Goal: Task Accomplishment & Management: Complete application form

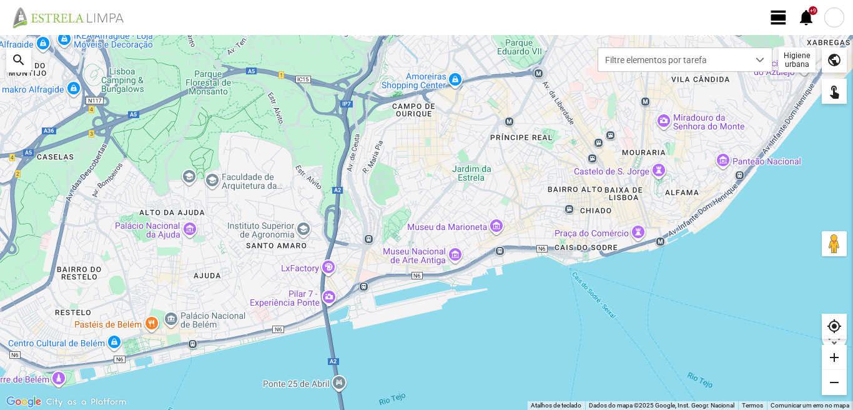
click at [838, 22] on div at bounding box center [834, 17] width 20 height 20
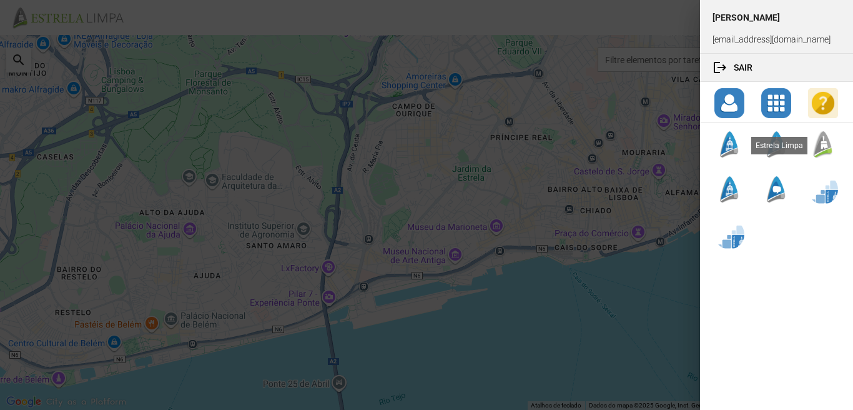
click at [827, 144] on div at bounding box center [823, 144] width 30 height 30
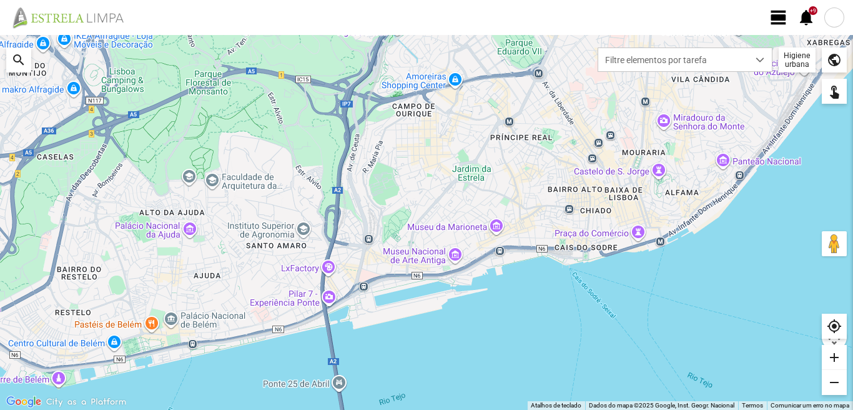
click at [773, 21] on span "view_day" at bounding box center [778, 17] width 19 height 19
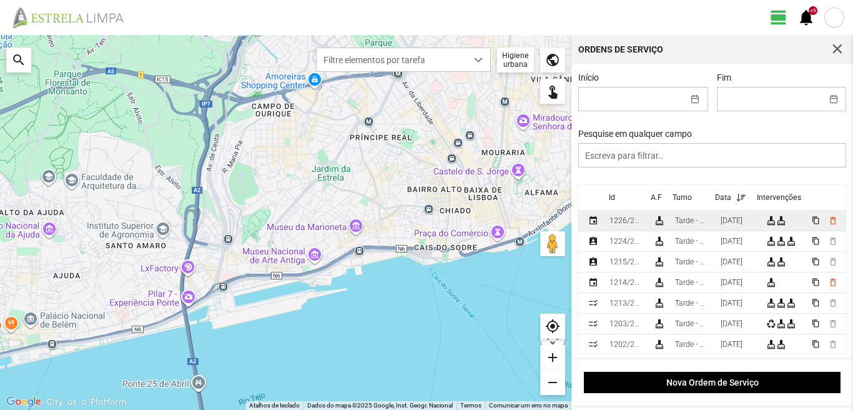
click at [743, 224] on div "[DATE]" at bounding box center [732, 220] width 22 height 9
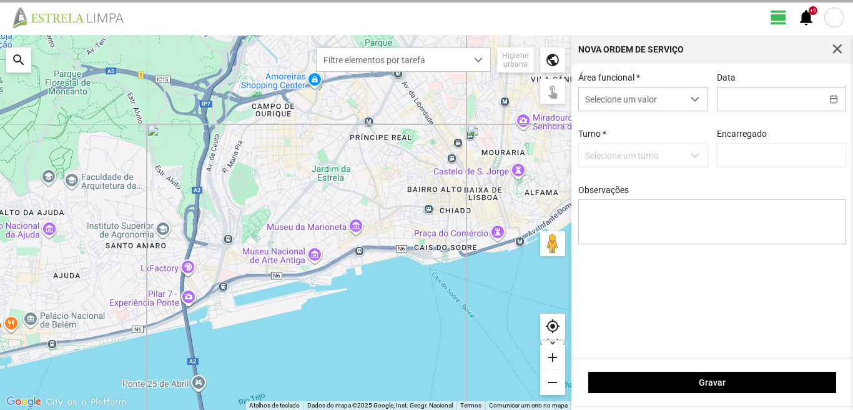
type input "[DATE]"
type textarea "[PERSON_NAME]: [PERSON_NAME] : [PERSON_NAME]: não vem."
type input "[PERSON_NAME]"
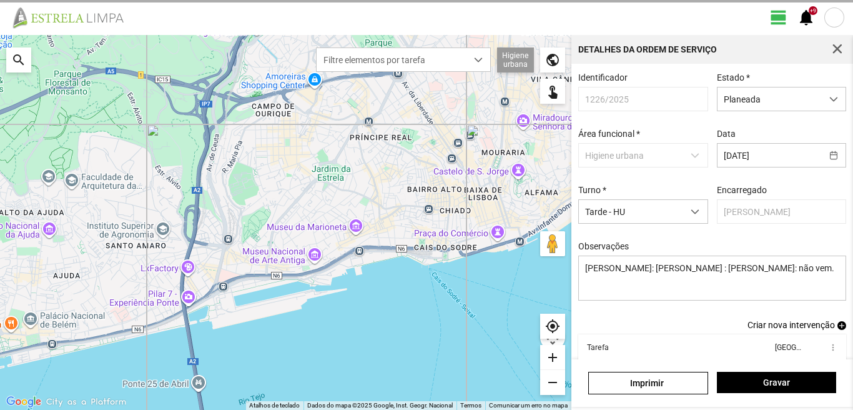
scroll to position [68, 0]
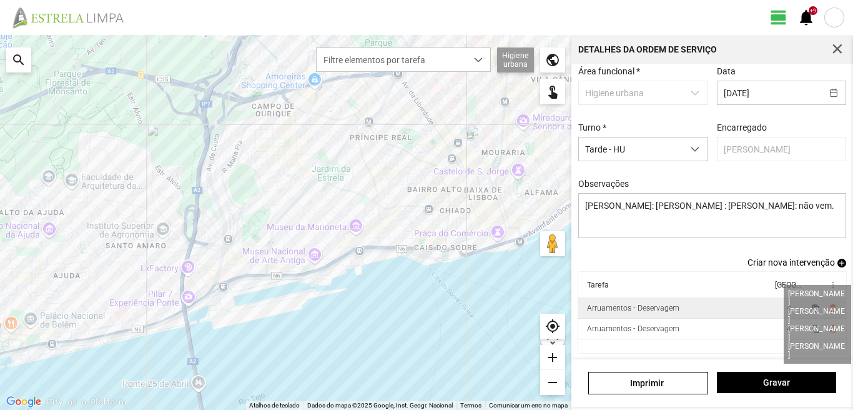
click at [787, 308] on span "4" at bounding box center [789, 308] width 4 height 9
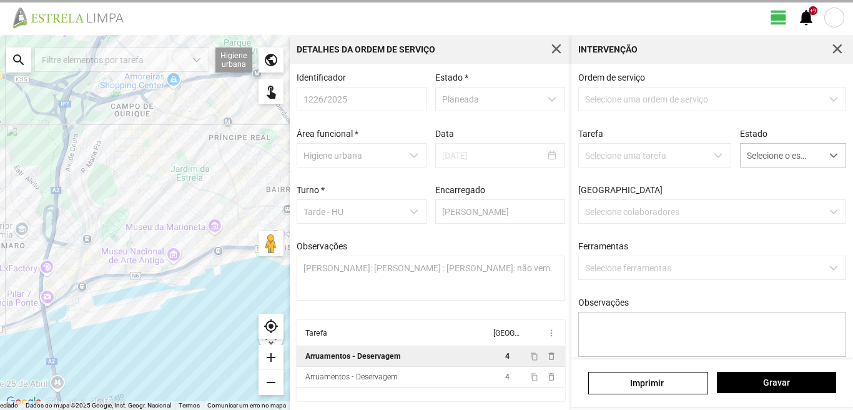
scroll to position [2, 0]
type textarea "[PERSON_NAME]"
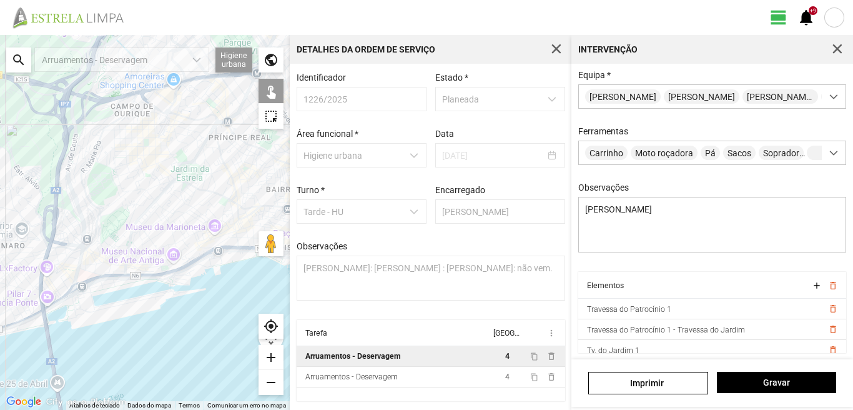
scroll to position [398, 0]
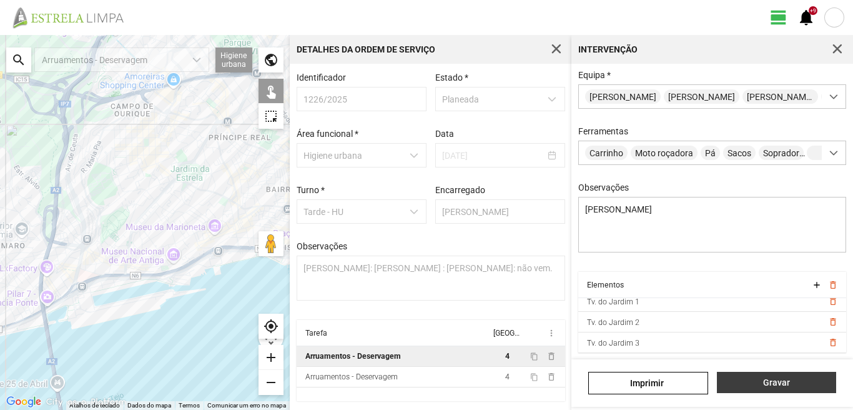
click at [782, 384] on span "Gravar" at bounding box center [776, 382] width 106 height 10
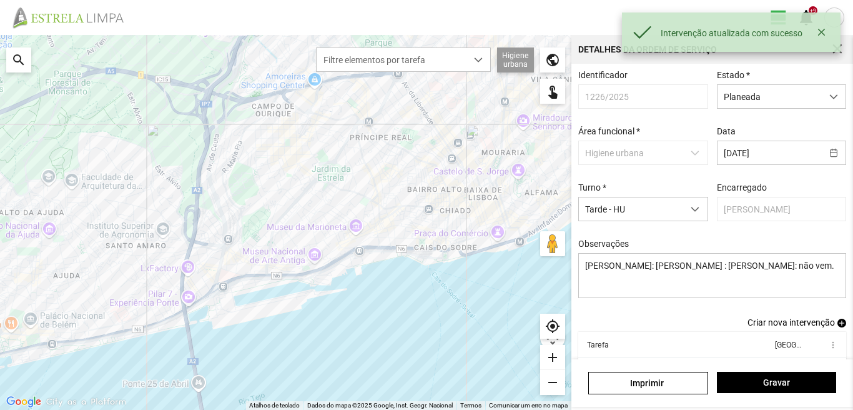
scroll to position [68, 0]
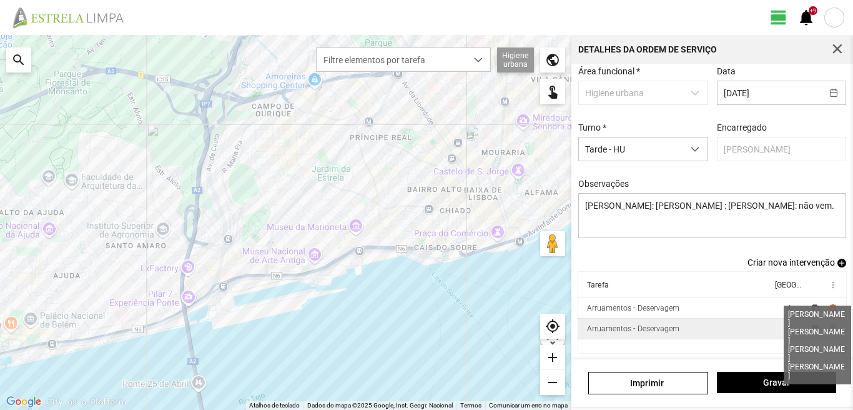
click at [787, 329] on span "4" at bounding box center [789, 328] width 4 height 9
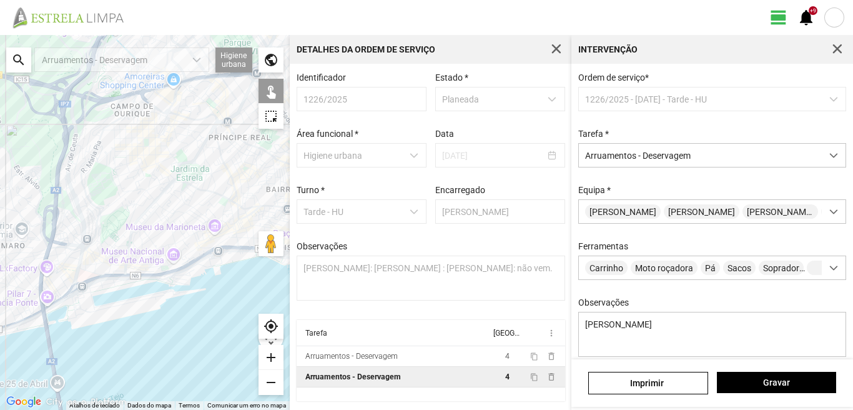
scroll to position [111, 0]
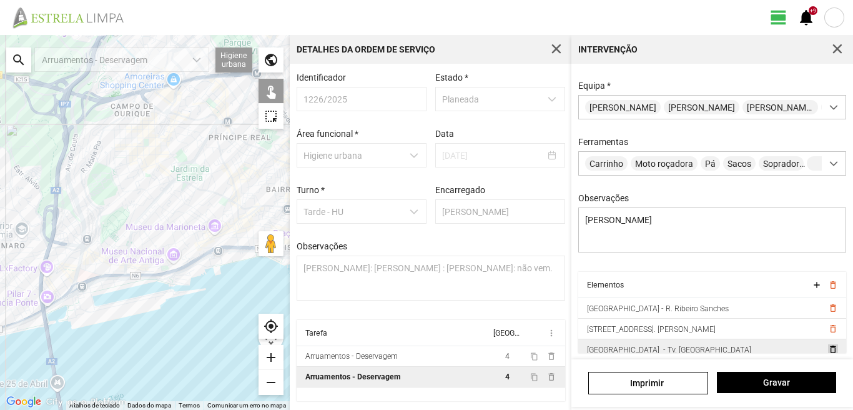
click at [828, 350] on span "delete_outline" at bounding box center [833, 349] width 10 height 10
click at [828, 352] on span "delete_outline" at bounding box center [833, 349] width 10 height 10
click at [828, 350] on span "delete_outline" at bounding box center [833, 349] width 10 height 10
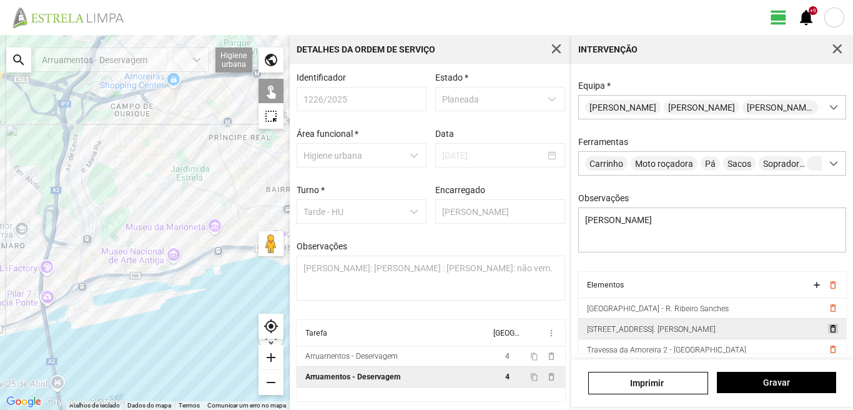
click at [828, 331] on span "delete_outline" at bounding box center [833, 329] width 10 height 10
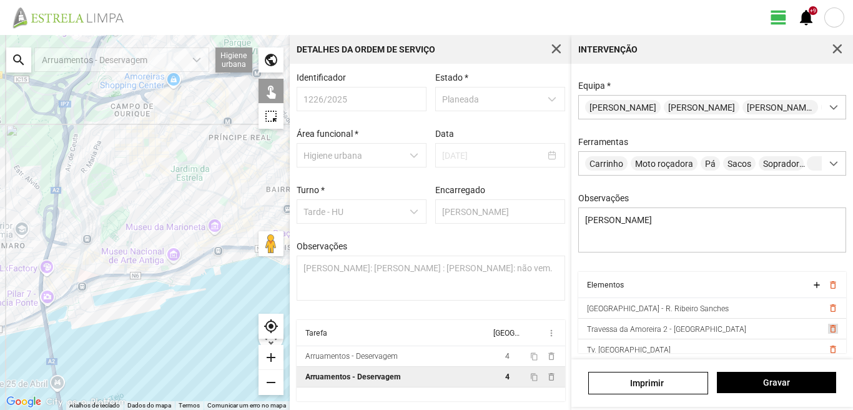
click at [828, 331] on span "delete_outline" at bounding box center [833, 329] width 10 height 10
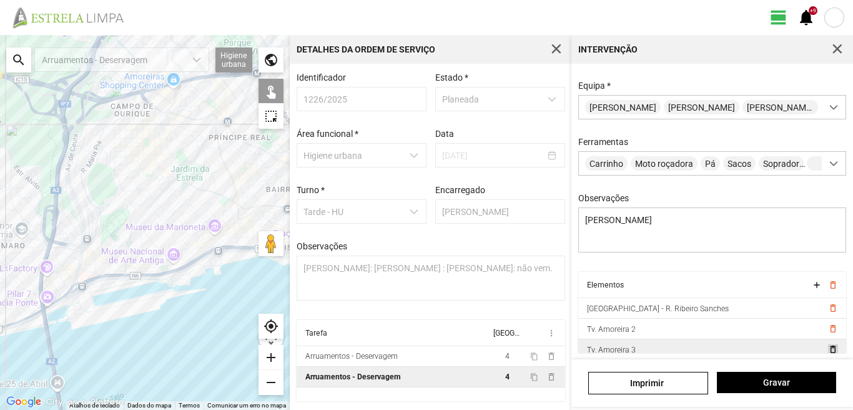
click at [828, 350] on span "delete_outline" at bounding box center [833, 349] width 10 height 10
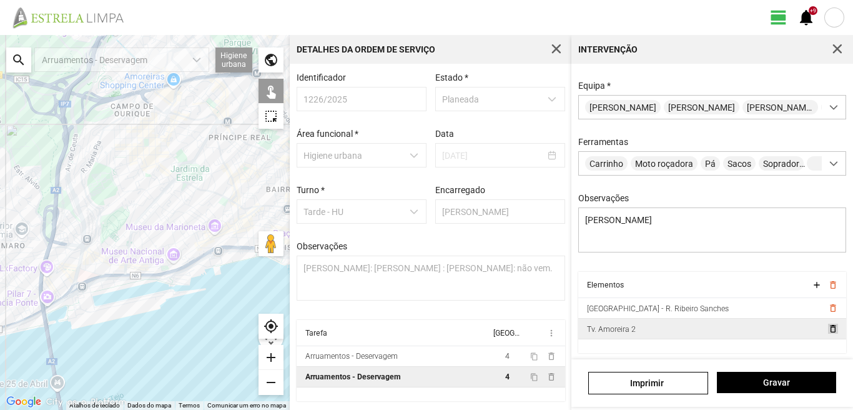
click at [828, 328] on span "delete_outline" at bounding box center [833, 329] width 10 height 10
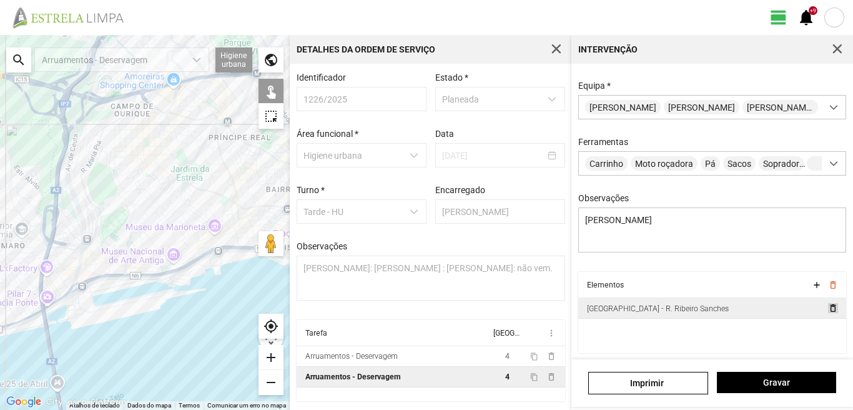
click at [828, 307] on span "delete_outline" at bounding box center [833, 308] width 10 height 10
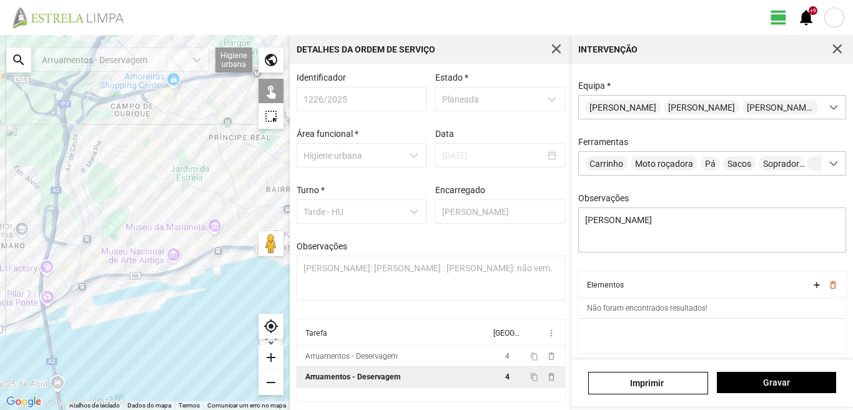
click at [18, 54] on div "search" at bounding box center [18, 59] width 25 height 25
click at [81, 60] on input "text" at bounding box center [124, 59] width 187 height 25
click at [75, 56] on input "text" at bounding box center [124, 59] width 187 height 25
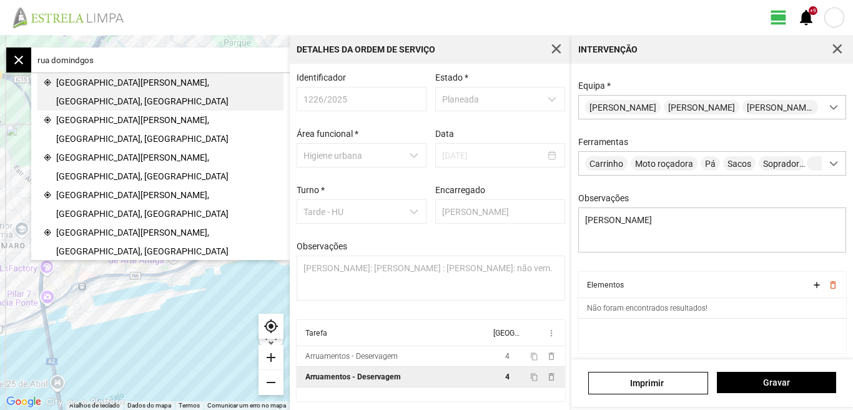
click at [107, 86] on span "[GEOGRAPHIC_DATA][PERSON_NAME], [GEOGRAPHIC_DATA], [GEOGRAPHIC_DATA]" at bounding box center [166, 91] width 221 height 37
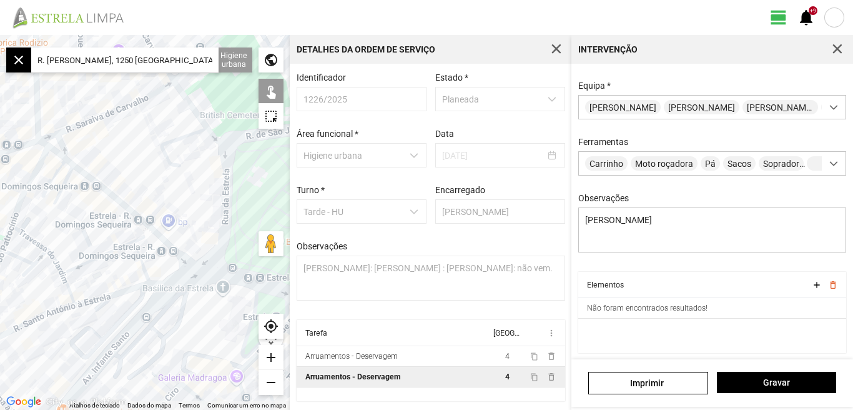
click at [274, 358] on div "add" at bounding box center [271, 357] width 25 height 25
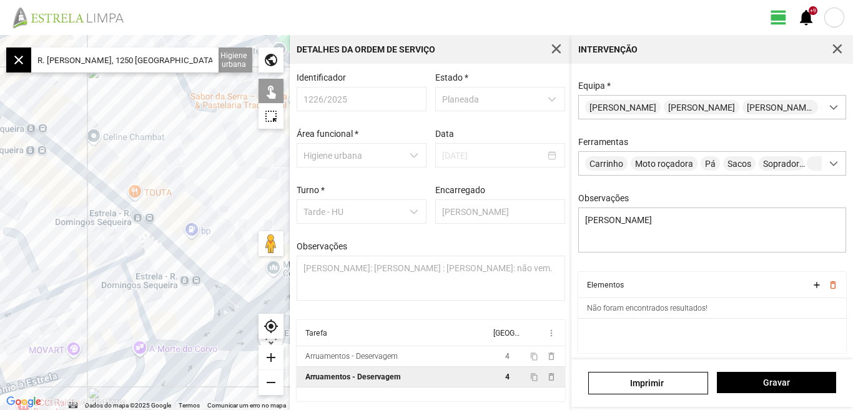
click at [239, 302] on div at bounding box center [145, 222] width 290 height 375
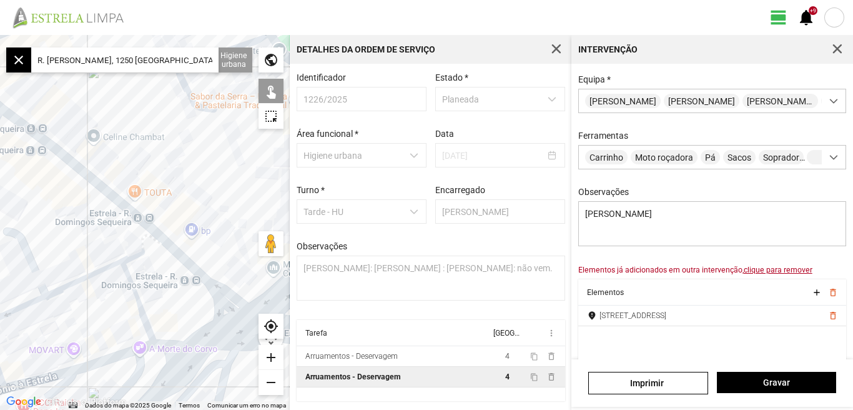
click at [234, 309] on div at bounding box center [145, 222] width 290 height 375
click at [828, 341] on span "delete_outline" at bounding box center [833, 336] width 10 height 10
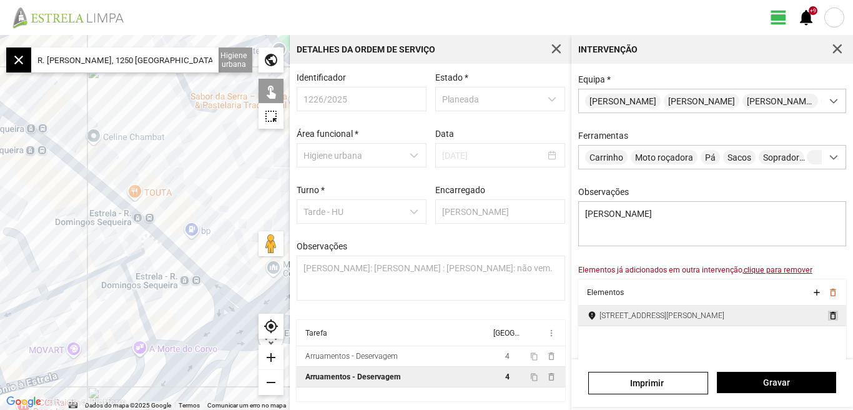
click at [828, 320] on span "delete_outline" at bounding box center [833, 315] width 10 height 10
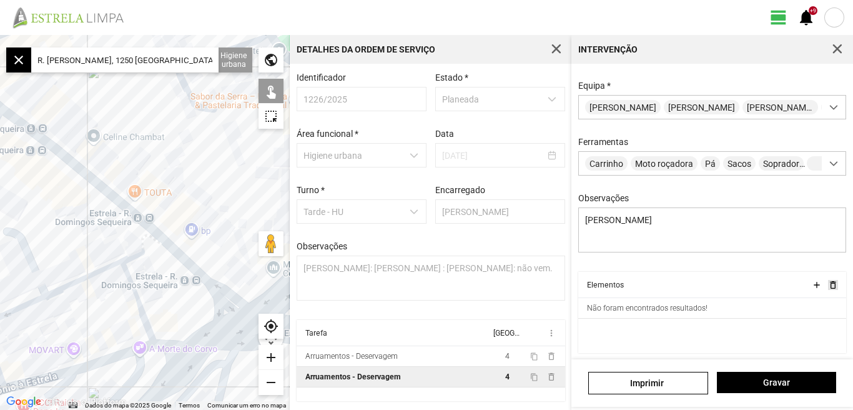
click at [828, 285] on span "delete_outline" at bounding box center [833, 285] width 10 height 10
click at [272, 358] on div "add" at bounding box center [271, 357] width 25 height 25
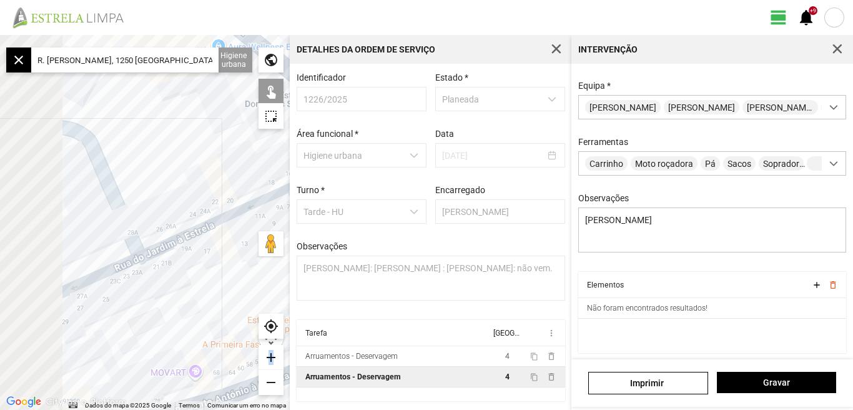
drag, startPoint x: 126, startPoint y: 199, endPoint x: 207, endPoint y: 169, distance: 86.5
click at [201, 148] on div at bounding box center [145, 222] width 290 height 375
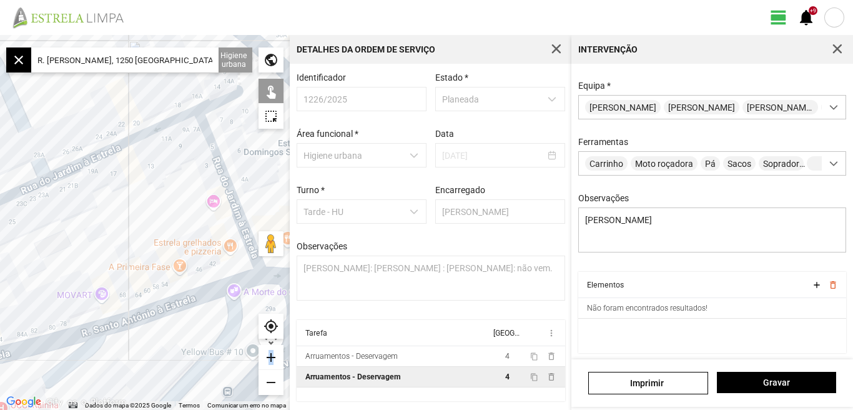
drag, startPoint x: 93, startPoint y: 190, endPoint x: 3, endPoint y: 111, distance: 119.9
click at [3, 111] on div at bounding box center [145, 222] width 290 height 375
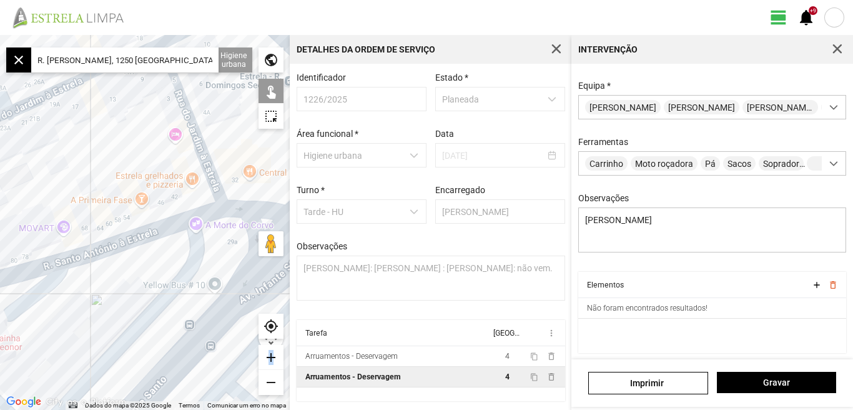
drag, startPoint x: 84, startPoint y: 277, endPoint x: 57, endPoint y: 207, distance: 74.7
click at [46, 208] on div at bounding box center [145, 222] width 290 height 375
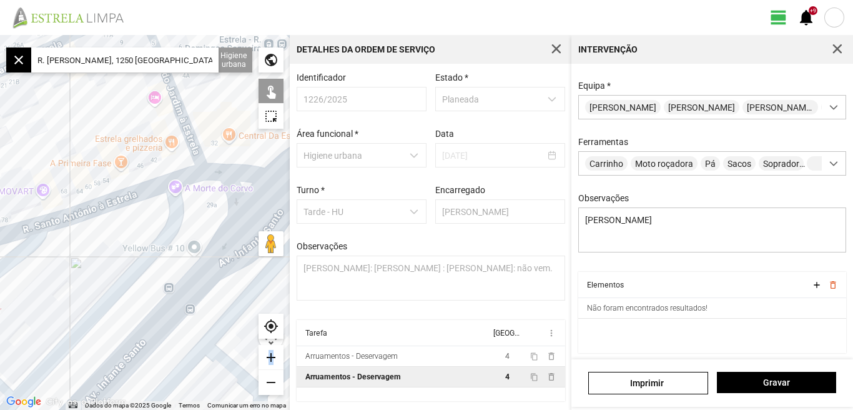
click at [140, 191] on div at bounding box center [145, 222] width 290 height 375
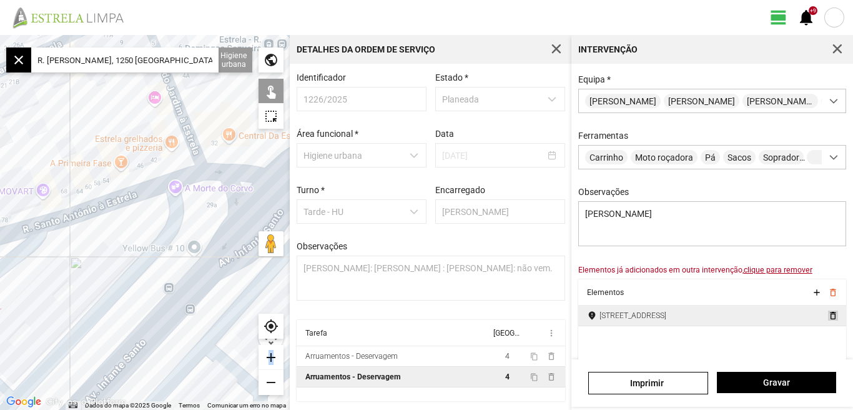
click at [828, 320] on span "delete_outline" at bounding box center [833, 315] width 10 height 10
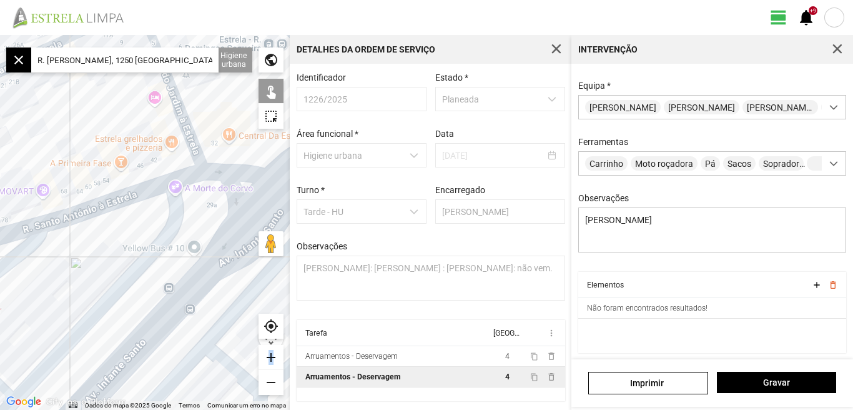
click at [197, 100] on div at bounding box center [145, 222] width 290 height 375
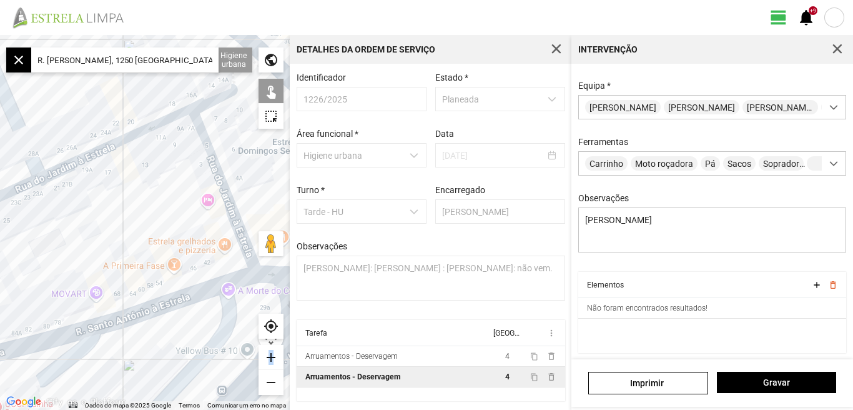
drag, startPoint x: 61, startPoint y: 140, endPoint x: 131, endPoint y: 247, distance: 127.7
click at [126, 251] on div at bounding box center [145, 222] width 290 height 375
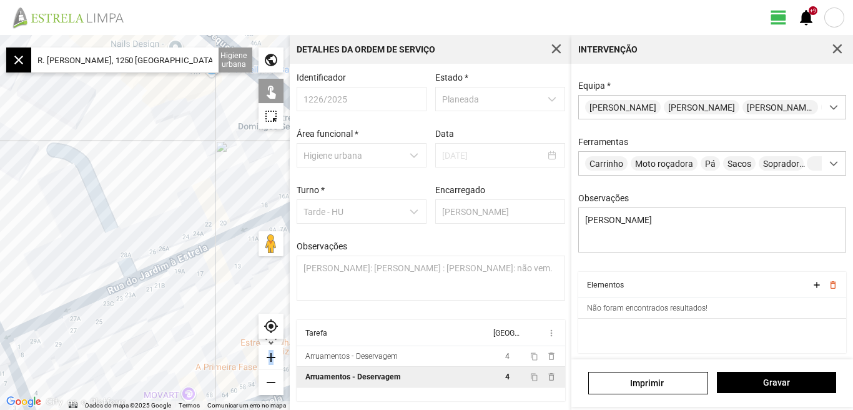
drag, startPoint x: 121, startPoint y: 222, endPoint x: 182, endPoint y: 291, distance: 92.0
click at [182, 291] on div at bounding box center [145, 222] width 290 height 375
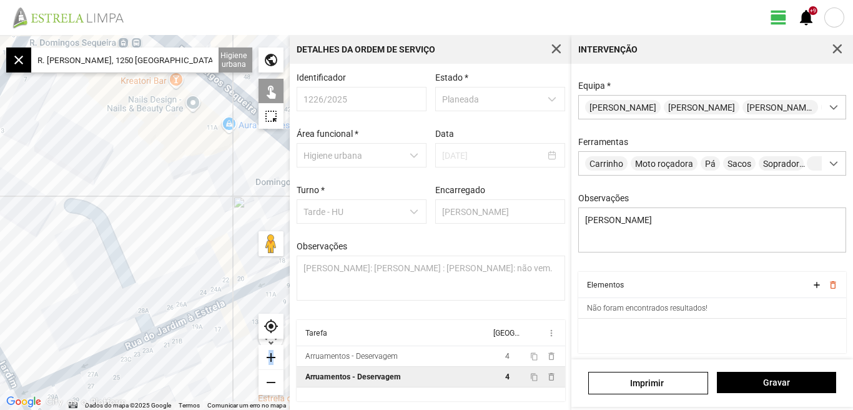
drag, startPoint x: 142, startPoint y: 194, endPoint x: 149, endPoint y: 267, distance: 74.0
click at [164, 285] on div at bounding box center [145, 222] width 290 height 375
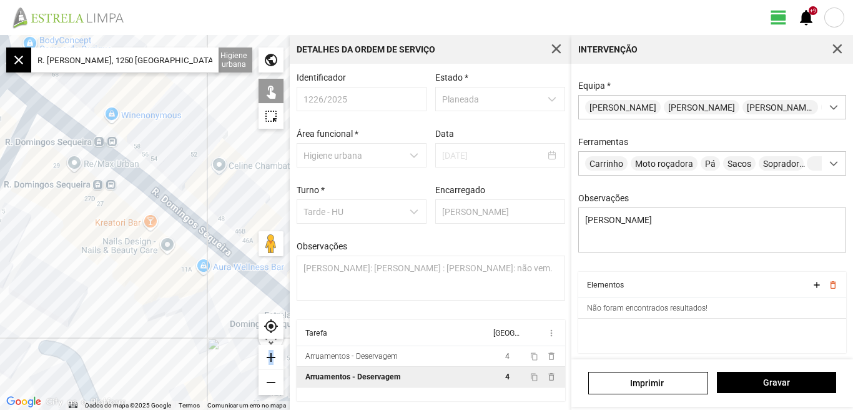
drag, startPoint x: 116, startPoint y: 277, endPoint x: 36, endPoint y: 307, distance: 84.6
click at [36, 307] on div at bounding box center [145, 222] width 290 height 375
click at [213, 59] on input "R. [PERSON_NAME], 1250 [GEOGRAPHIC_DATA], [GEOGRAPHIC_DATA]" at bounding box center [124, 59] width 187 height 25
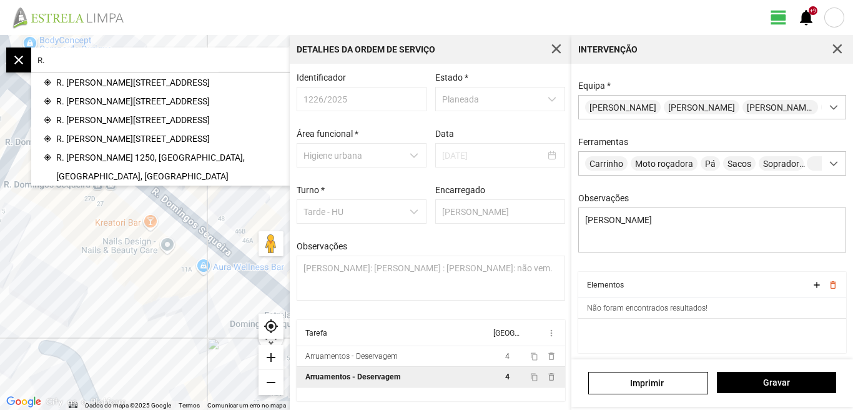
type input "R"
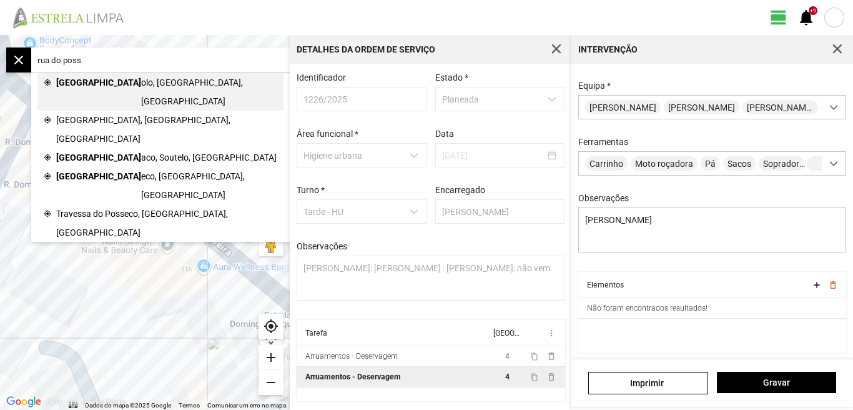
click at [141, 82] on span "olo, [GEOGRAPHIC_DATA], [GEOGRAPHIC_DATA]" at bounding box center [209, 91] width 136 height 37
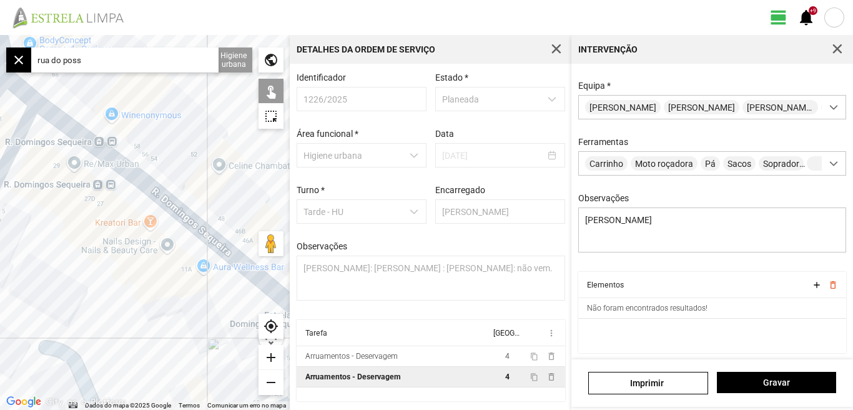
type input "[STREET_ADDRESS]"
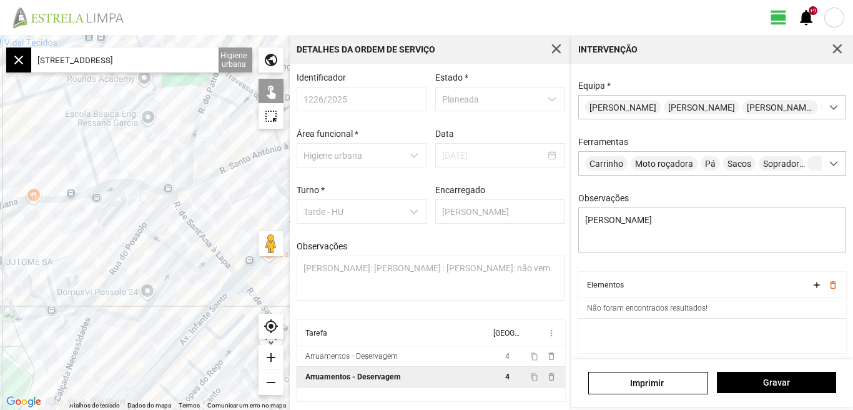
click at [147, 214] on div at bounding box center [145, 222] width 290 height 375
click at [134, 235] on div at bounding box center [145, 222] width 290 height 375
click at [119, 319] on div at bounding box center [145, 222] width 290 height 375
click at [123, 315] on div at bounding box center [145, 222] width 290 height 375
click at [157, 237] on div at bounding box center [145, 222] width 290 height 375
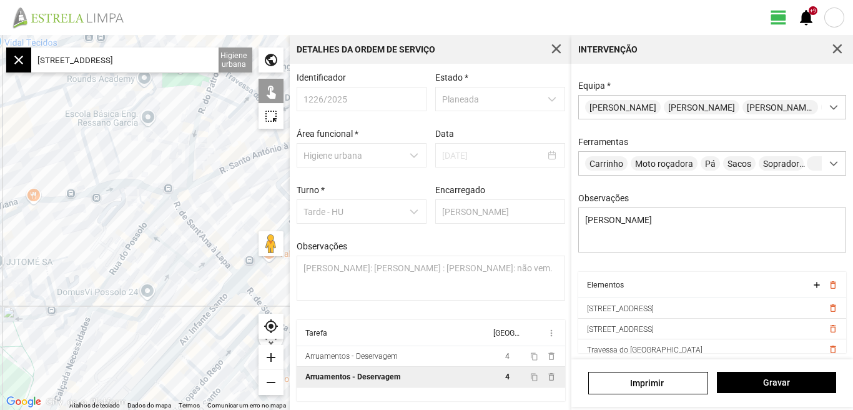
click at [192, 264] on div at bounding box center [145, 222] width 290 height 375
click at [194, 267] on div at bounding box center [145, 222] width 290 height 375
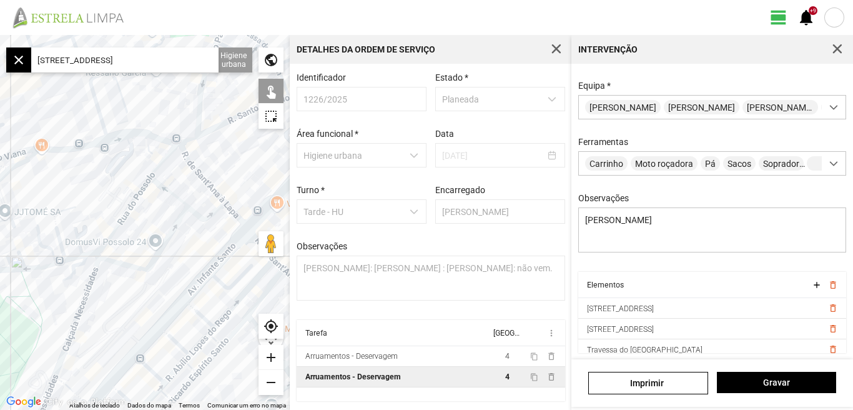
drag, startPoint x: 180, startPoint y: 308, endPoint x: 200, endPoint y: 222, distance: 87.9
click at [197, 231] on div at bounding box center [145, 222] width 290 height 375
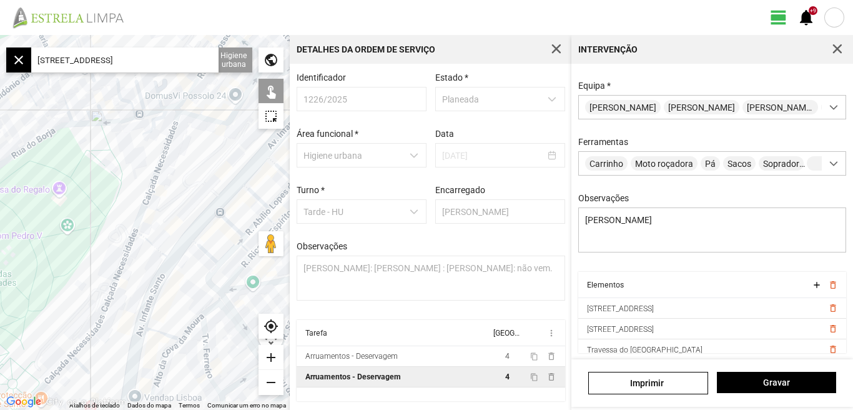
drag, startPoint x: 144, startPoint y: 237, endPoint x: 191, endPoint y: 180, distance: 74.0
click at [191, 180] on div at bounding box center [145, 222] width 290 height 375
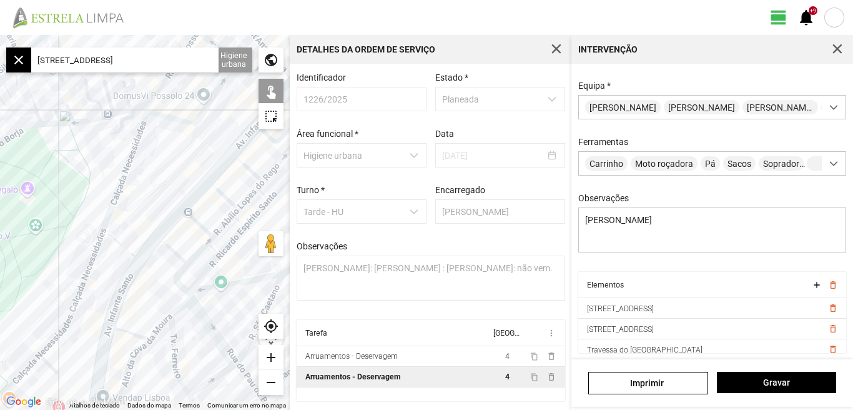
drag, startPoint x: 162, startPoint y: 207, endPoint x: 108, endPoint y: 197, distance: 55.2
click at [109, 198] on div at bounding box center [145, 222] width 290 height 375
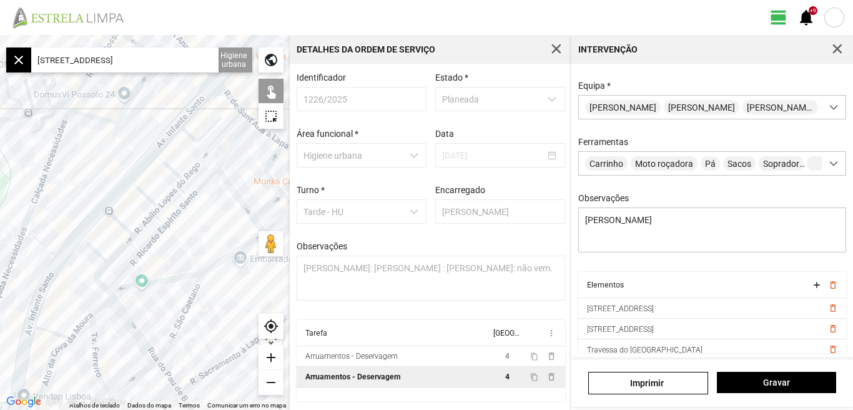
drag, startPoint x: 127, startPoint y: 149, endPoint x: 97, endPoint y: 159, distance: 32.2
click at [97, 159] on div at bounding box center [145, 222] width 290 height 375
click at [275, 355] on div "add" at bounding box center [271, 357] width 25 height 25
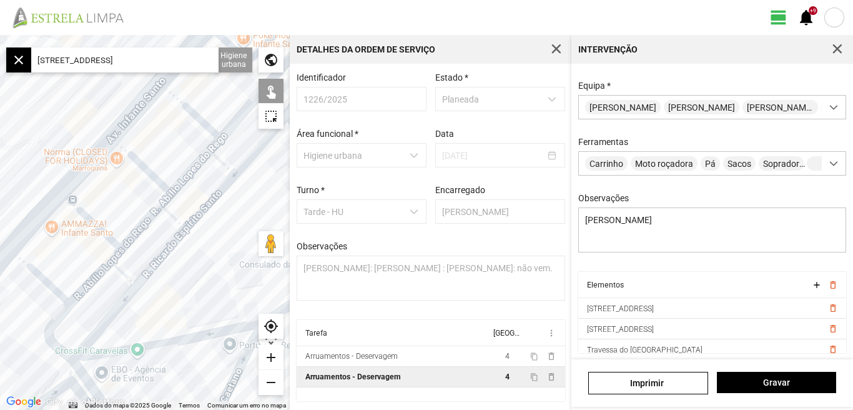
drag, startPoint x: 202, startPoint y: 286, endPoint x: 170, endPoint y: 243, distance: 54.0
click at [170, 243] on div at bounding box center [145, 222] width 290 height 375
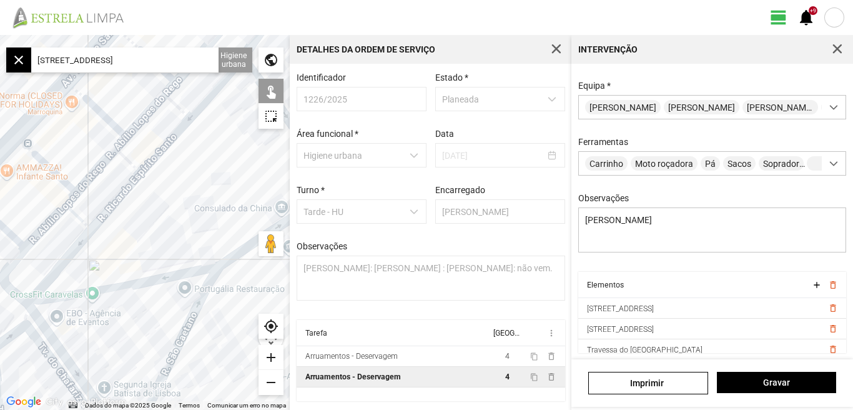
click at [270, 358] on div "add" at bounding box center [271, 357] width 25 height 25
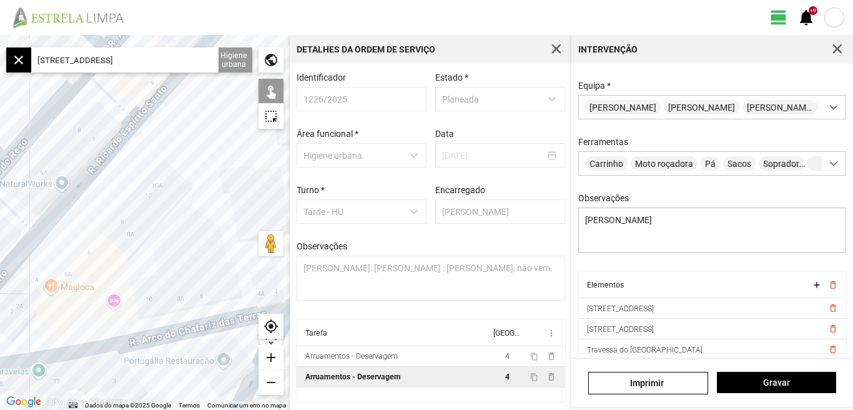
drag, startPoint x: 199, startPoint y: 277, endPoint x: 152, endPoint y: 221, distance: 72.3
click at [154, 222] on div at bounding box center [145, 222] width 290 height 375
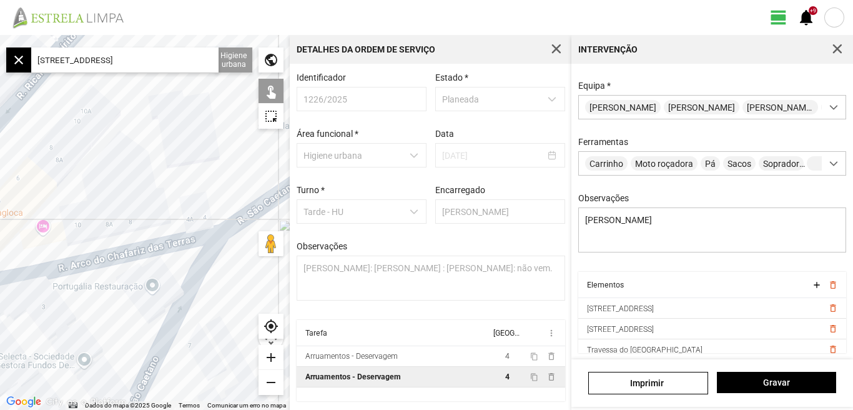
click at [153, 162] on div at bounding box center [145, 222] width 290 height 375
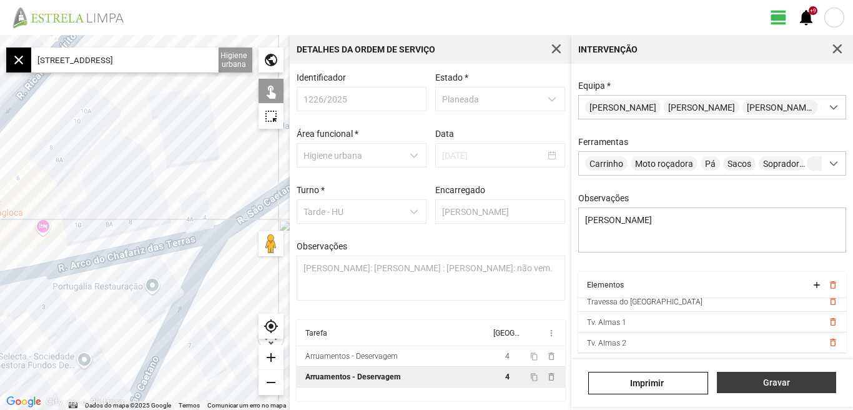
click at [782, 383] on span "Gravar" at bounding box center [776, 382] width 106 height 10
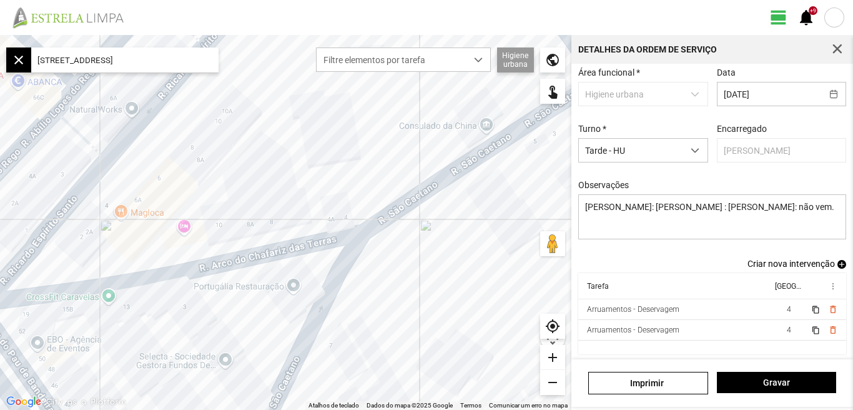
scroll to position [68, 0]
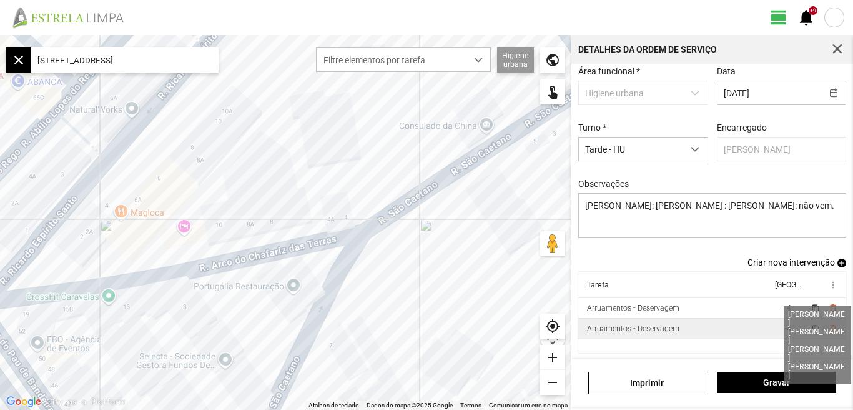
click at [787, 325] on span "4" at bounding box center [789, 328] width 4 height 9
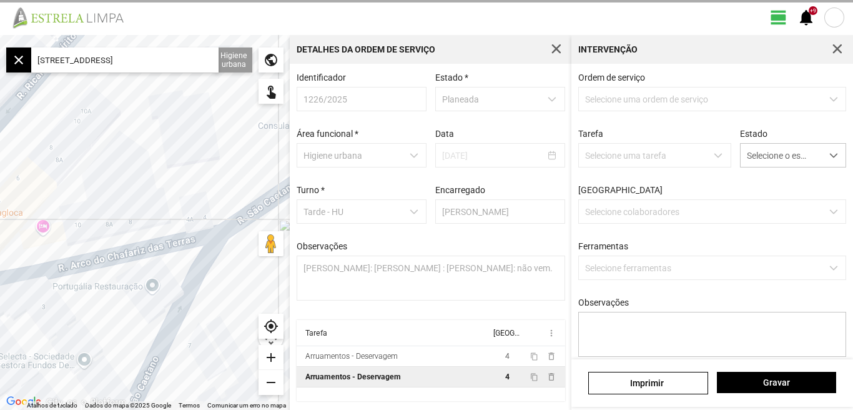
scroll to position [2, 0]
type textarea "[PERSON_NAME]"
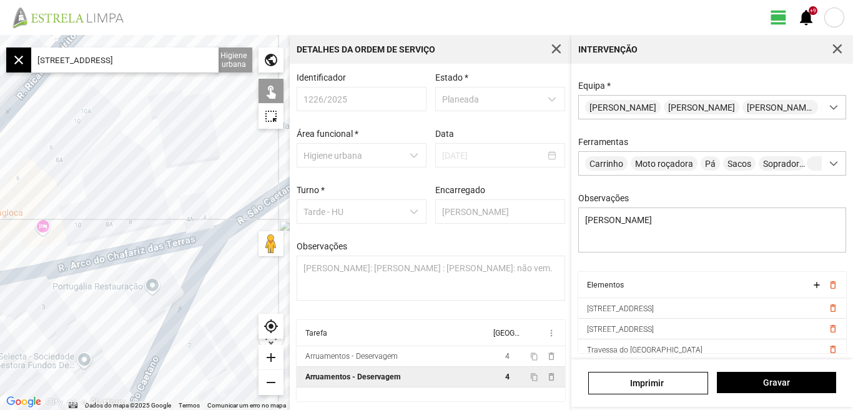
scroll to position [48, 0]
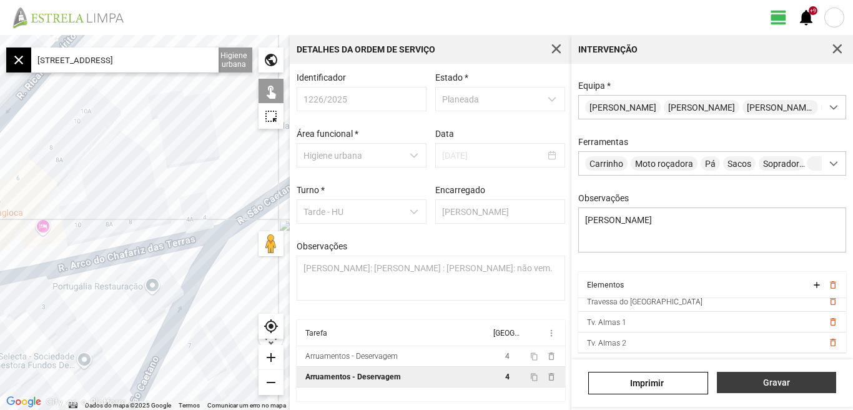
click at [771, 390] on button "Gravar" at bounding box center [776, 382] width 119 height 21
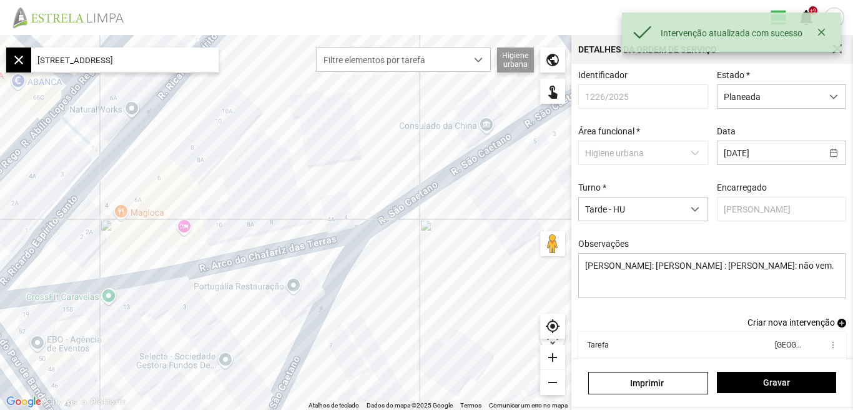
scroll to position [68, 0]
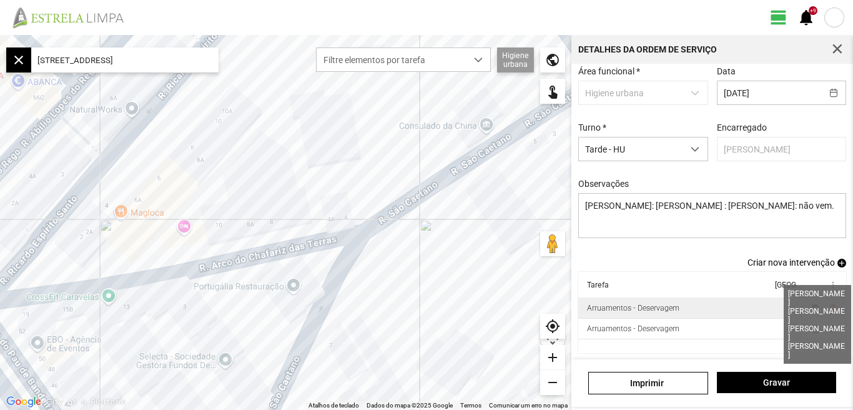
click at [787, 307] on span "4" at bounding box center [789, 308] width 4 height 9
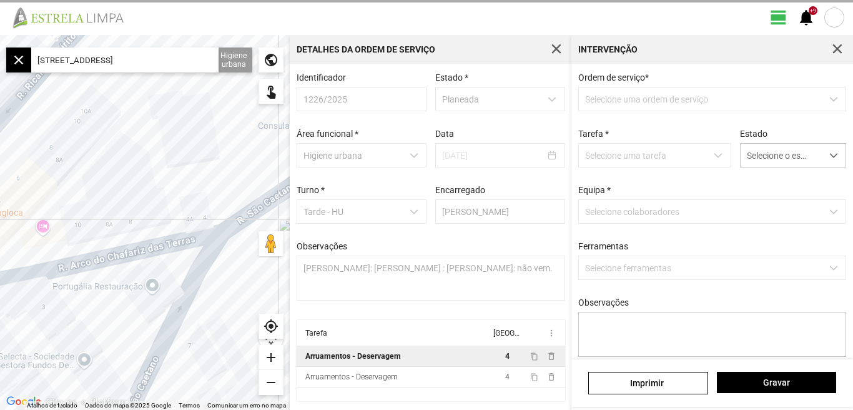
type textarea "[PERSON_NAME]"
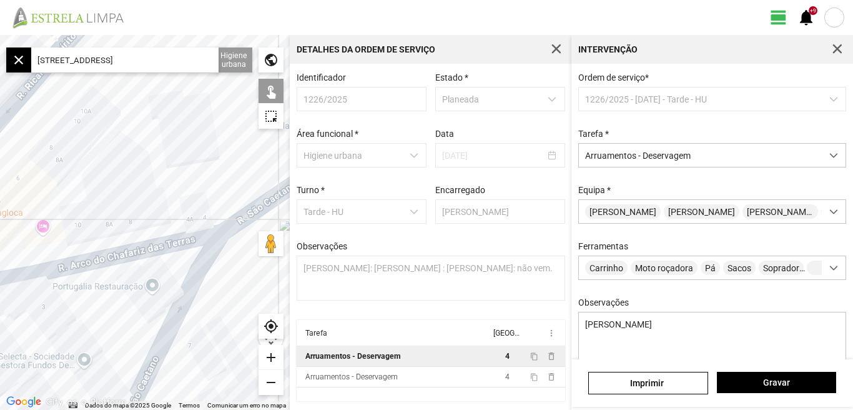
scroll to position [121, 0]
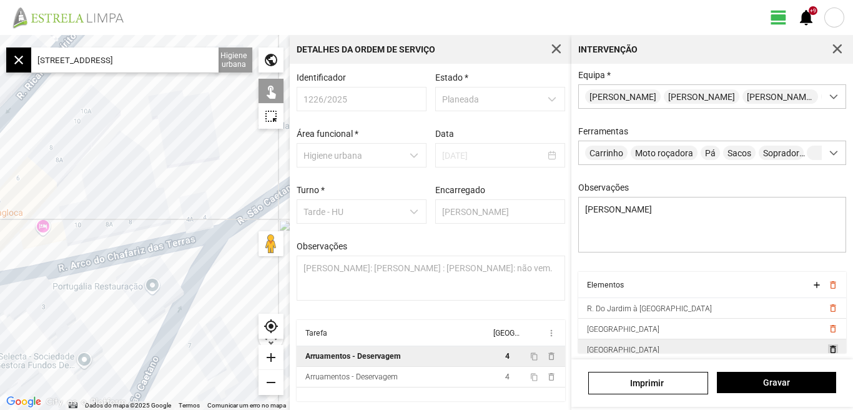
click at [828, 350] on span "delete_outline" at bounding box center [833, 349] width 10 height 10
click at [828, 344] on span "delete_outline" at bounding box center [833, 349] width 10 height 10
click at [828, 347] on span "delete_outline" at bounding box center [833, 349] width 10 height 10
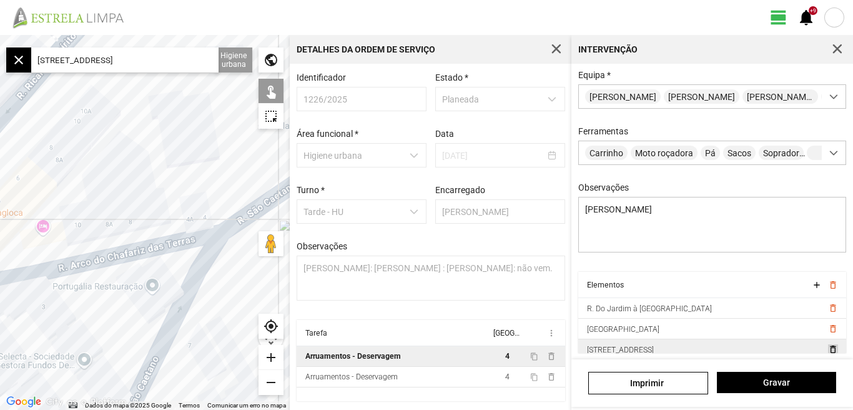
click at [828, 350] on span "delete_outline" at bounding box center [833, 349] width 10 height 10
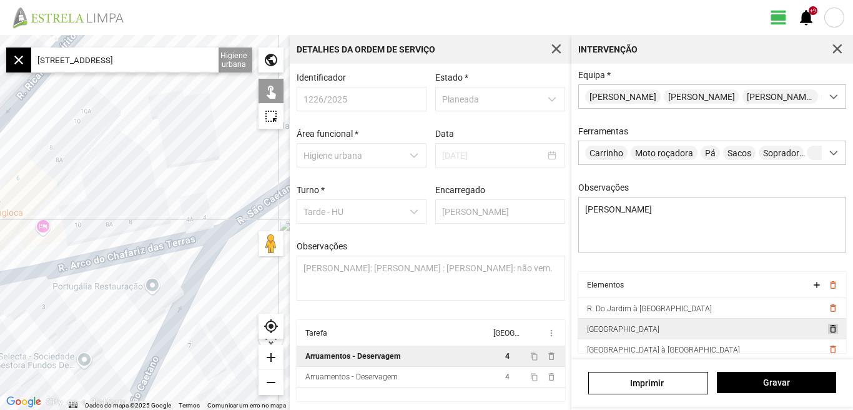
click at [828, 327] on span "delete_outline" at bounding box center [833, 329] width 10 height 10
click at [828, 330] on span "delete_outline" at bounding box center [833, 329] width 10 height 10
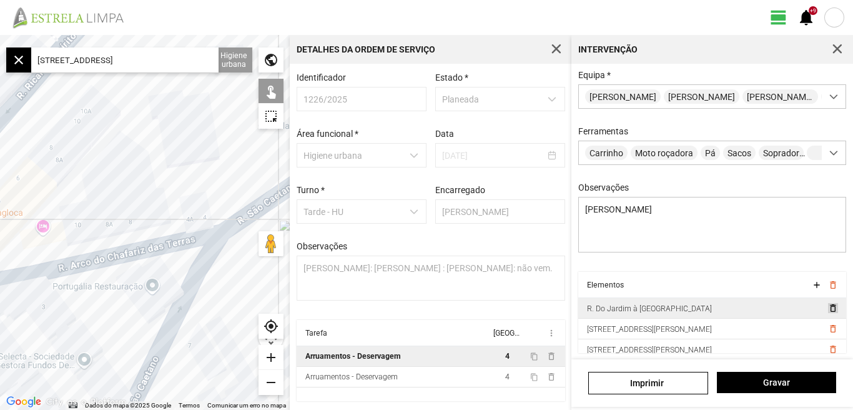
click at [828, 307] on span "delete_outline" at bounding box center [833, 308] width 10 height 10
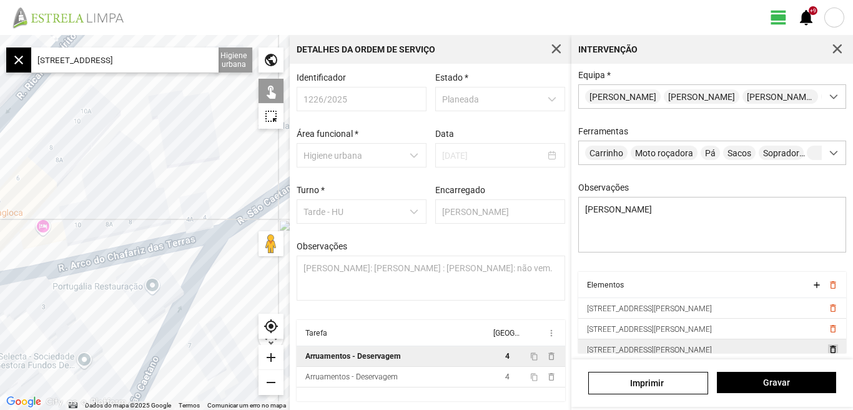
click at [828, 349] on span "delete_outline" at bounding box center [833, 349] width 10 height 10
click at [828, 330] on span "delete_outline" at bounding box center [833, 329] width 10 height 10
click at [828, 348] on span "delete_outline" at bounding box center [833, 349] width 10 height 10
click at [828, 347] on span "delete_outline" at bounding box center [833, 349] width 10 height 10
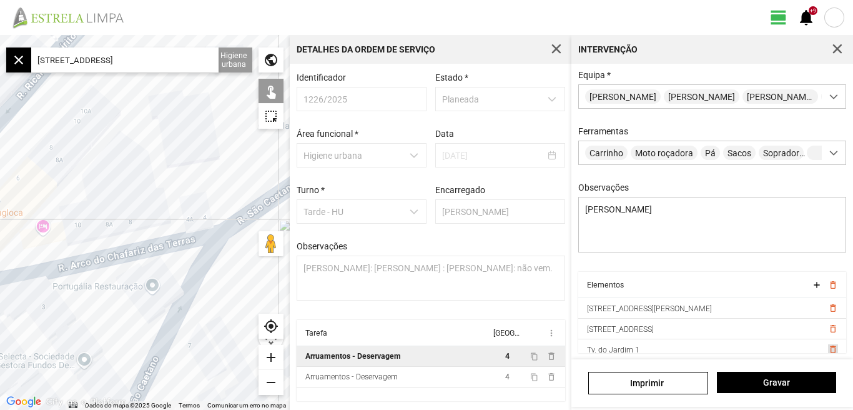
click at [828, 347] on span "delete_outline" at bounding box center [833, 349] width 10 height 10
click at [828, 327] on span "delete_outline" at bounding box center [833, 329] width 10 height 10
click at [828, 328] on span "delete_outline" at bounding box center [833, 329] width 10 height 10
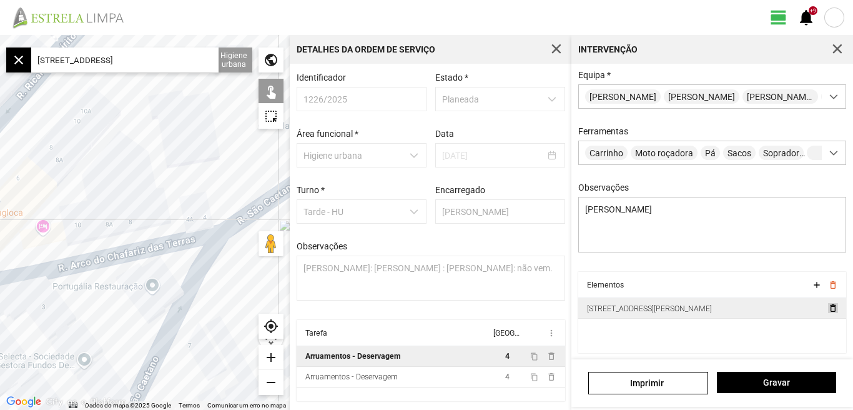
click at [828, 312] on span "delete_outline" at bounding box center [833, 308] width 10 height 10
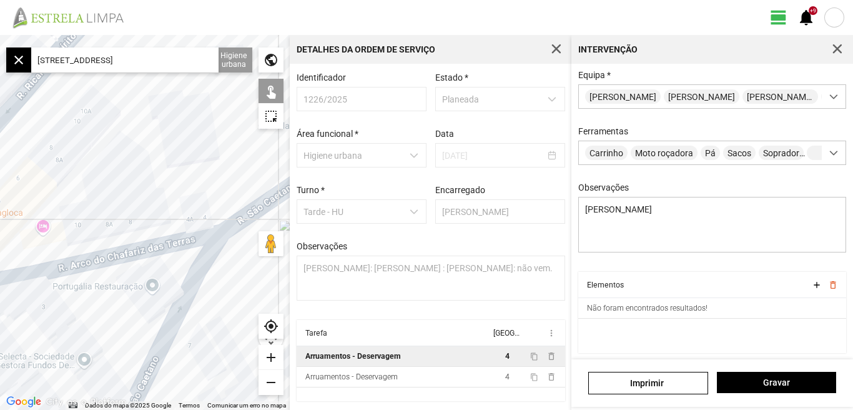
click at [185, 62] on input "[STREET_ADDRESS]" at bounding box center [124, 59] width 187 height 25
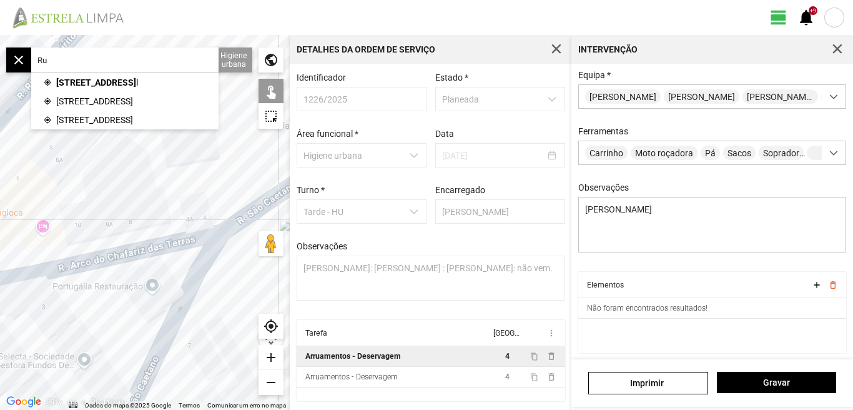
type input "R"
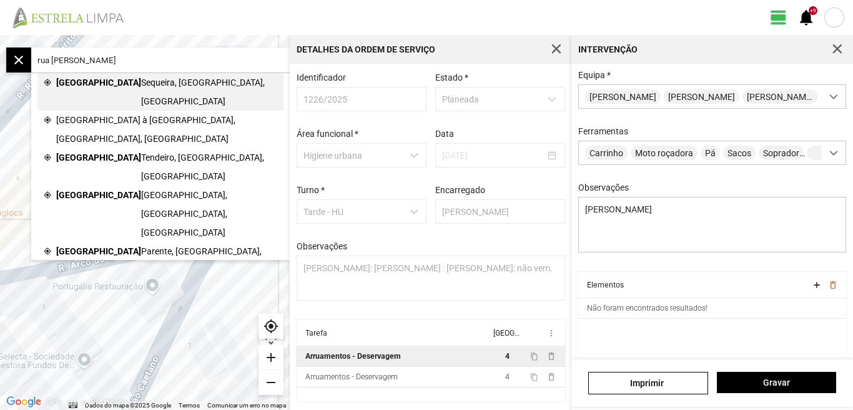
click at [145, 79] on span "Sequeira, [GEOGRAPHIC_DATA], [GEOGRAPHIC_DATA]" at bounding box center [209, 91] width 136 height 37
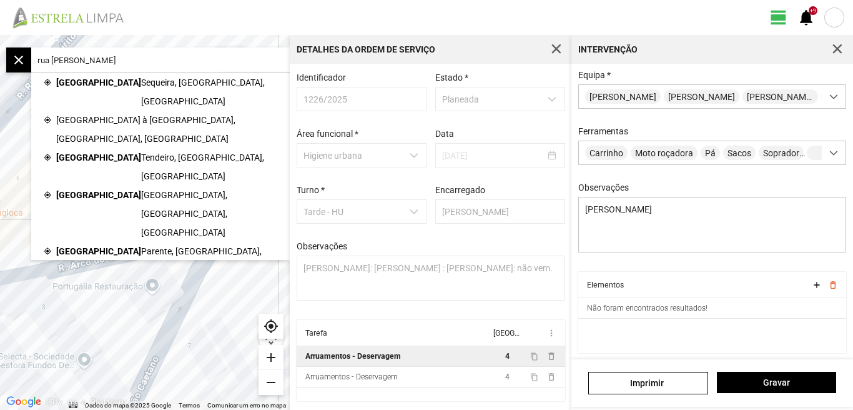
type input "R. [PERSON_NAME], 1250 [GEOGRAPHIC_DATA], [GEOGRAPHIC_DATA]"
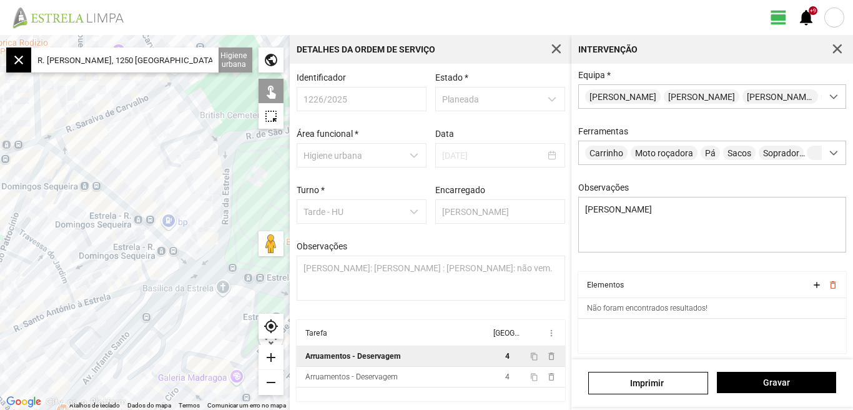
click at [272, 354] on div "add" at bounding box center [271, 357] width 25 height 25
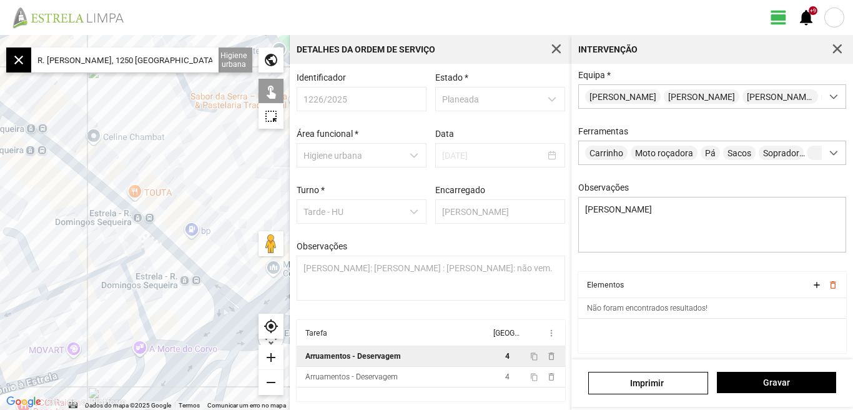
click at [237, 301] on div at bounding box center [145, 222] width 290 height 375
click at [235, 310] on div at bounding box center [145, 222] width 290 height 375
click at [163, 239] on div at bounding box center [145, 222] width 290 height 375
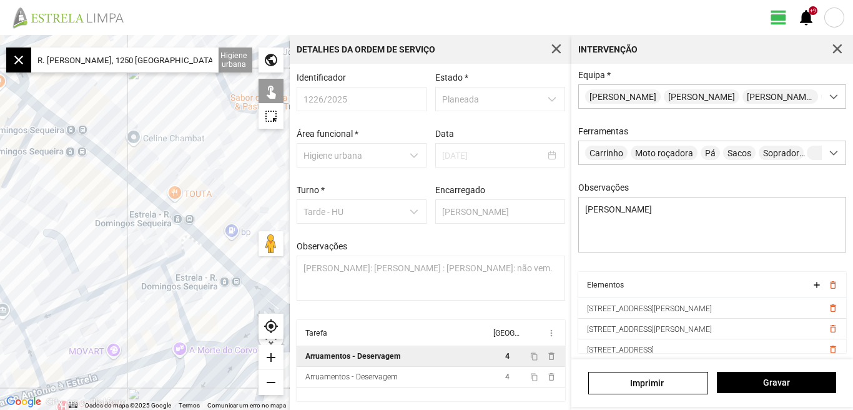
drag, startPoint x: 61, startPoint y: 197, endPoint x: 147, endPoint y: 191, distance: 85.7
click at [141, 198] on div at bounding box center [145, 222] width 290 height 375
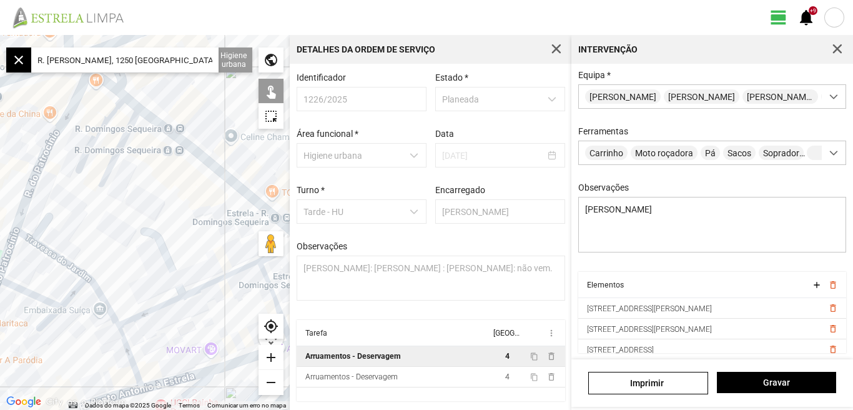
click at [131, 102] on div at bounding box center [145, 222] width 290 height 375
click at [111, 89] on div at bounding box center [145, 222] width 290 height 375
click at [117, 107] on div at bounding box center [145, 222] width 290 height 375
click at [108, 116] on div at bounding box center [145, 222] width 290 height 375
click at [132, 119] on div at bounding box center [145, 222] width 290 height 375
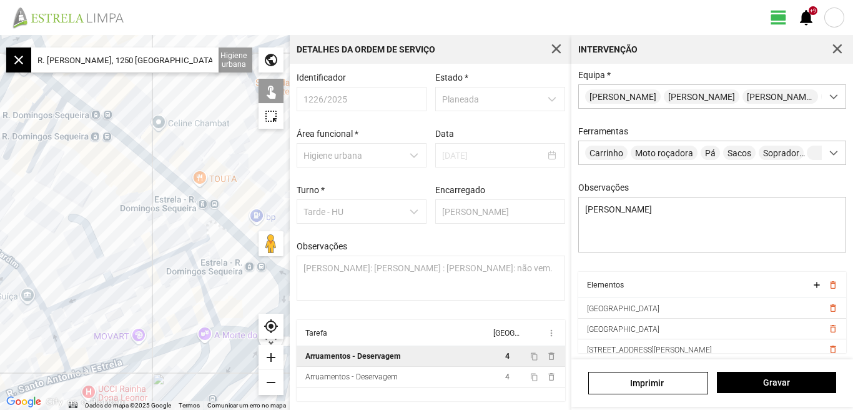
drag, startPoint x: 161, startPoint y: 175, endPoint x: 84, endPoint y: 162, distance: 77.9
click at [84, 162] on div at bounding box center [145, 222] width 290 height 375
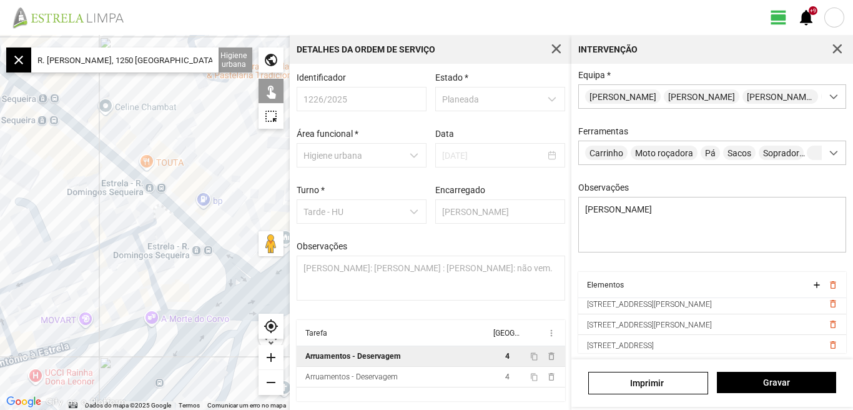
scroll to position [89, 0]
click at [775, 387] on span "Gravar" at bounding box center [776, 382] width 106 height 10
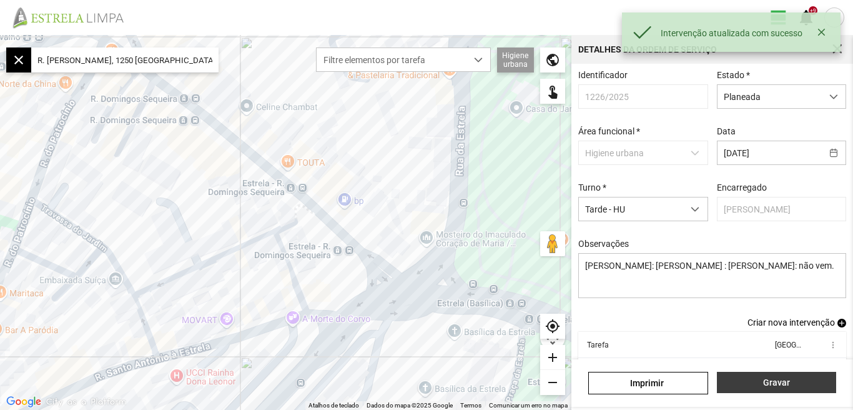
click at [783, 384] on span "Gravar" at bounding box center [776, 382] width 106 height 10
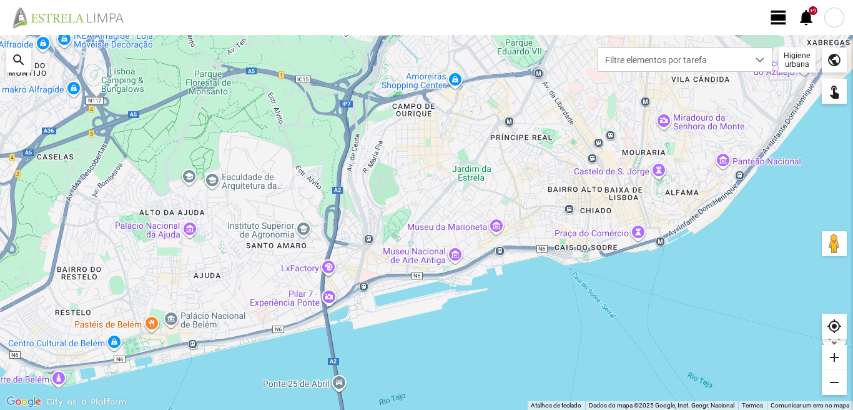
click at [777, 19] on span "view_day" at bounding box center [778, 17] width 19 height 19
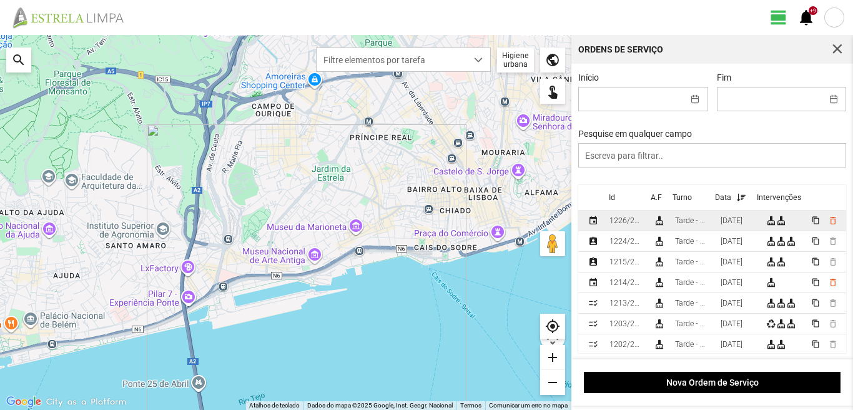
click at [731, 225] on div "[DATE]" at bounding box center [732, 220] width 22 height 9
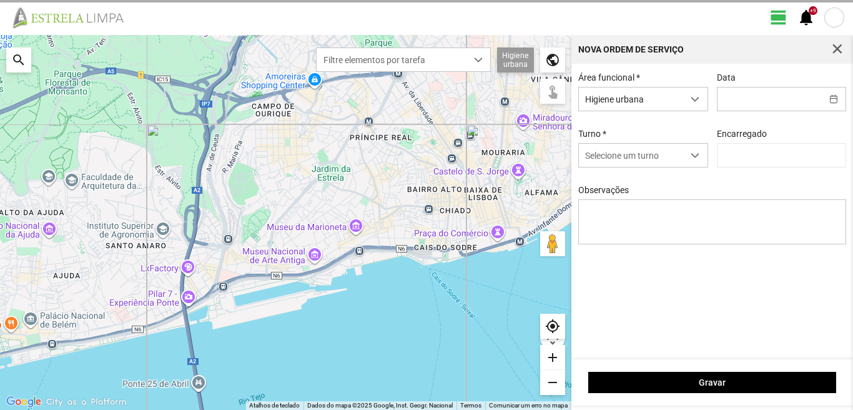
type input "[DATE]"
type input "[PERSON_NAME]"
type textarea "[PERSON_NAME]: [PERSON_NAME] : [PERSON_NAME]: não vem."
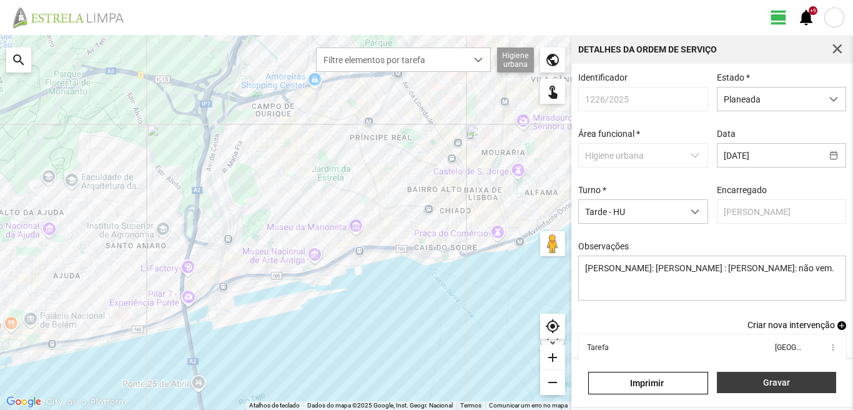
click at [768, 383] on span "Gravar" at bounding box center [776, 382] width 106 height 10
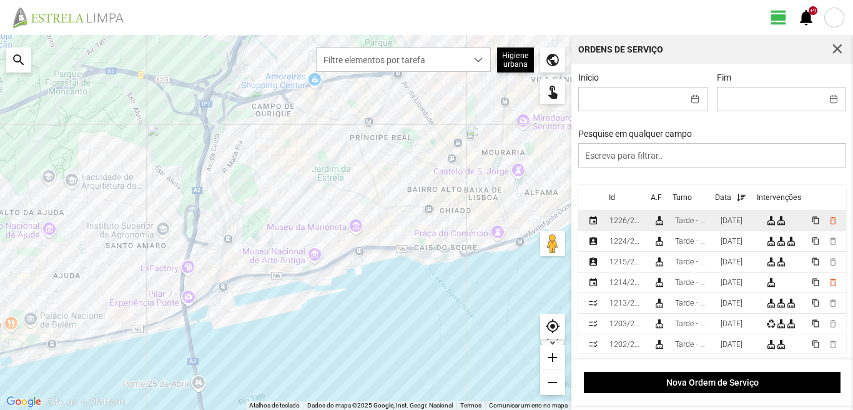
click at [743, 225] on div "[DATE]" at bounding box center [732, 220] width 22 height 9
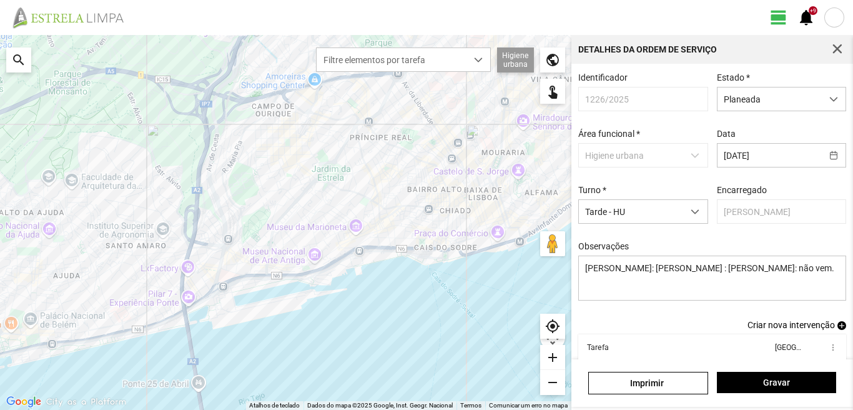
drag, startPoint x: 852, startPoint y: 240, endPoint x: 852, endPoint y: 338, distance: 97.4
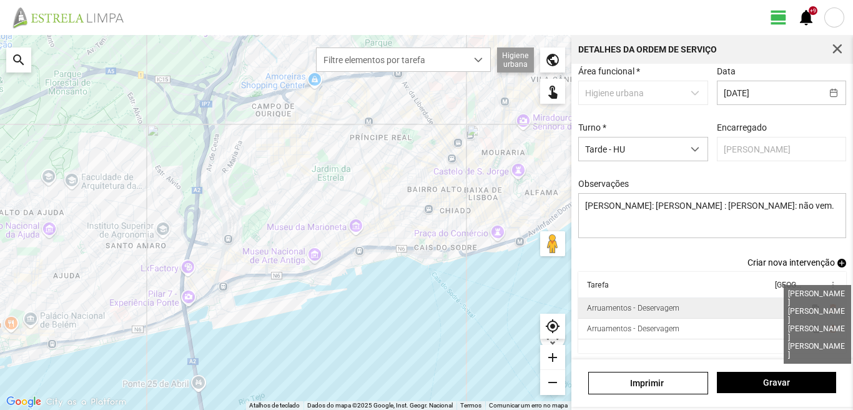
click at [787, 307] on span "4" at bounding box center [789, 308] width 4 height 9
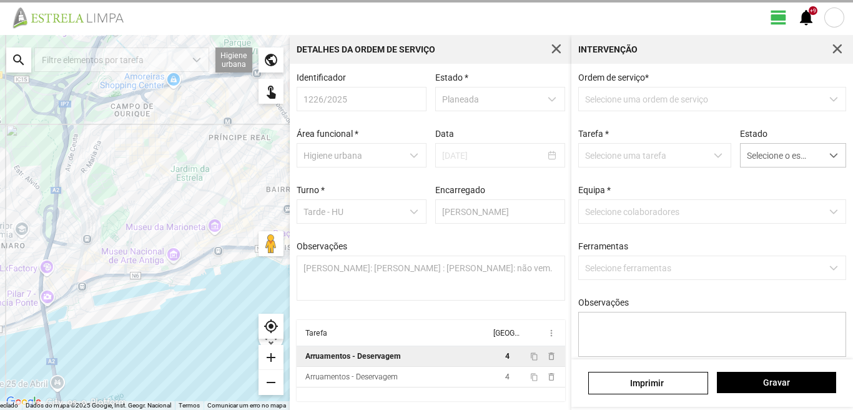
scroll to position [2, 0]
type textarea "[PERSON_NAME]"
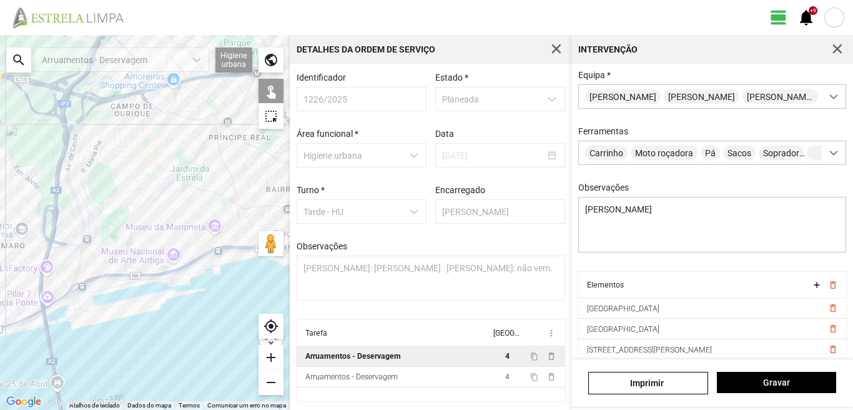
scroll to position [121, 0]
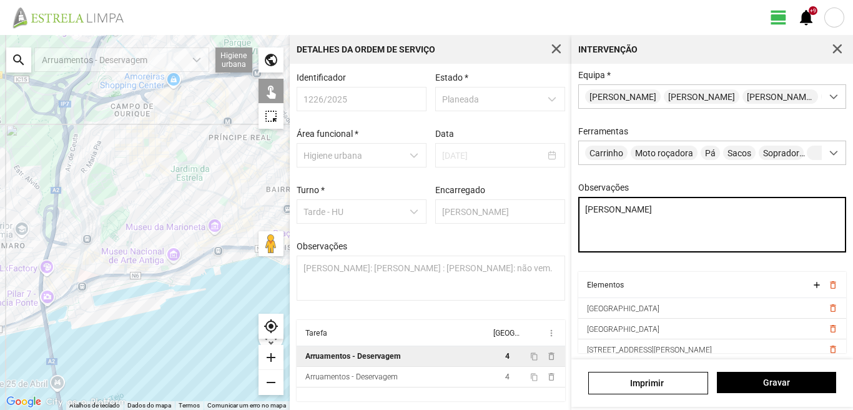
drag, startPoint x: 585, startPoint y: 209, endPoint x: 644, endPoint y: 246, distance: 70.2
click at [644, 246] on textarea "[PERSON_NAME]" at bounding box center [712, 225] width 269 height 56
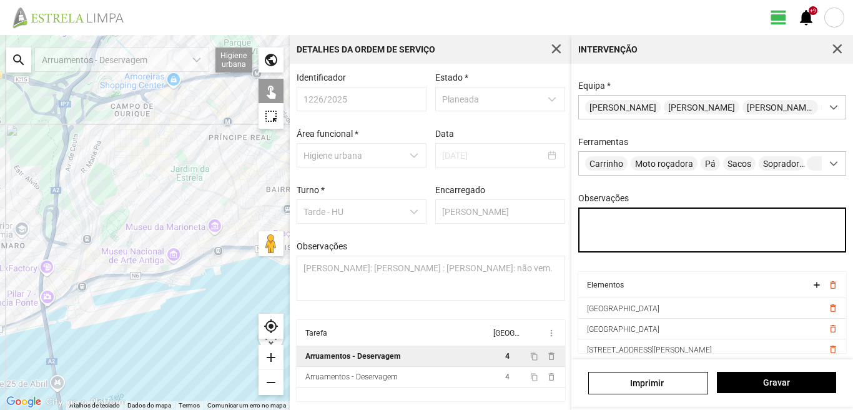
scroll to position [111, 0]
click at [606, 227] on textarea "Observações" at bounding box center [712, 229] width 269 height 45
type textarea "Nuno Daniel Diogo"
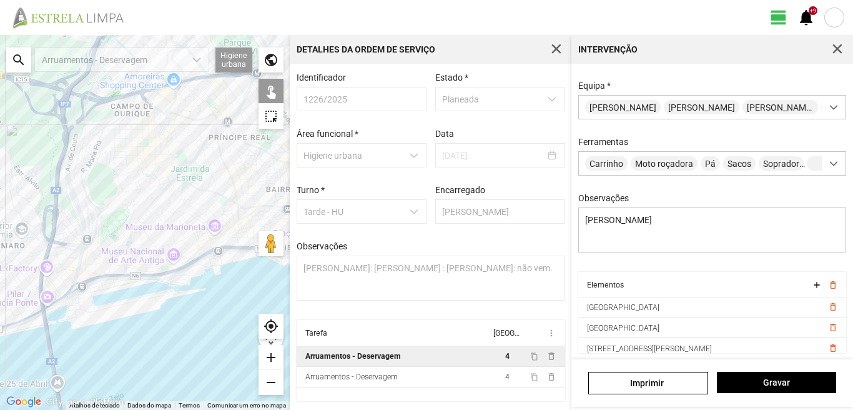
scroll to position [0, 0]
click at [779, 384] on span "Gravar" at bounding box center [776, 382] width 106 height 10
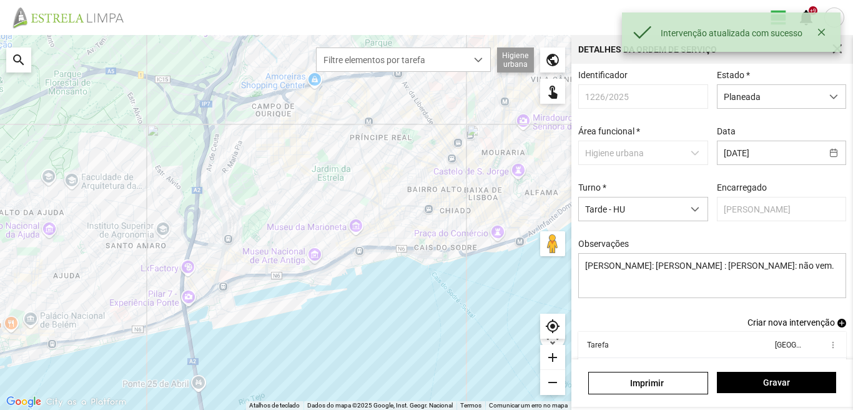
scroll to position [68, 0]
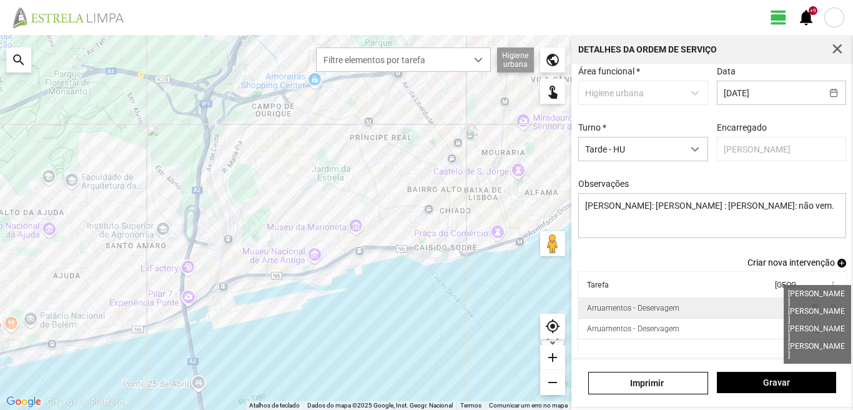
click at [787, 305] on span "4" at bounding box center [789, 308] width 4 height 9
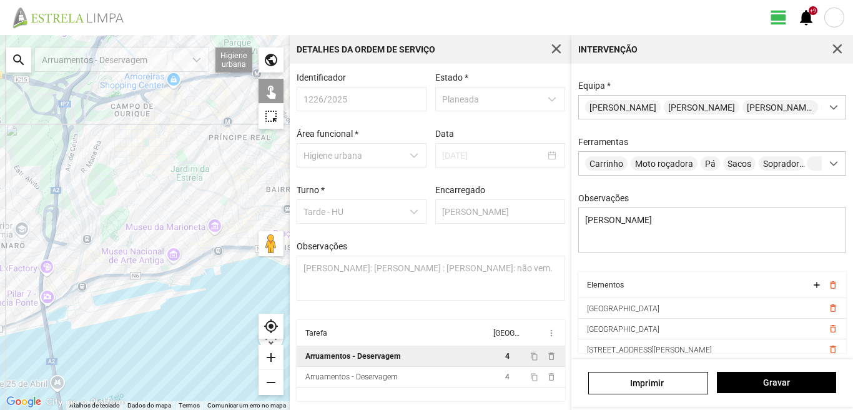
scroll to position [111, 0]
click at [763, 387] on span "Gravar" at bounding box center [776, 382] width 106 height 10
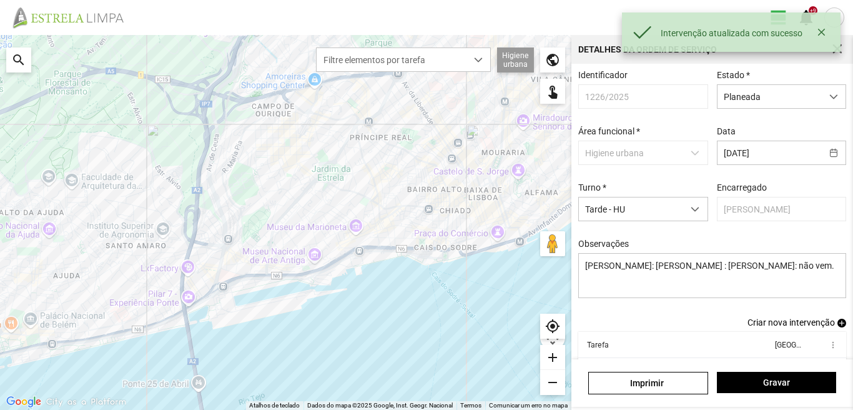
scroll to position [68, 0]
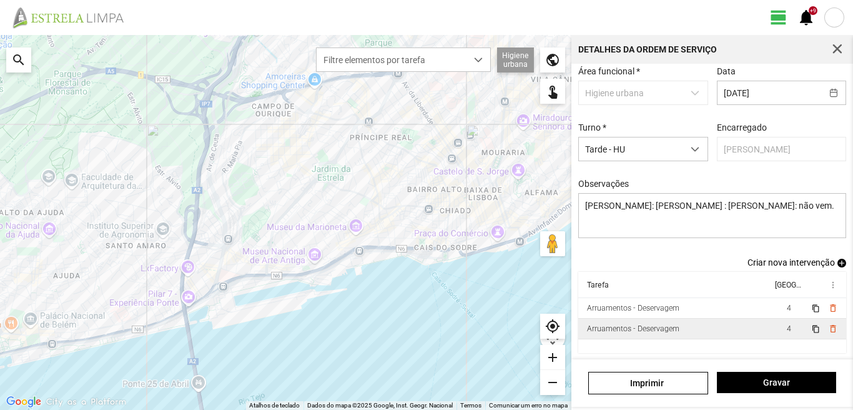
click at [782, 329] on td "4" at bounding box center [788, 329] width 35 height 21
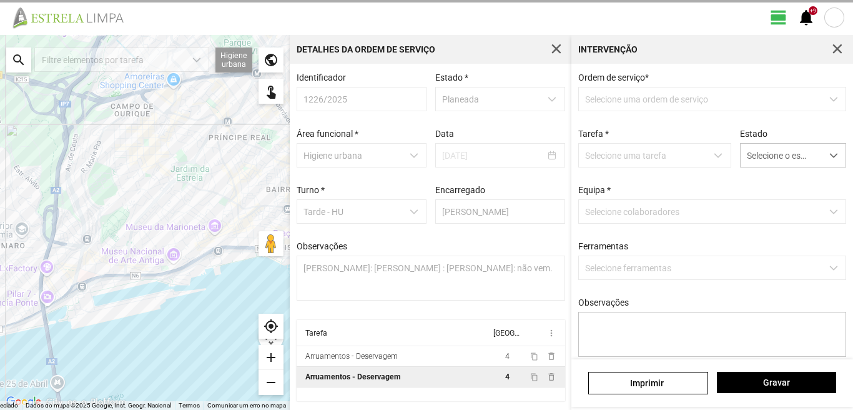
type textarea "[PERSON_NAME]"
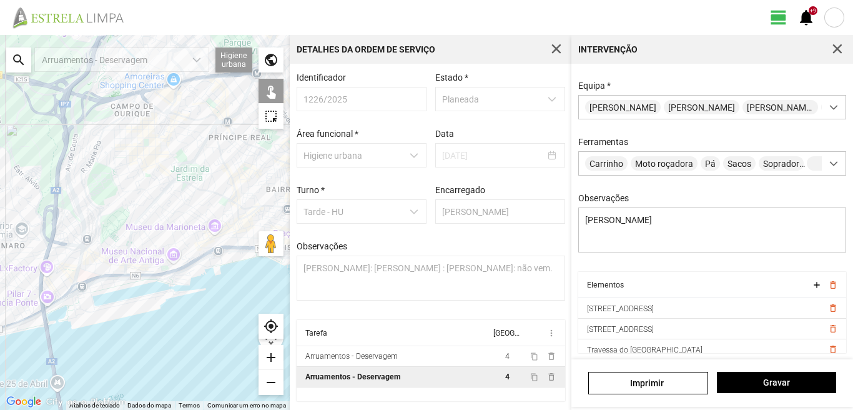
scroll to position [111, 0]
click at [828, 348] on span "delete_outline" at bounding box center [833, 349] width 10 height 10
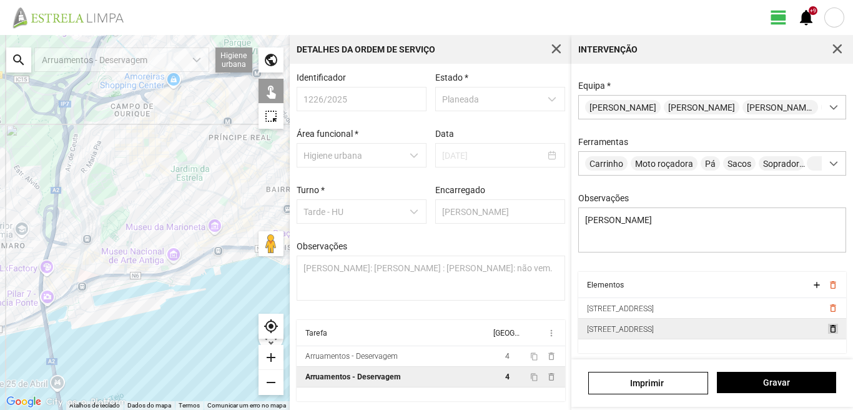
click at [828, 329] on span "delete_outline" at bounding box center [833, 329] width 10 height 10
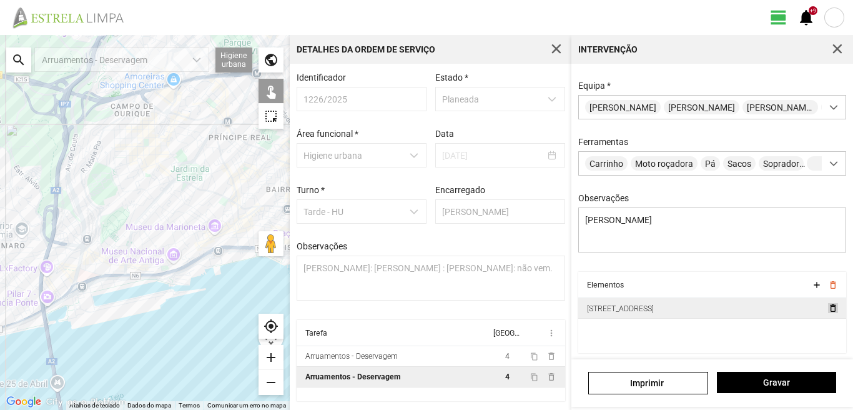
click at [828, 310] on span "delete_outline" at bounding box center [833, 308] width 10 height 10
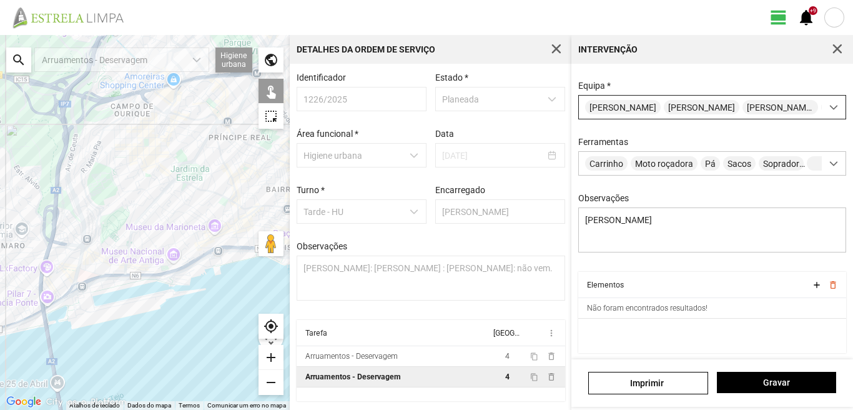
click at [829, 104] on span at bounding box center [833, 107] width 9 height 9
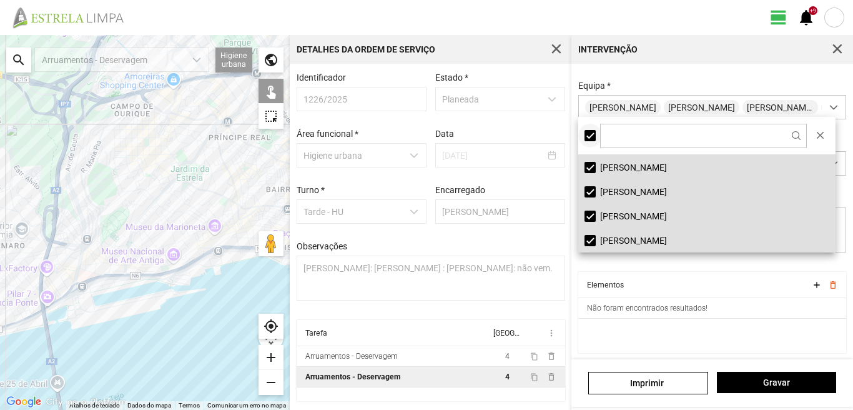
click at [595, 139] on div at bounding box center [590, 135] width 11 height 11
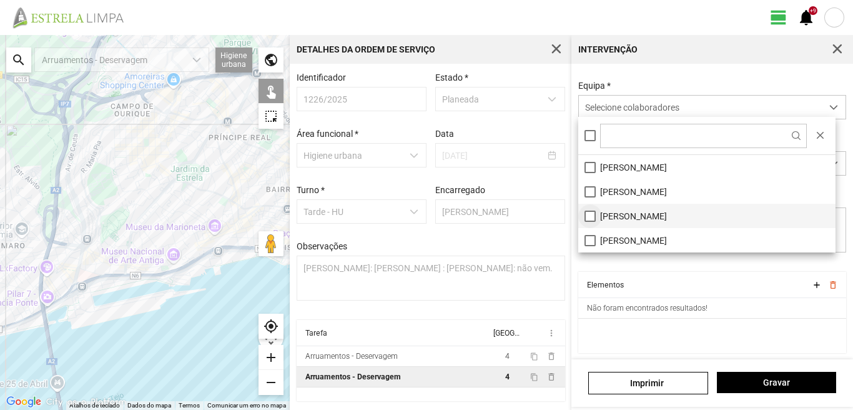
click at [586, 215] on li "[PERSON_NAME]" at bounding box center [706, 216] width 257 height 24
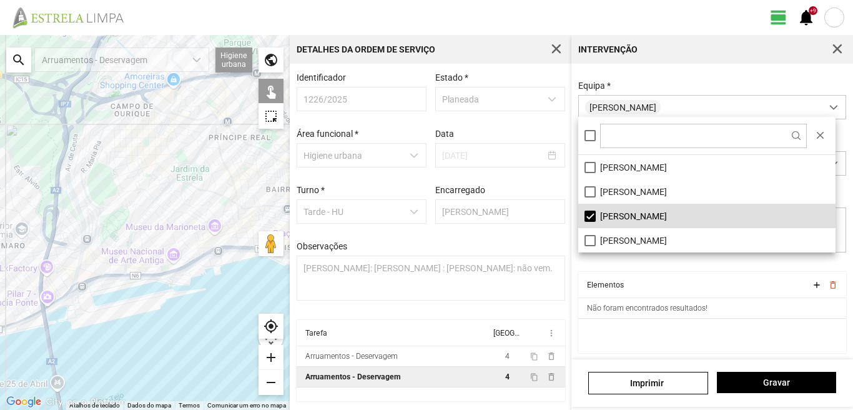
click at [16, 58] on div "search" at bounding box center [18, 59] width 25 height 25
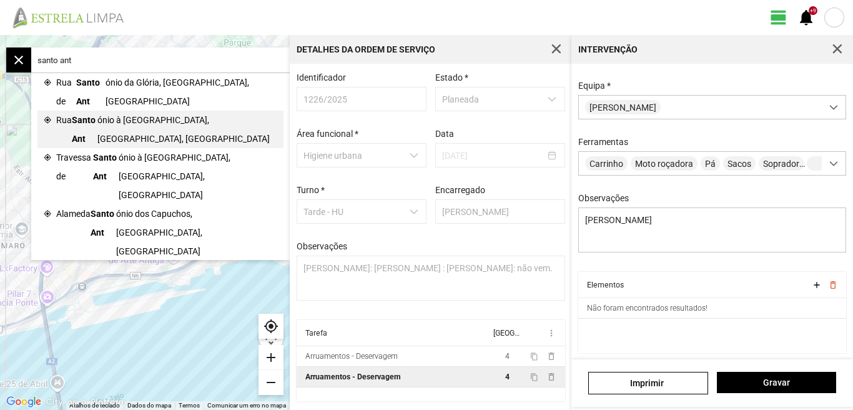
click at [96, 111] on span "Santo Ant" at bounding box center [85, 129] width 26 height 37
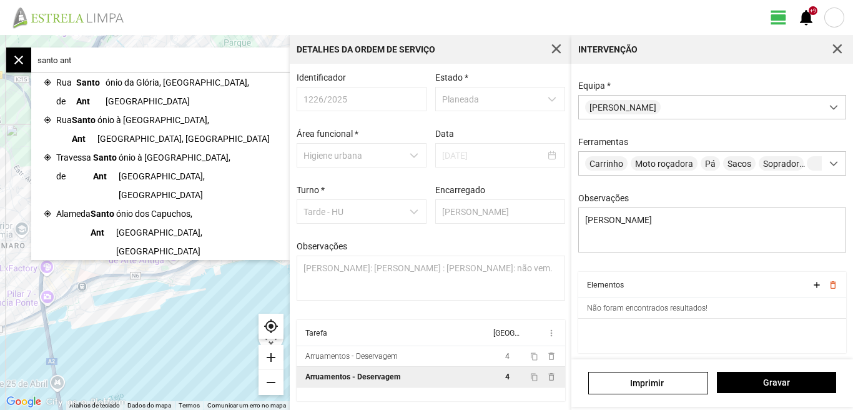
type input "R. Santo António à Estrela, 1350 Lisboa, Portugal"
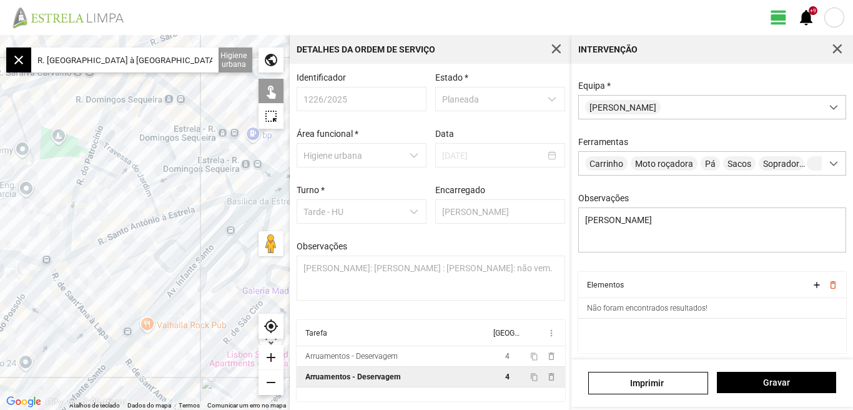
click at [242, 195] on div at bounding box center [145, 222] width 290 height 375
click at [200, 207] on div at bounding box center [145, 222] width 290 height 375
click at [138, 225] on div at bounding box center [145, 222] width 290 height 375
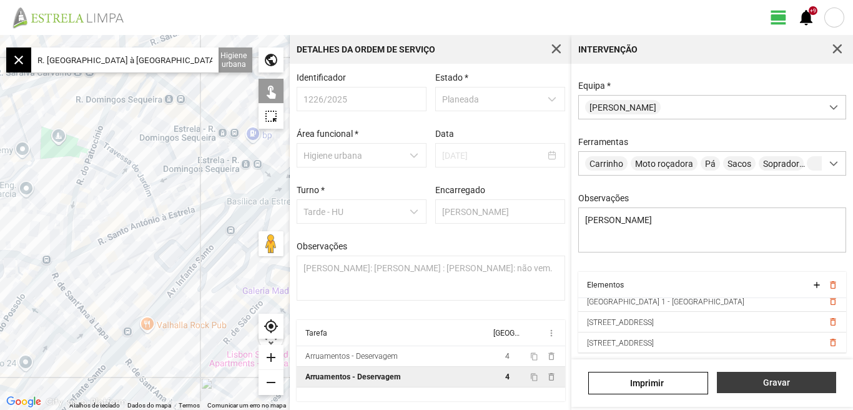
click at [761, 386] on span "Gravar" at bounding box center [776, 382] width 106 height 10
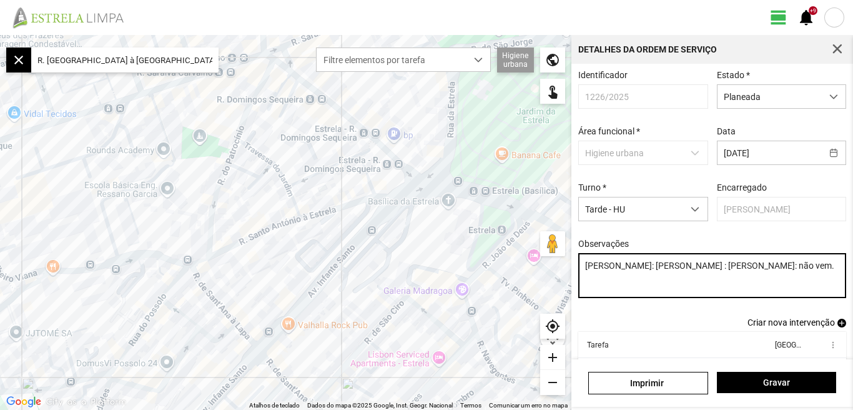
click at [655, 287] on textarea "[PERSON_NAME]: [PERSON_NAME] : [PERSON_NAME]: não vem." at bounding box center [712, 275] width 269 height 45
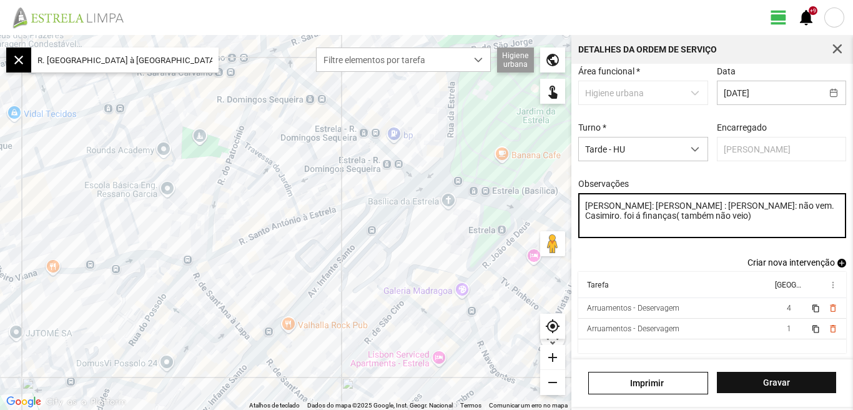
type textarea "Cesar: João : Ferias Umaro: não vem. Casimiro. foi á finanças( também não veio)"
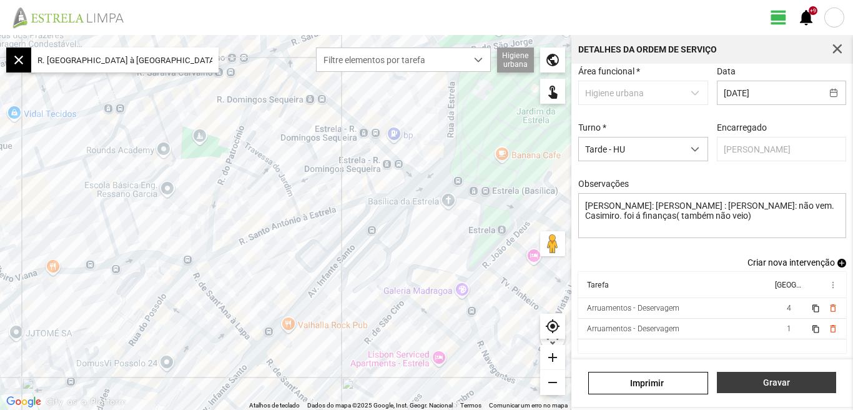
click at [783, 384] on span "Gravar" at bounding box center [776, 382] width 106 height 10
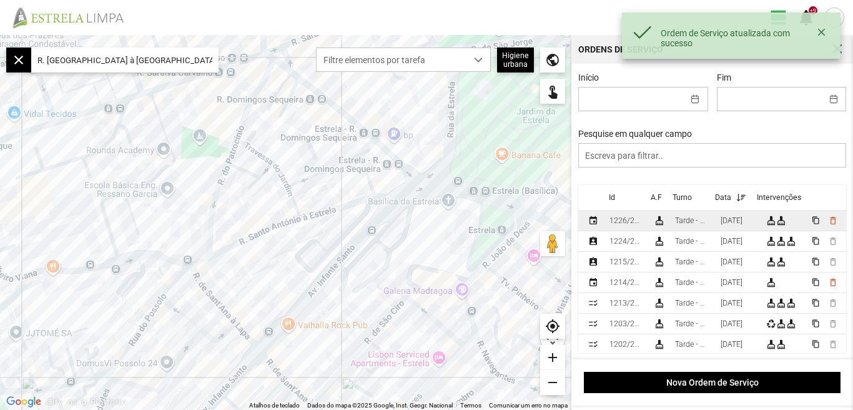
click at [743, 219] on div "[DATE]" at bounding box center [732, 220] width 22 height 9
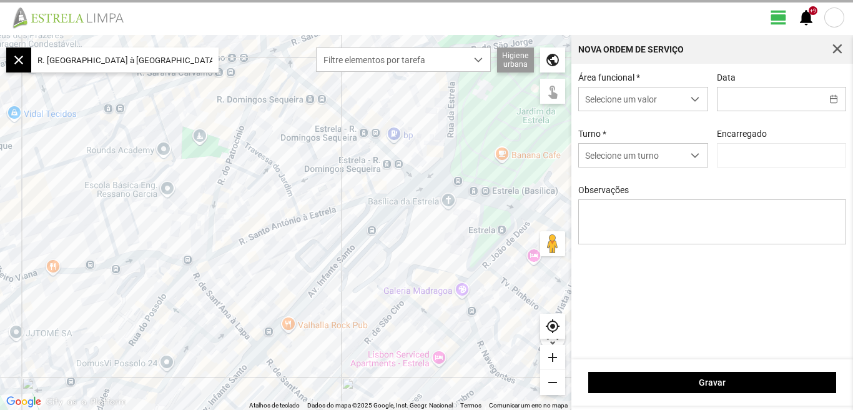
type input "[DATE]"
type textarea "Cesar: João : Ferias Umaro: não vem. Casimiro. foi á finanças( também não veio)"
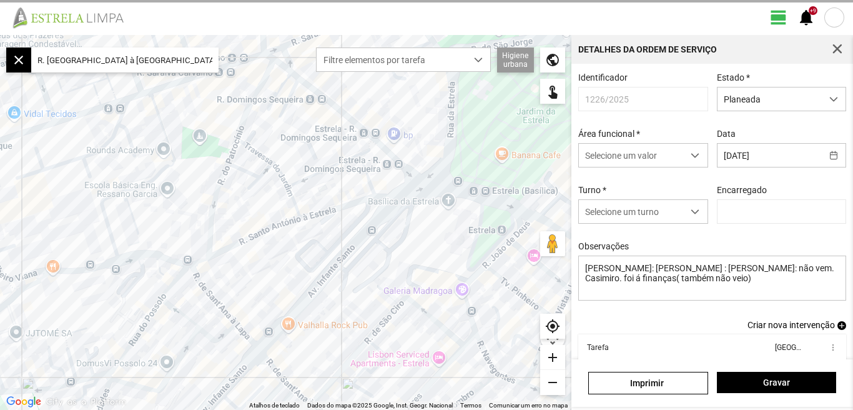
type input "[PERSON_NAME]"
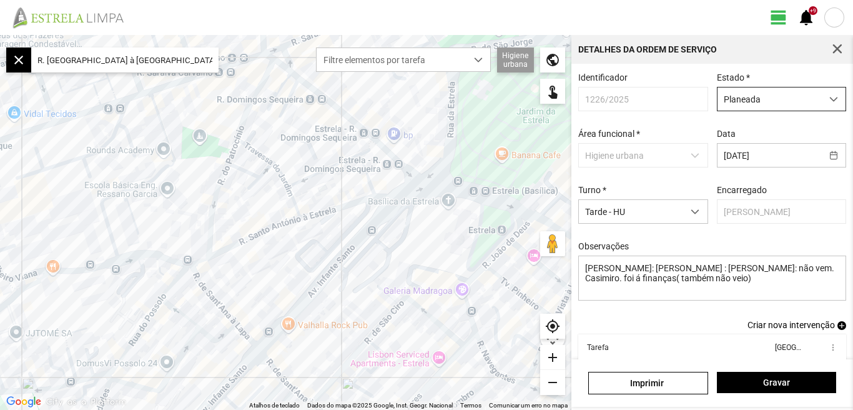
click at [829, 98] on span "dropdown trigger" at bounding box center [833, 99] width 9 height 9
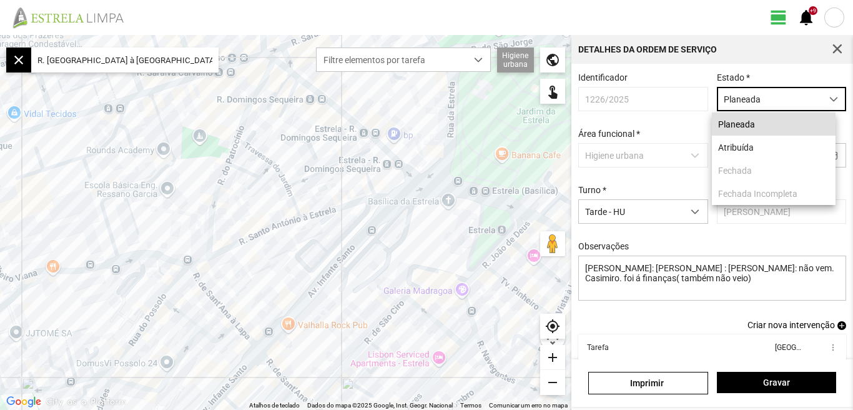
scroll to position [7, 56]
click at [767, 147] on li "Atribuída" at bounding box center [774, 147] width 124 height 23
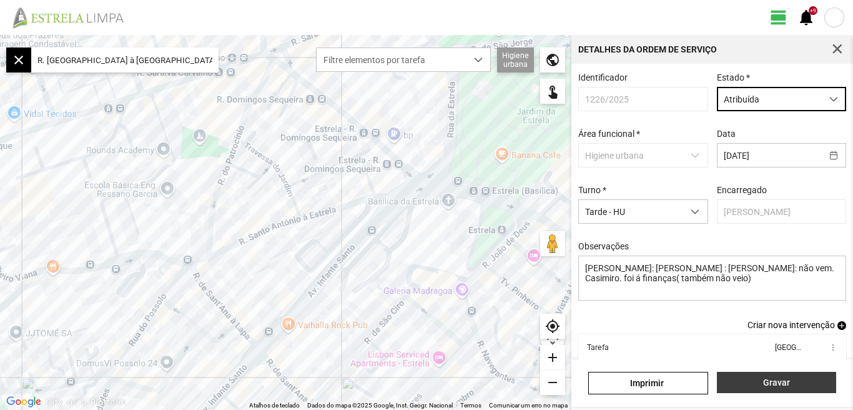
click at [773, 385] on span "Gravar" at bounding box center [776, 382] width 106 height 10
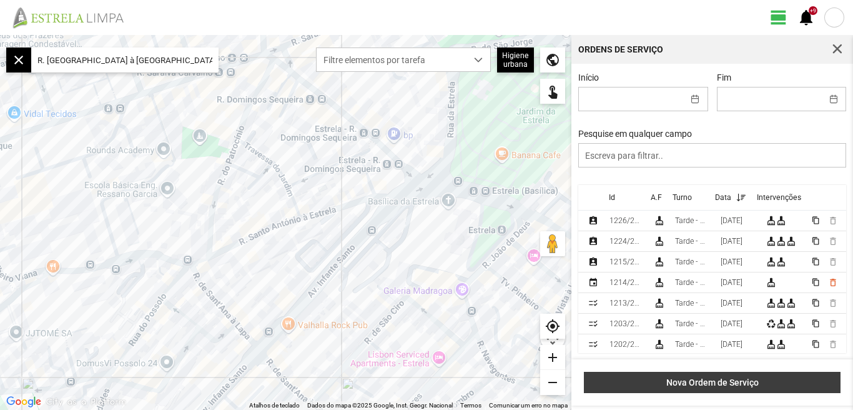
click at [727, 380] on span "Nova Ordem de Serviço" at bounding box center [713, 382] width 244 height 10
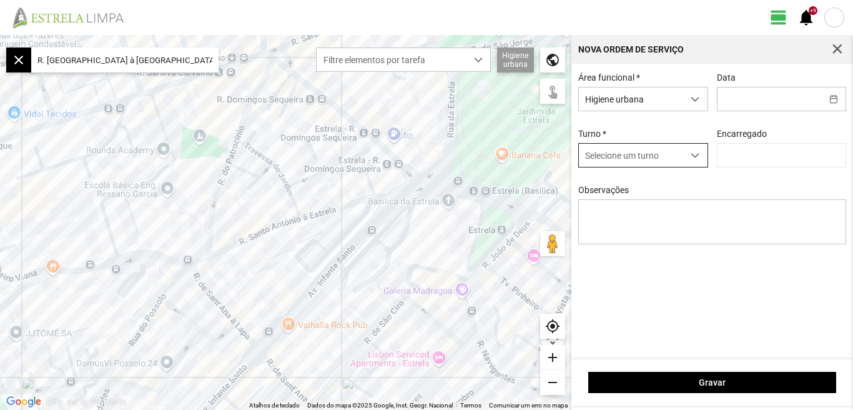
click at [693, 159] on span "dropdown trigger" at bounding box center [695, 155] width 9 height 9
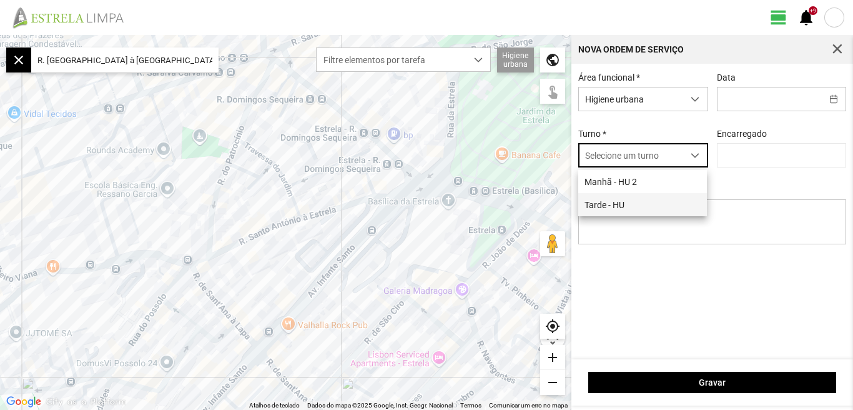
click at [622, 207] on li "Tarde - HU" at bounding box center [642, 204] width 129 height 23
type input "[PERSON_NAME]"
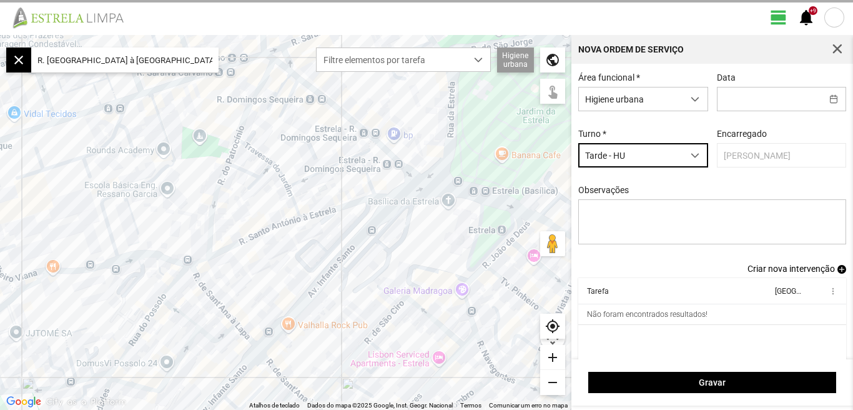
click at [773, 271] on span "Criar nova intervenção" at bounding box center [791, 269] width 87 height 10
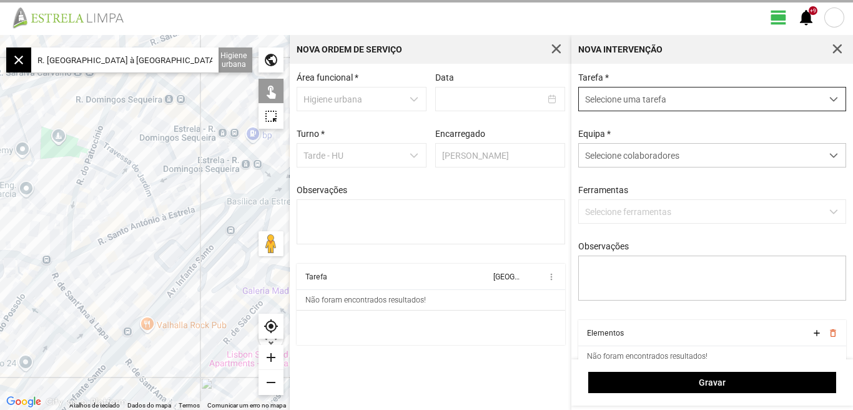
click at [829, 97] on span "dropdown trigger" at bounding box center [833, 99] width 9 height 9
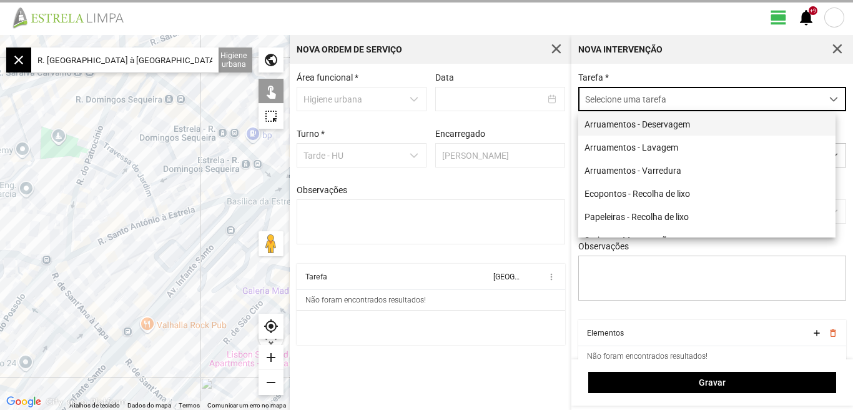
click at [683, 124] on li "Arruamentos - Deservagem" at bounding box center [706, 123] width 257 height 23
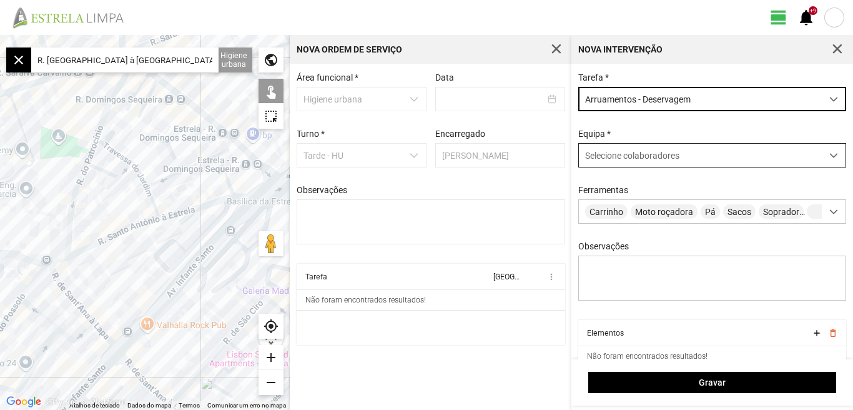
click at [829, 157] on span at bounding box center [833, 155] width 9 height 9
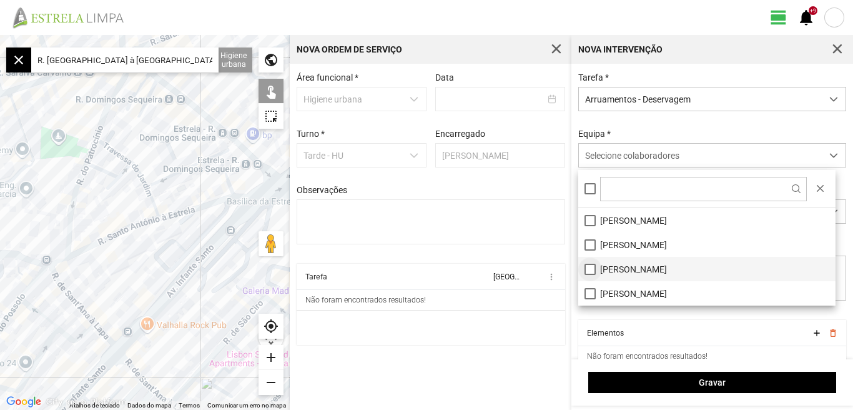
click at [586, 265] on li "[PERSON_NAME]" at bounding box center [706, 269] width 257 height 24
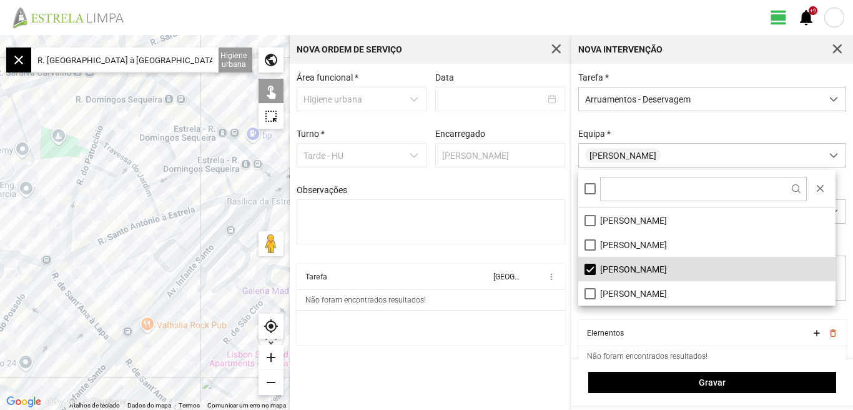
click at [192, 11] on fbc-header "view_day +9 notifications" at bounding box center [426, 17] width 853 height 35
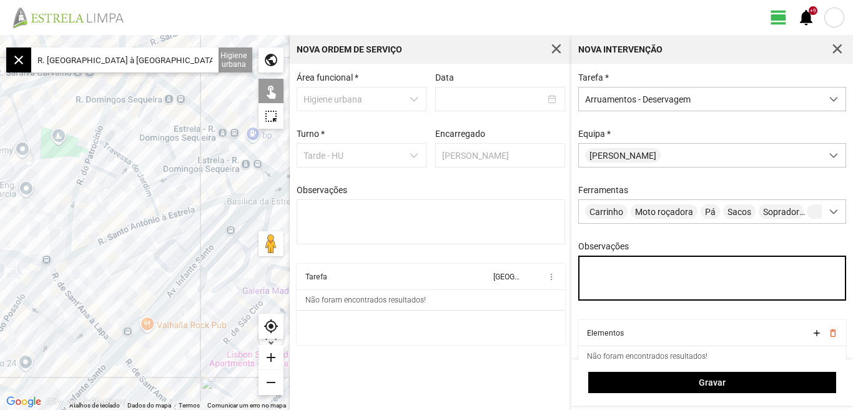
click at [607, 272] on textarea "Observações" at bounding box center [712, 277] width 269 height 45
click at [608, 279] on textarea "Observações" at bounding box center [712, 277] width 269 height 45
type textarea "Daniel Diogo"
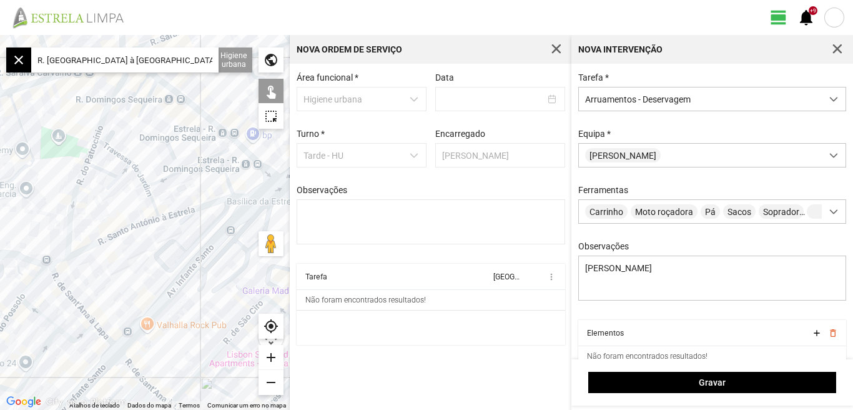
click at [273, 360] on div "add" at bounding box center [271, 357] width 25 height 25
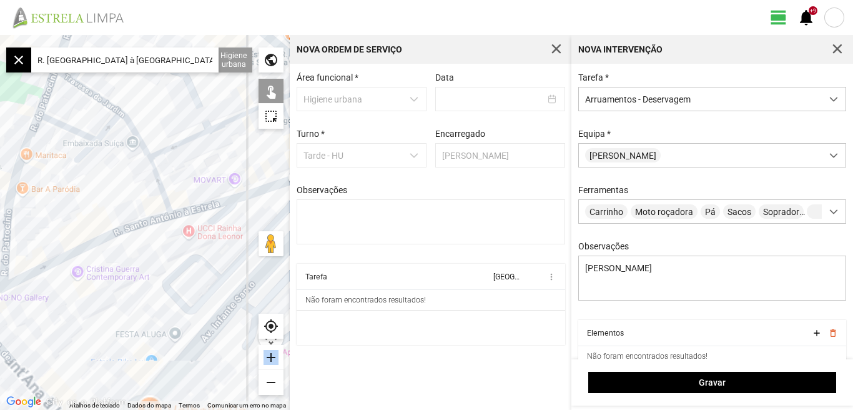
click at [273, 360] on div "add" at bounding box center [271, 357] width 25 height 25
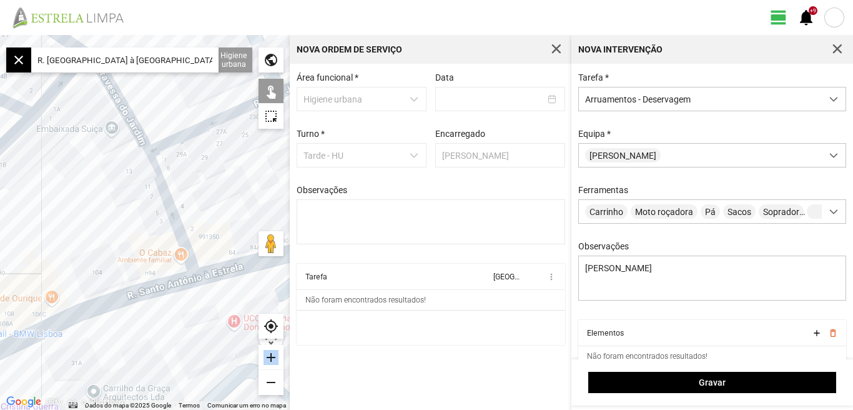
drag, startPoint x: 216, startPoint y: 132, endPoint x: 175, endPoint y: 279, distance: 151.7
click at [175, 279] on div at bounding box center [145, 222] width 290 height 375
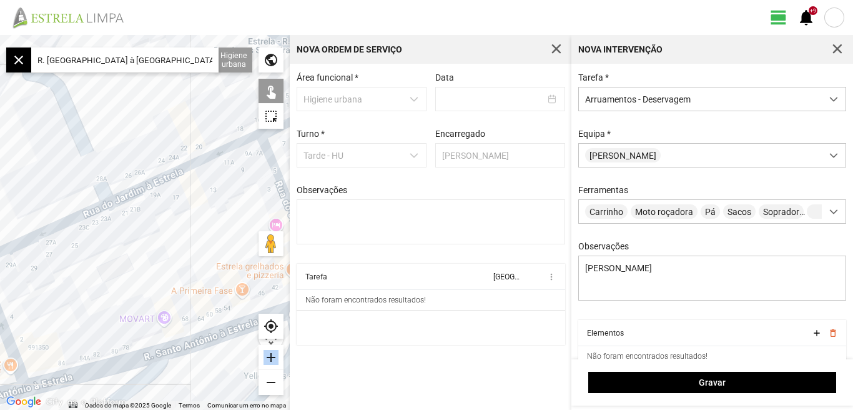
drag, startPoint x: 204, startPoint y: 268, endPoint x: 72, endPoint y: 294, distance: 134.9
click at [72, 294] on div at bounding box center [145, 222] width 290 height 375
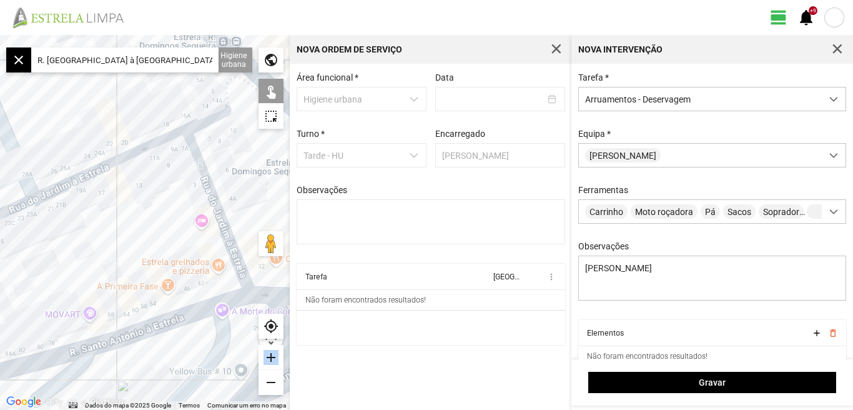
drag, startPoint x: 141, startPoint y: 267, endPoint x: 64, endPoint y: 262, distance: 76.9
click at [64, 262] on div at bounding box center [145, 222] width 290 height 375
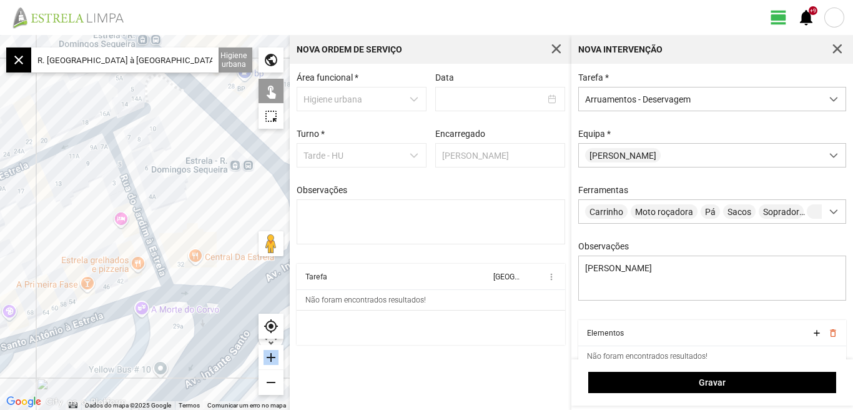
drag, startPoint x: 84, startPoint y: 249, endPoint x: 0, endPoint y: 245, distance: 84.4
click at [0, 245] on div at bounding box center [145, 222] width 290 height 375
click at [136, 211] on div at bounding box center [145, 222] width 290 height 375
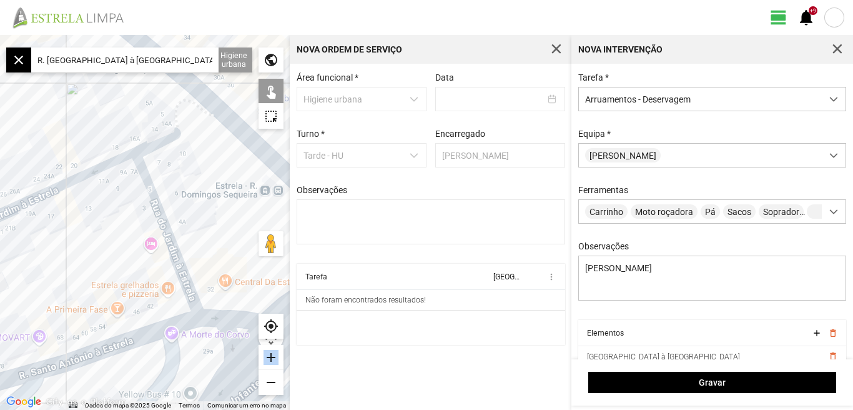
drag, startPoint x: 81, startPoint y: 194, endPoint x: 119, endPoint y: 226, distance: 49.7
click at [119, 226] on div at bounding box center [145, 222] width 290 height 375
click at [100, 176] on div at bounding box center [145, 222] width 290 height 375
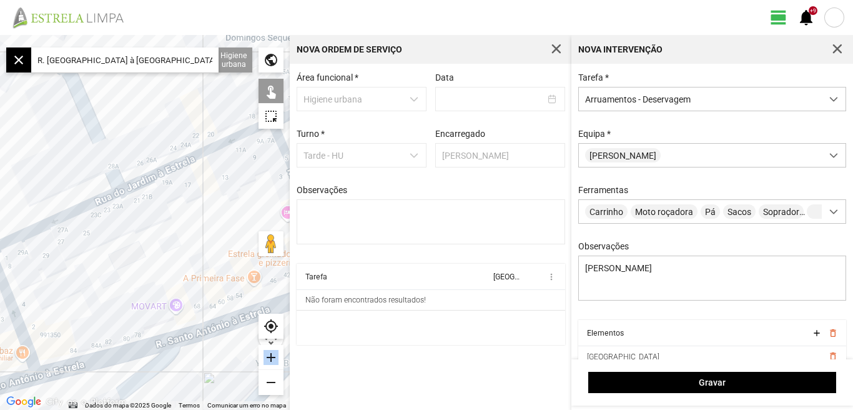
drag, startPoint x: 78, startPoint y: 223, endPoint x: 222, endPoint y: 188, distance: 147.8
click at [219, 189] on div at bounding box center [145, 222] width 290 height 375
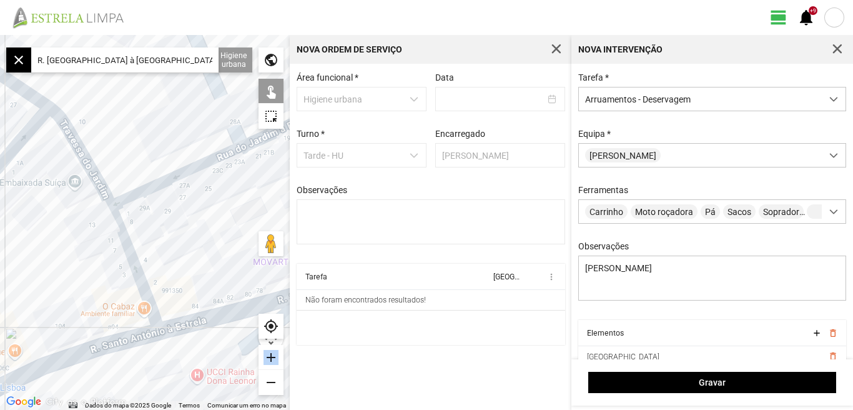
drag, startPoint x: 174, startPoint y: 227, endPoint x: 185, endPoint y: 224, distance: 11.7
click at [185, 224] on div at bounding box center [145, 222] width 290 height 375
click at [141, 267] on div at bounding box center [145, 222] width 290 height 375
click at [122, 224] on div at bounding box center [145, 222] width 290 height 375
click at [98, 175] on div at bounding box center [145, 222] width 290 height 375
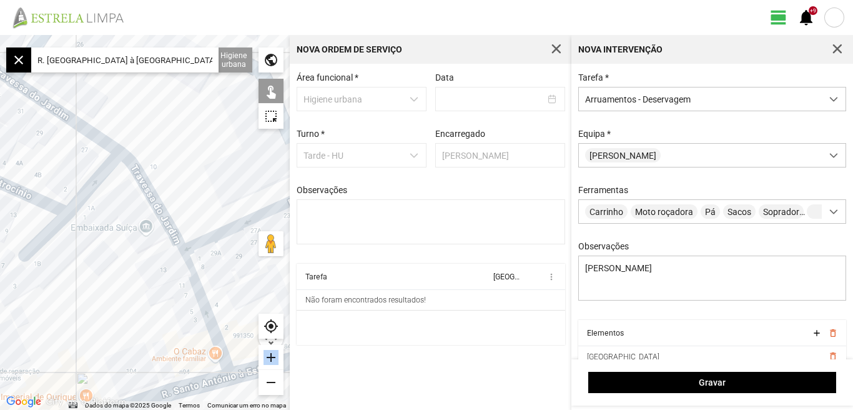
drag, startPoint x: 114, startPoint y: 241, endPoint x: 182, endPoint y: 301, distance: 91.2
click at [182, 311] on div at bounding box center [145, 222] width 290 height 375
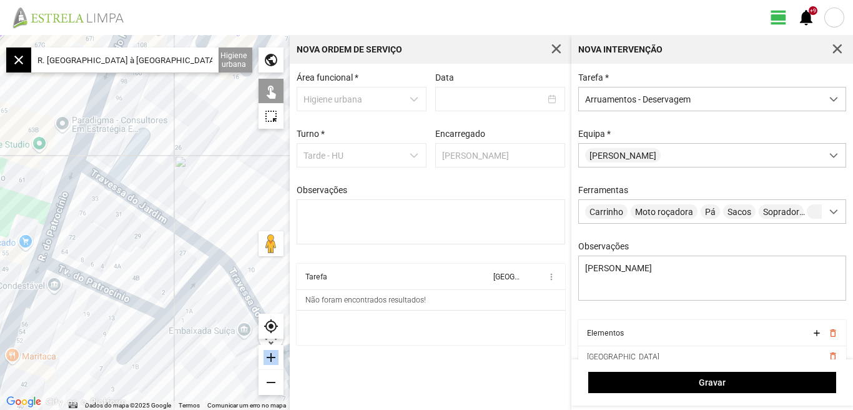
click at [160, 219] on div at bounding box center [145, 222] width 290 height 375
drag, startPoint x: 179, startPoint y: 259, endPoint x: 106, endPoint y: 259, distance: 73.1
click at [106, 259] on div at bounding box center [145, 222] width 290 height 375
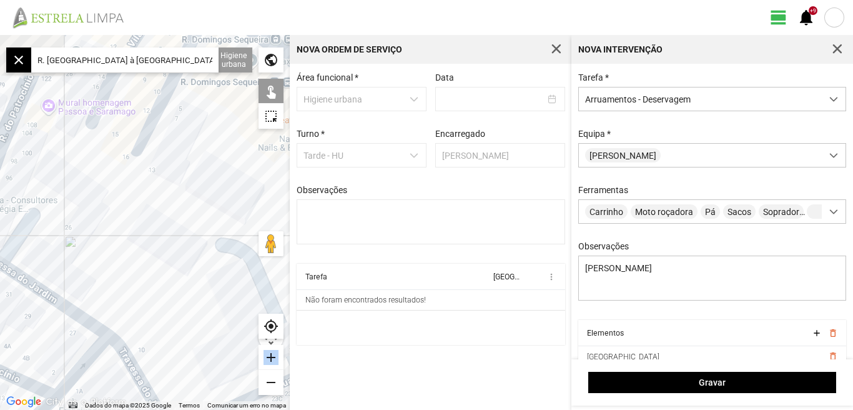
drag, startPoint x: 135, startPoint y: 157, endPoint x: 142, endPoint y: 318, distance: 161.3
click at [142, 318] on div at bounding box center [145, 222] width 290 height 375
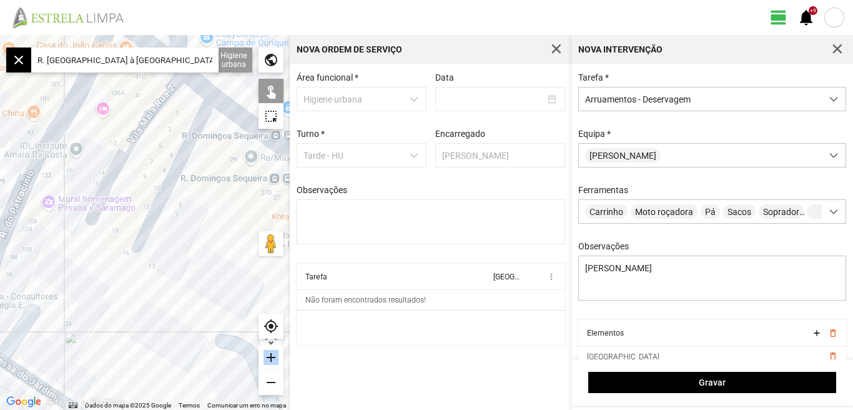
drag, startPoint x: 151, startPoint y: 312, endPoint x: 80, endPoint y: 245, distance: 98.1
click at [80, 245] on div at bounding box center [145, 222] width 290 height 375
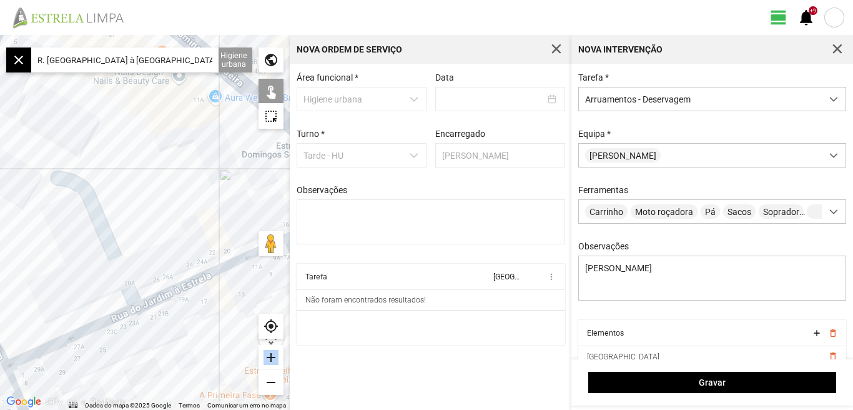
drag, startPoint x: 146, startPoint y: 259, endPoint x: 104, endPoint y: 178, distance: 91.6
click at [106, 187] on div at bounding box center [145, 222] width 290 height 375
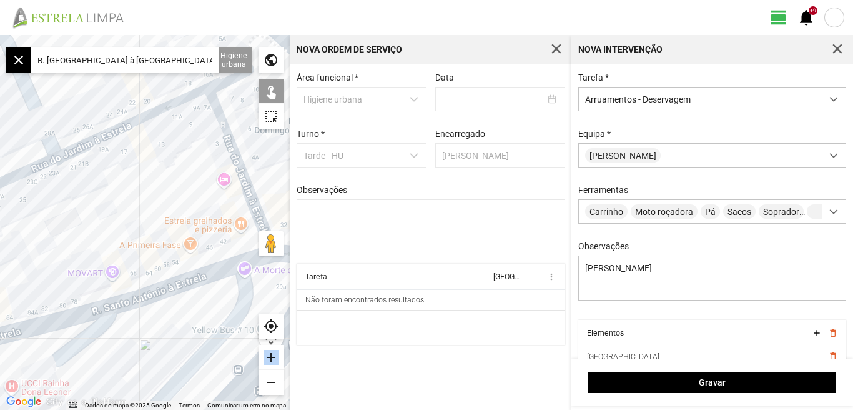
drag, startPoint x: 152, startPoint y: 271, endPoint x: 126, endPoint y: 217, distance: 59.8
click at [126, 218] on div at bounding box center [145, 222] width 290 height 375
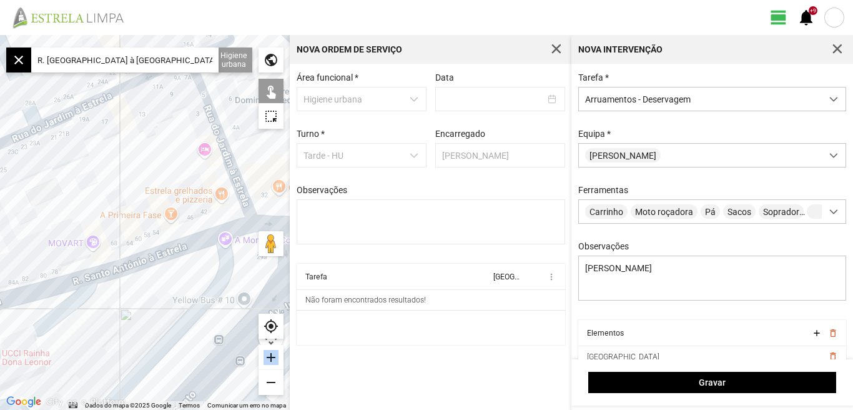
scroll to position [53, 0]
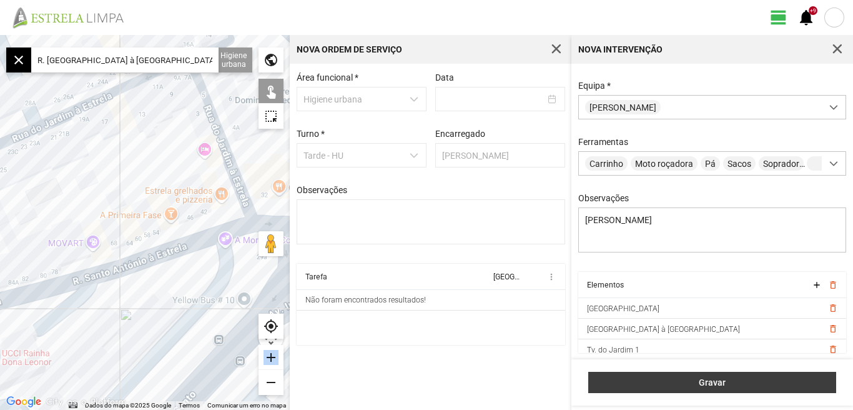
click at [713, 383] on span "Gravar" at bounding box center [712, 382] width 235 height 10
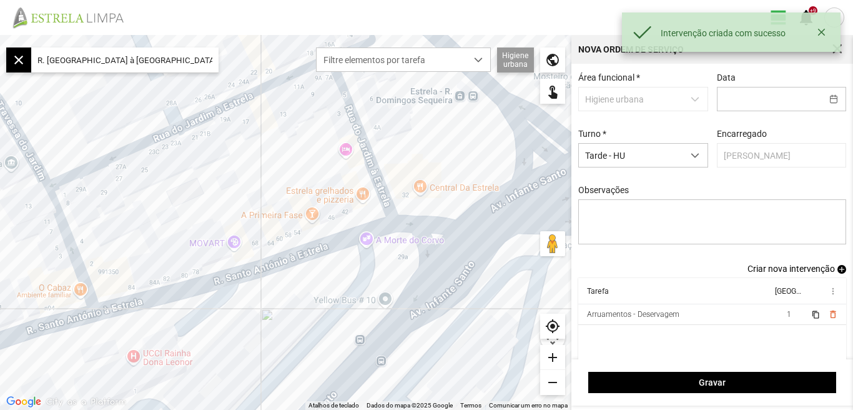
click at [798, 272] on span "Criar nova intervenção" at bounding box center [791, 269] width 87 height 10
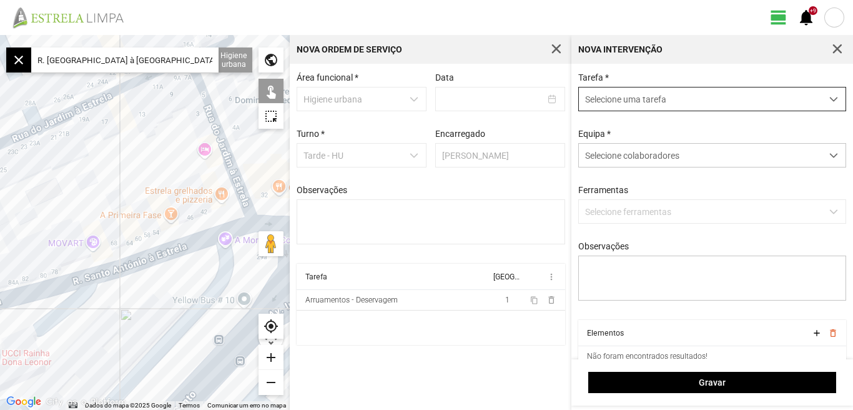
click at [829, 103] on span "dropdown trigger" at bounding box center [833, 99] width 9 height 9
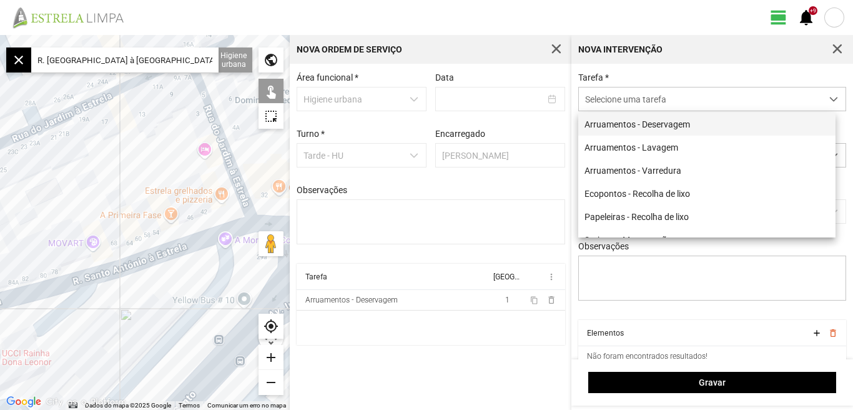
click at [742, 120] on li "Arruamentos - Deservagem" at bounding box center [706, 123] width 257 height 23
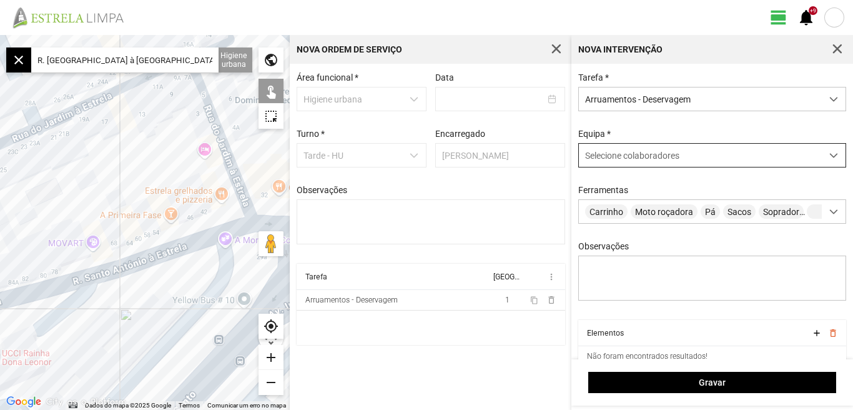
click at [829, 159] on span at bounding box center [833, 155] width 9 height 9
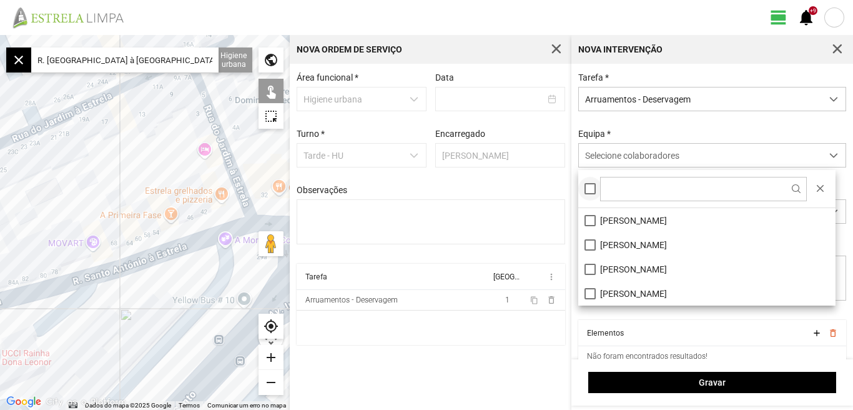
click at [591, 190] on div at bounding box center [590, 188] width 11 height 11
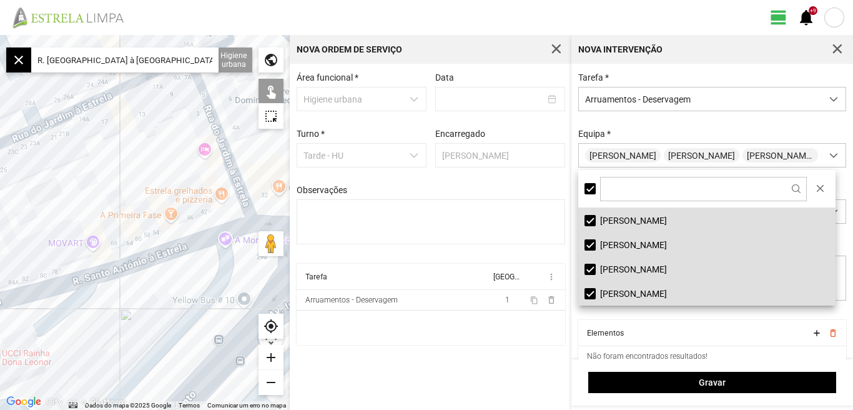
click at [485, 386] on div "Área funcional * Higiene urbana Data Turno * Tarde - HU Encarregado Graciete Br…" at bounding box center [431, 237] width 282 height 346
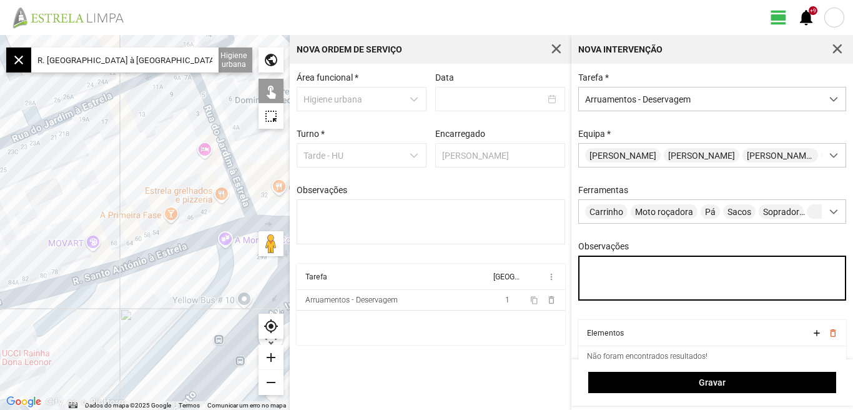
click at [618, 284] on textarea "Observações" at bounding box center [712, 277] width 269 height 45
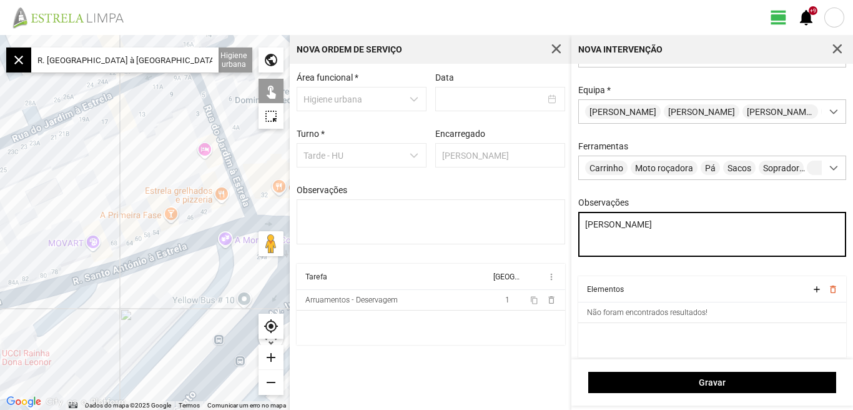
scroll to position [53, 0]
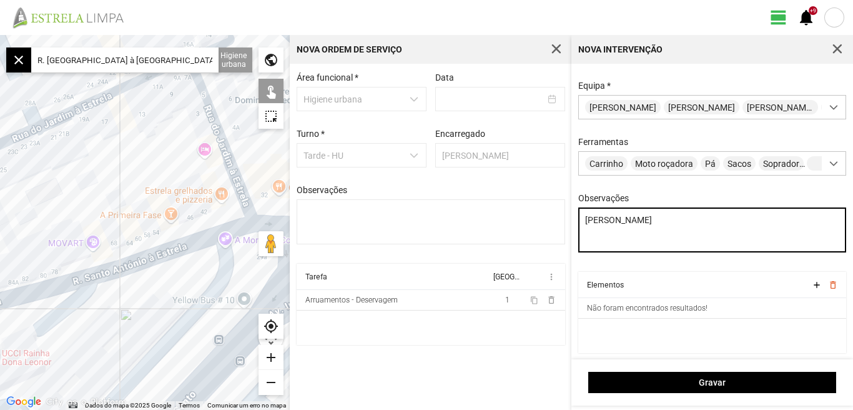
type textarea "Nuno Casimiro Braima"
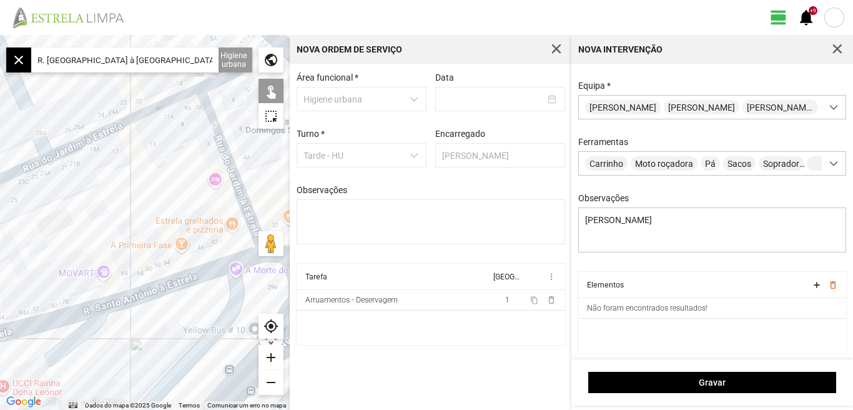
drag, startPoint x: 171, startPoint y: 143, endPoint x: 189, endPoint y: 233, distance: 91.6
click at [194, 237] on div at bounding box center [145, 222] width 290 height 375
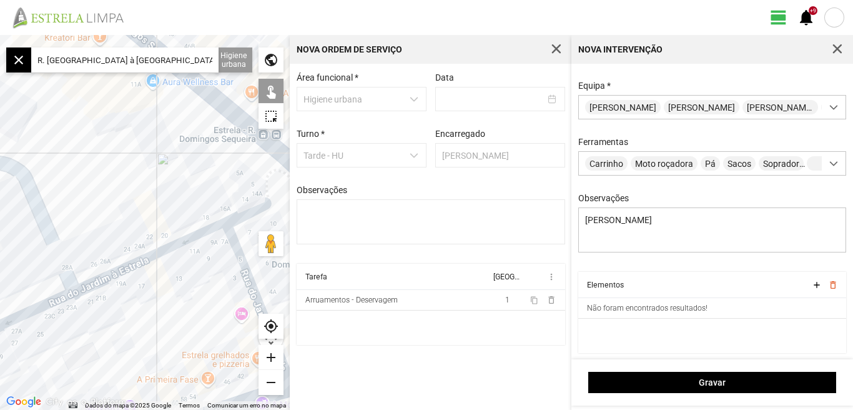
drag, startPoint x: 107, startPoint y: 151, endPoint x: 124, endPoint y: 220, distance: 70.7
click at [124, 220] on div at bounding box center [145, 222] width 290 height 375
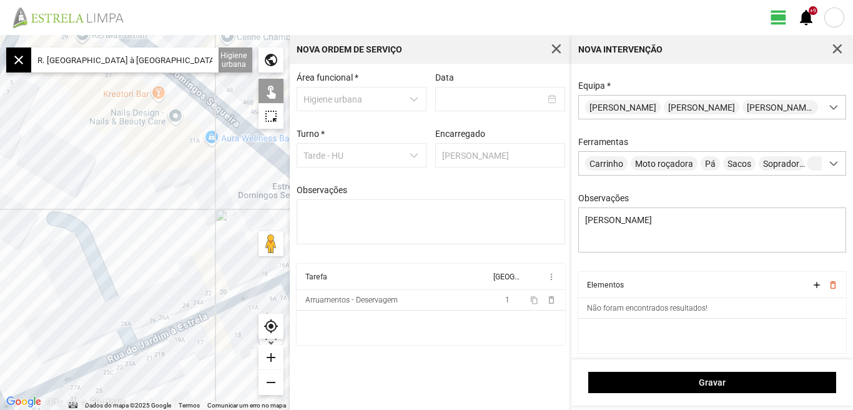
drag, startPoint x: 119, startPoint y: 194, endPoint x: 174, endPoint y: 238, distance: 70.7
click at [174, 238] on div at bounding box center [145, 222] width 290 height 375
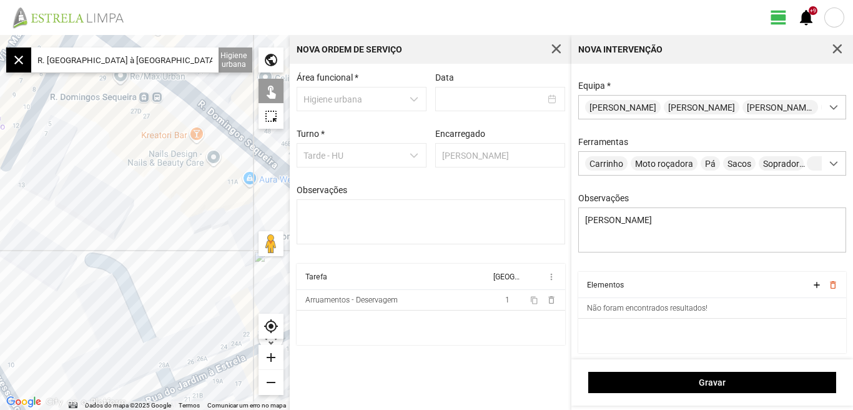
drag, startPoint x: 116, startPoint y: 194, endPoint x: 157, endPoint y: 237, distance: 58.7
click at [157, 240] on div at bounding box center [145, 222] width 290 height 375
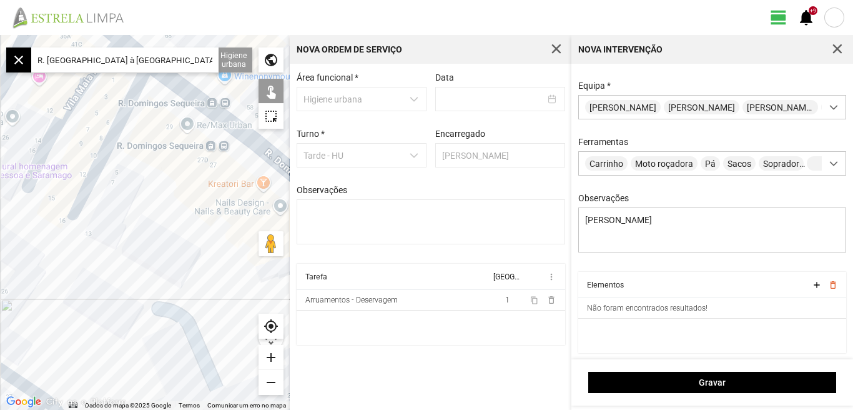
drag, startPoint x: 91, startPoint y: 181, endPoint x: 164, endPoint y: 235, distance: 91.1
click at [164, 235] on div at bounding box center [145, 222] width 290 height 375
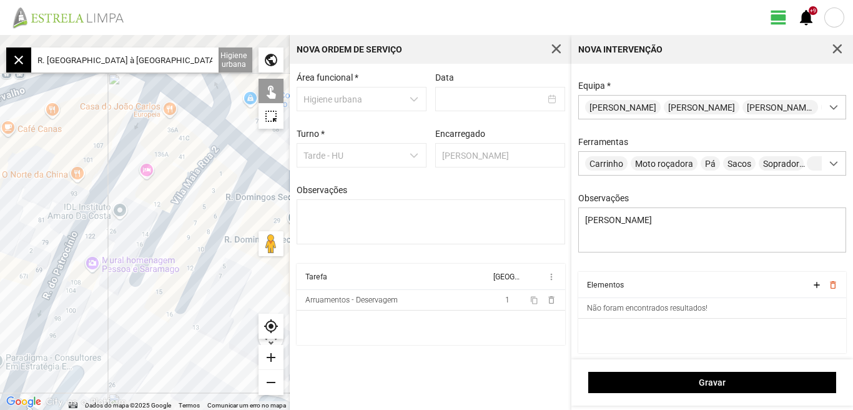
drag, startPoint x: 118, startPoint y: 184, endPoint x: 219, endPoint y: 278, distance: 137.9
click at [219, 278] on div at bounding box center [145, 222] width 290 height 375
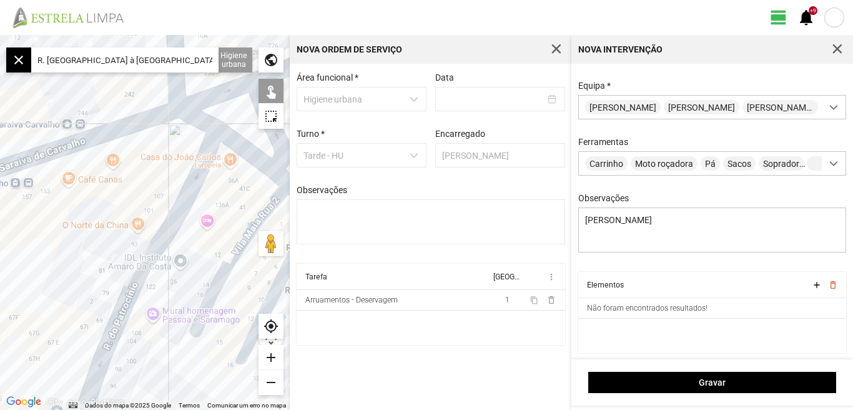
click at [190, 192] on div at bounding box center [145, 222] width 290 height 375
drag, startPoint x: 185, startPoint y: 269, endPoint x: 214, endPoint y: 159, distance: 113.5
click at [214, 167] on div at bounding box center [145, 222] width 290 height 375
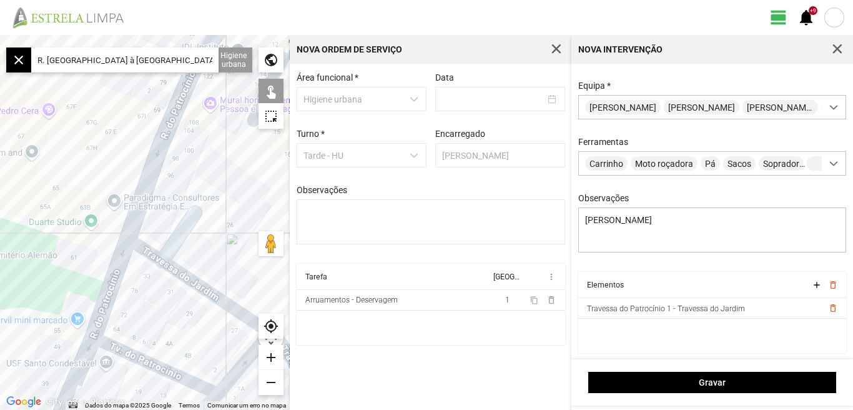
drag, startPoint x: 196, startPoint y: 215, endPoint x: 200, endPoint y: 160, distance: 55.7
click at [200, 160] on div at bounding box center [145, 222] width 290 height 375
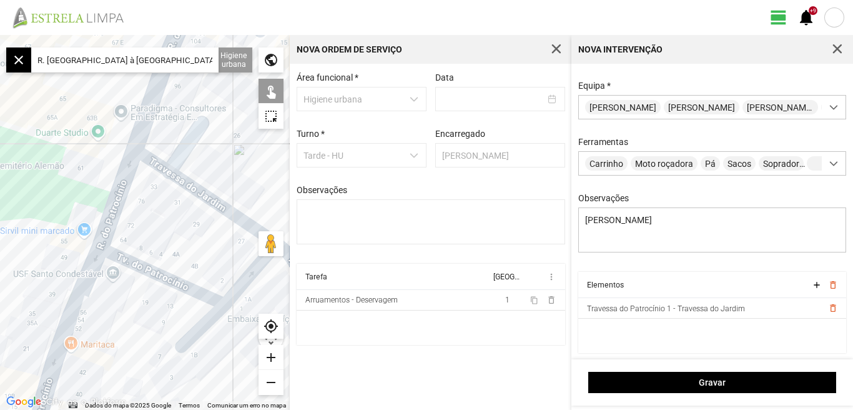
click at [110, 192] on div at bounding box center [145, 222] width 290 height 375
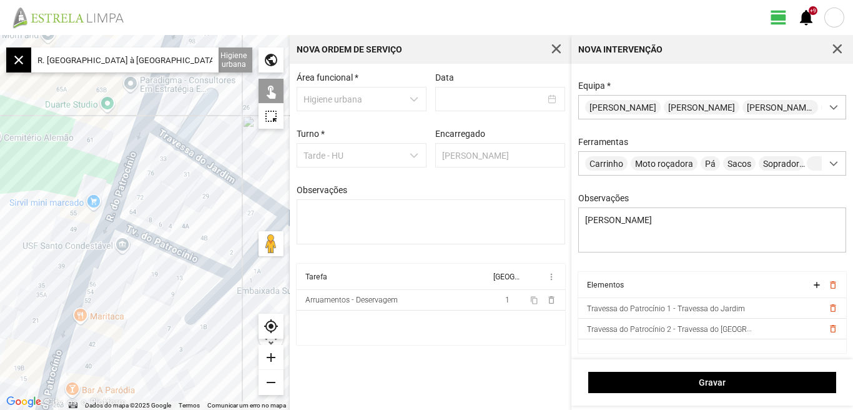
drag, startPoint x: 107, startPoint y: 326, endPoint x: 120, endPoint y: 302, distance: 27.1
click at [120, 303] on div at bounding box center [145, 222] width 290 height 375
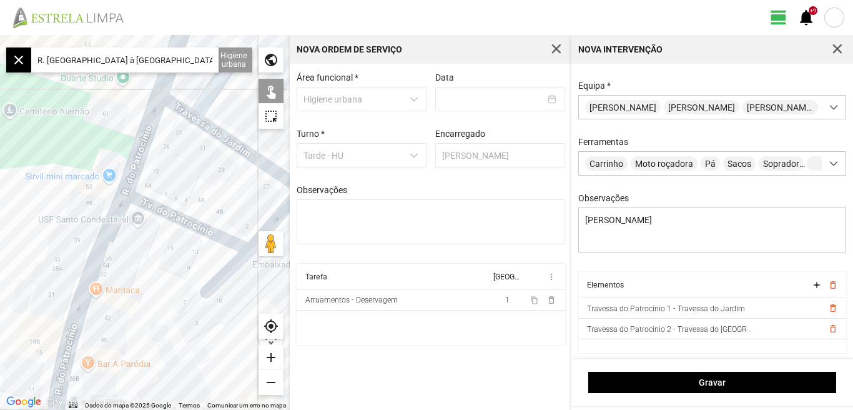
click at [84, 270] on div at bounding box center [145, 222] width 290 height 375
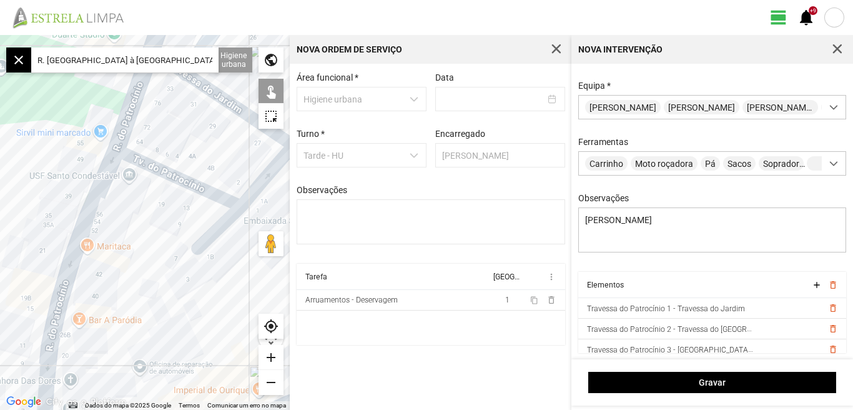
drag, startPoint x: 144, startPoint y: 331, endPoint x: 128, endPoint y: 269, distance: 64.4
click at [128, 269] on div at bounding box center [145, 222] width 290 height 375
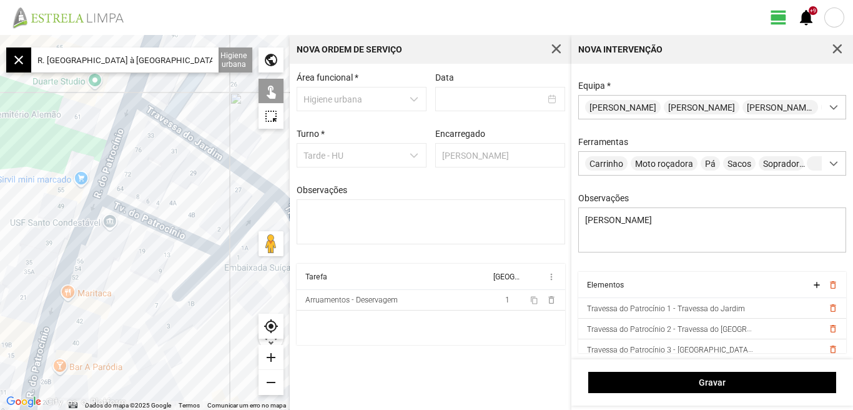
drag, startPoint x: 127, startPoint y: 209, endPoint x: 117, endPoint y: 282, distance: 74.3
click at [117, 282] on div at bounding box center [145, 222] width 290 height 375
click at [147, 217] on div at bounding box center [145, 222] width 290 height 375
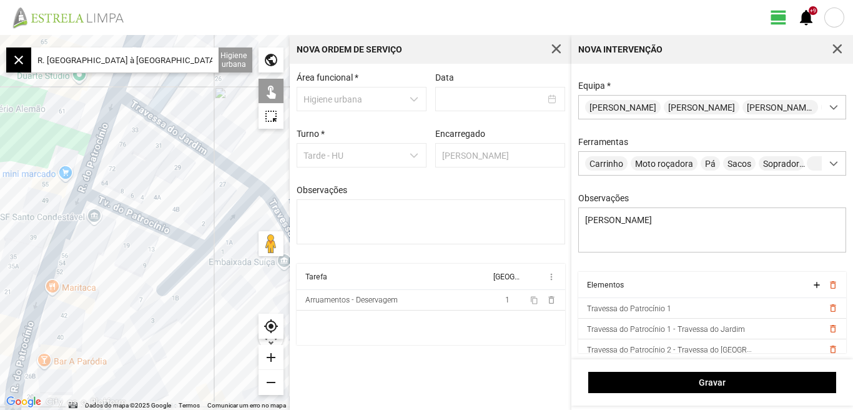
drag, startPoint x: 163, startPoint y: 260, endPoint x: 151, endPoint y: 255, distance: 13.5
click at [151, 256] on div at bounding box center [145, 222] width 290 height 375
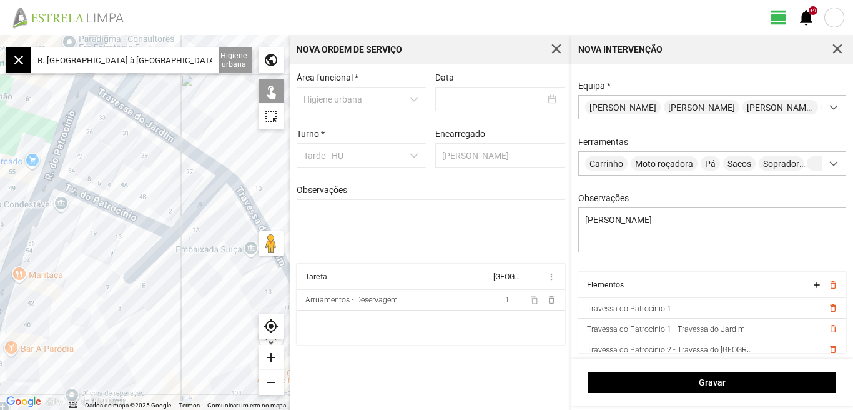
click at [271, 356] on div "add" at bounding box center [271, 357] width 25 height 25
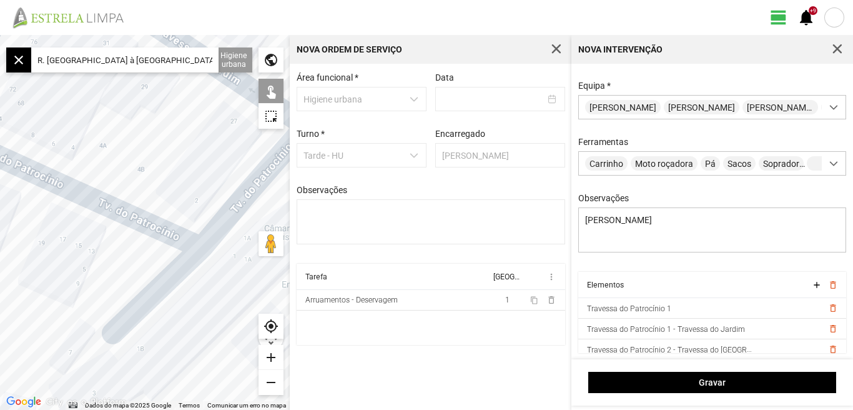
click at [210, 220] on div at bounding box center [145, 222] width 290 height 375
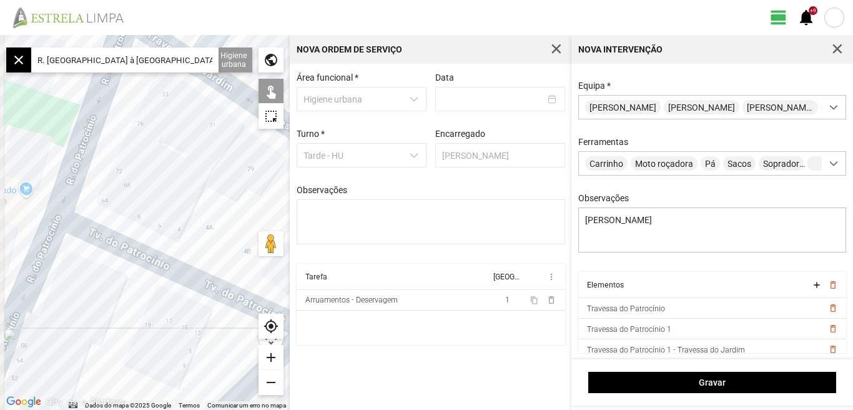
click at [231, 244] on div at bounding box center [145, 222] width 290 height 375
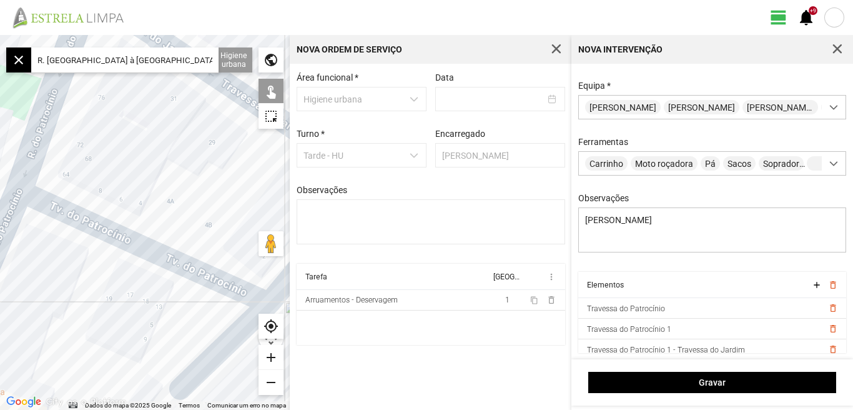
drag, startPoint x: 174, startPoint y: 205, endPoint x: 122, endPoint y: 171, distance: 62.4
click at [122, 171] on div at bounding box center [145, 222] width 290 height 375
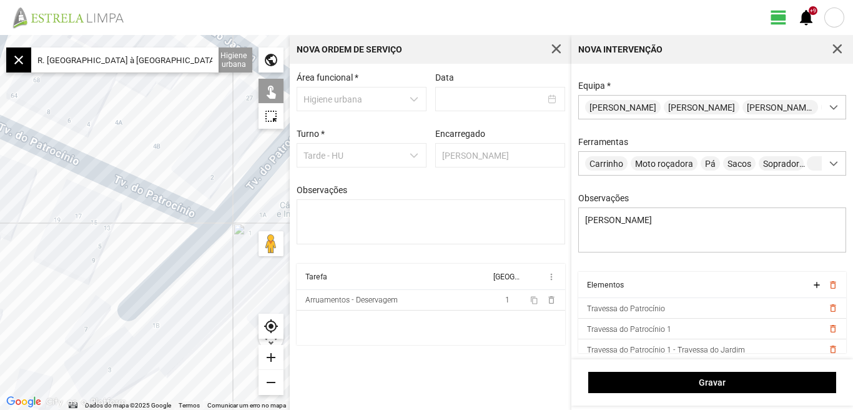
drag, startPoint x: 200, startPoint y: 189, endPoint x: 187, endPoint y: 131, distance: 59.5
click at [187, 131] on div at bounding box center [145, 222] width 290 height 375
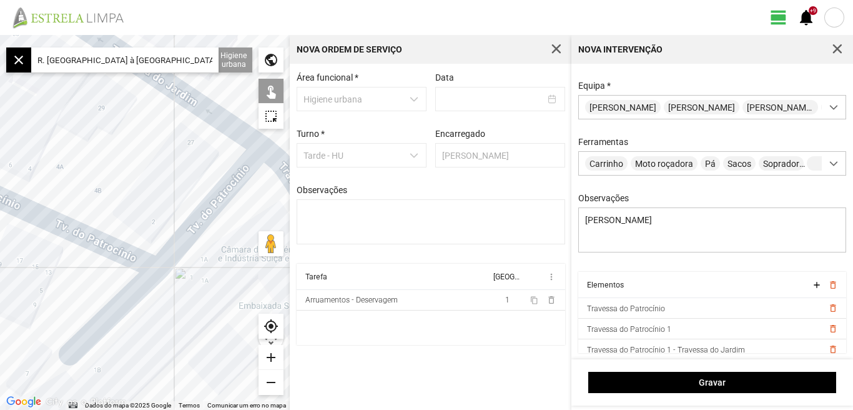
drag, startPoint x: 187, startPoint y: 131, endPoint x: 127, endPoint y: 175, distance: 74.2
click at [127, 175] on div at bounding box center [145, 222] width 290 height 375
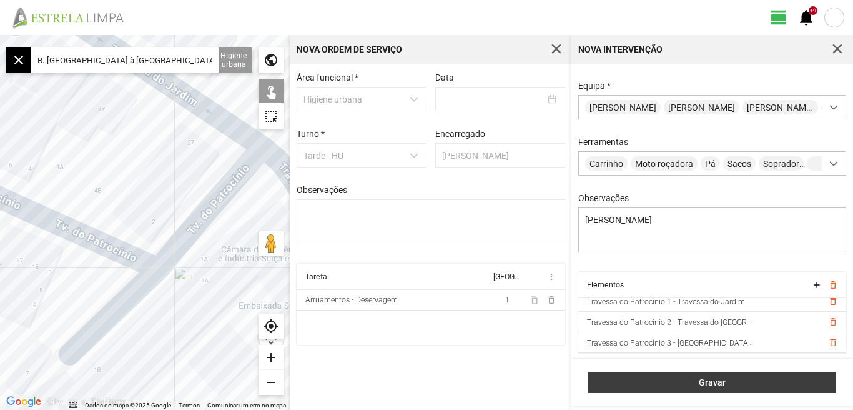
click at [707, 383] on span "Gravar" at bounding box center [712, 382] width 235 height 10
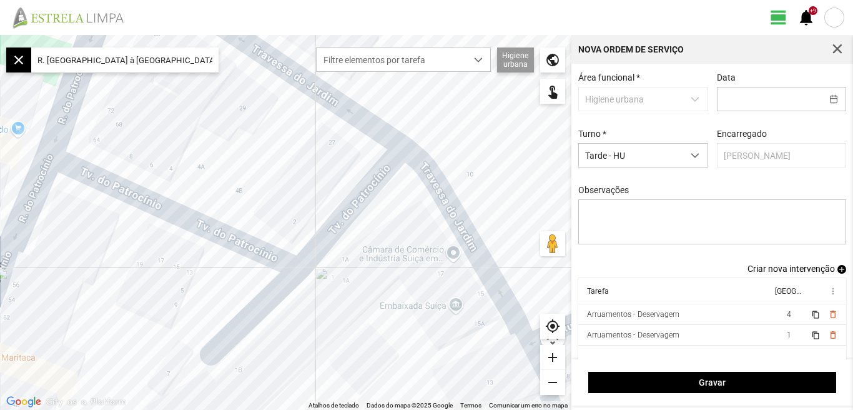
scroll to position [11, 0]
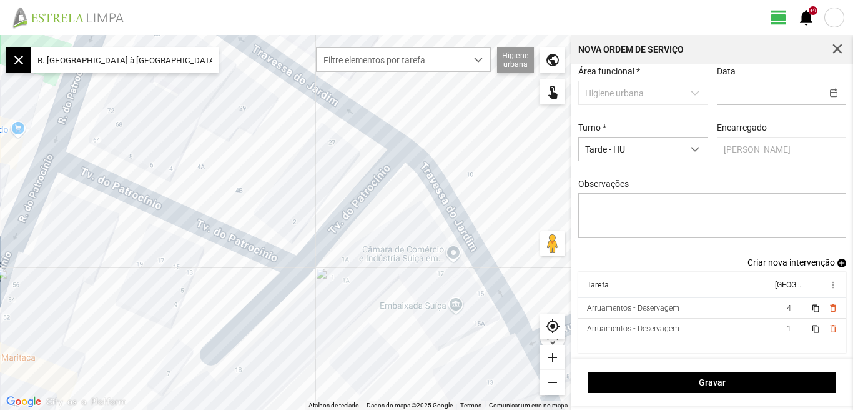
click at [780, 262] on span "Criar nova intervenção" at bounding box center [791, 262] width 87 height 10
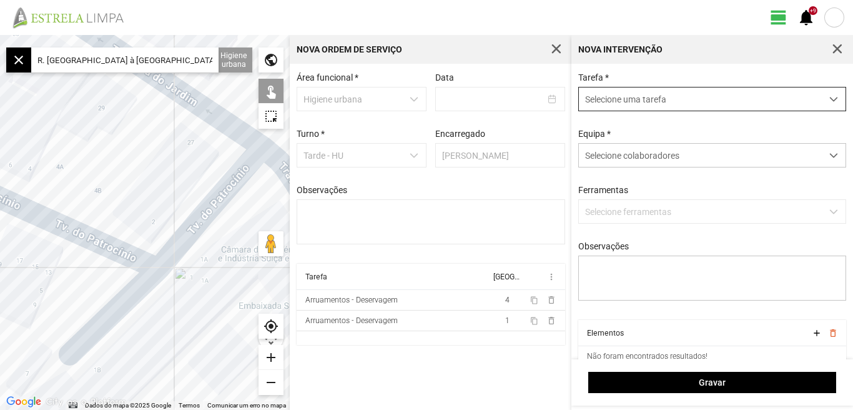
click at [829, 99] on span "dropdown trigger" at bounding box center [833, 99] width 9 height 9
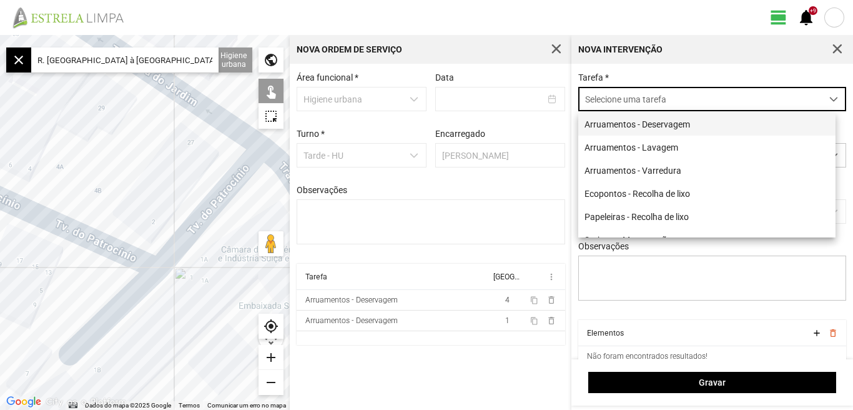
click at [672, 126] on li "Arruamentos - Deservagem" at bounding box center [706, 123] width 257 height 23
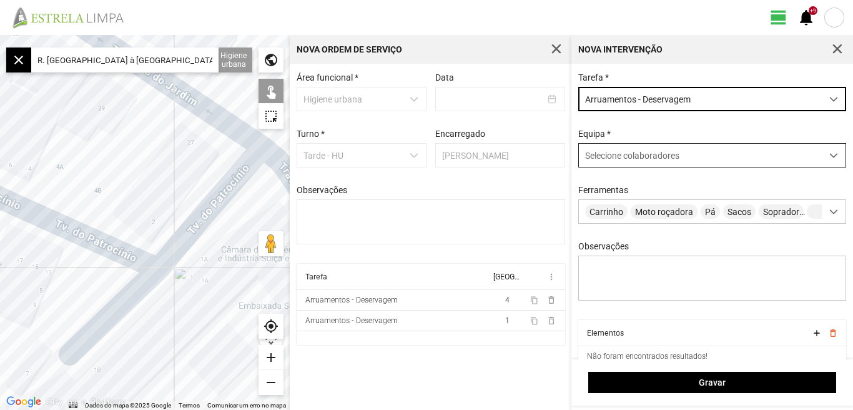
click at [829, 157] on span at bounding box center [833, 155] width 9 height 9
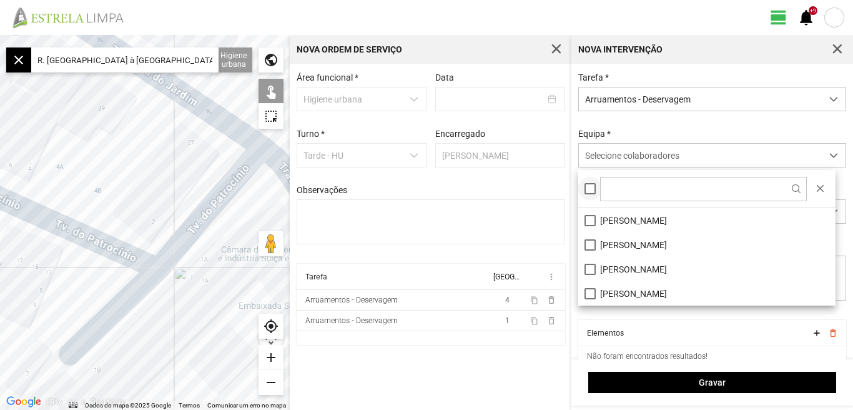
click at [590, 189] on div at bounding box center [590, 188] width 11 height 11
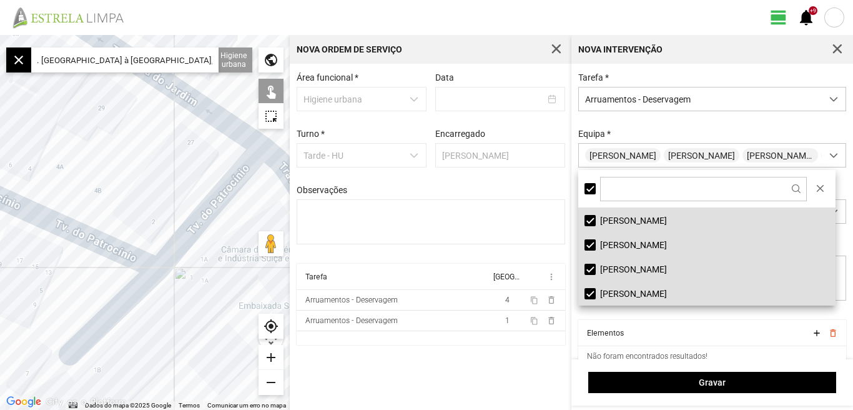
scroll to position [0, 0]
drag, startPoint x: 215, startPoint y: 58, endPoint x: 20, endPoint y: 55, distance: 195.5
click at [20, 55] on fbc-map-search "close R. Santo António à Estrela, 1350 Lisboa, Portugal" at bounding box center [112, 59] width 212 height 25
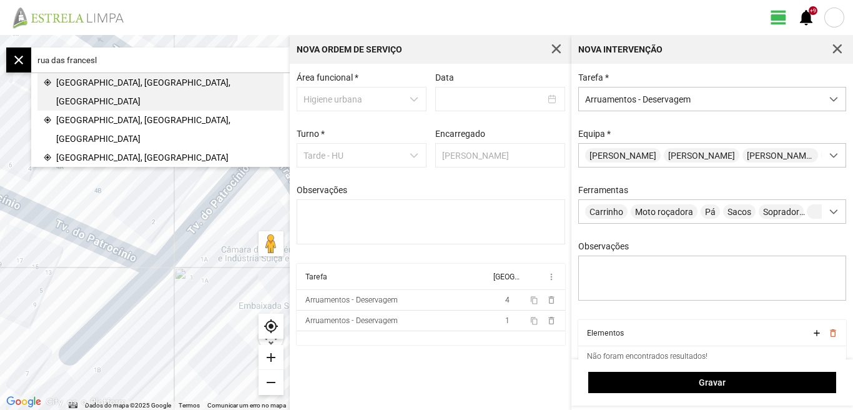
click at [106, 84] on span "Rua Francesinhas, Lisboa, Portugal" at bounding box center [166, 91] width 221 height 37
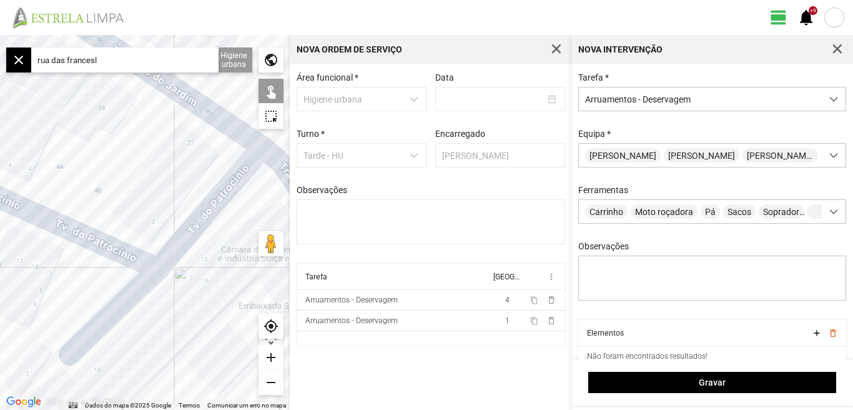
type input "R. Francesinhas, 1200-109 Lisboa, Portugal"
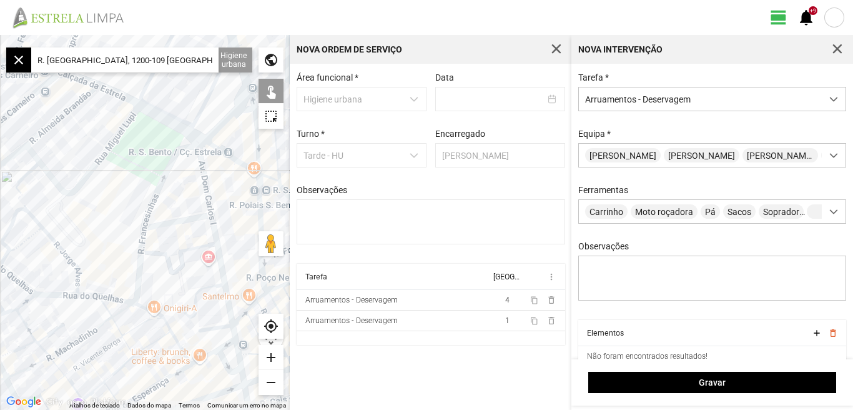
click at [269, 355] on div "add" at bounding box center [271, 357] width 25 height 25
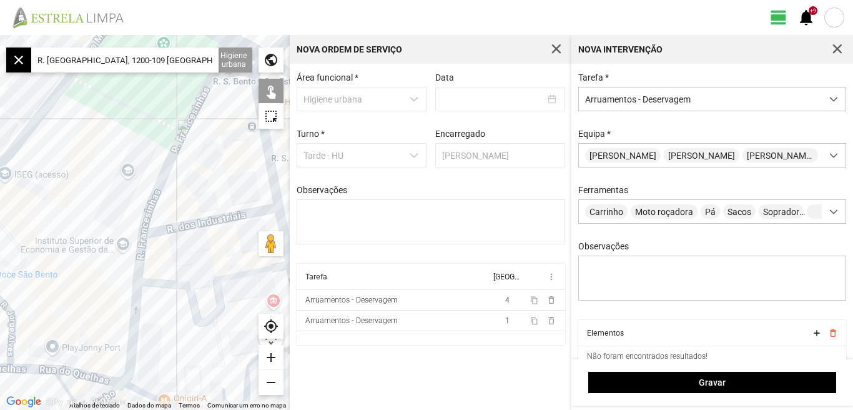
click at [132, 280] on div at bounding box center [145, 222] width 290 height 375
click at [154, 188] on div at bounding box center [145, 222] width 290 height 375
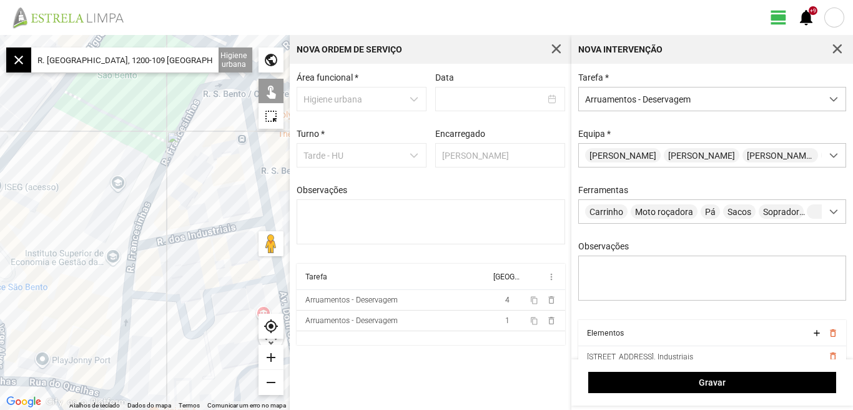
drag, startPoint x: 198, startPoint y: 195, endPoint x: 178, endPoint y: 221, distance: 33.0
click at [178, 221] on div at bounding box center [145, 222] width 290 height 375
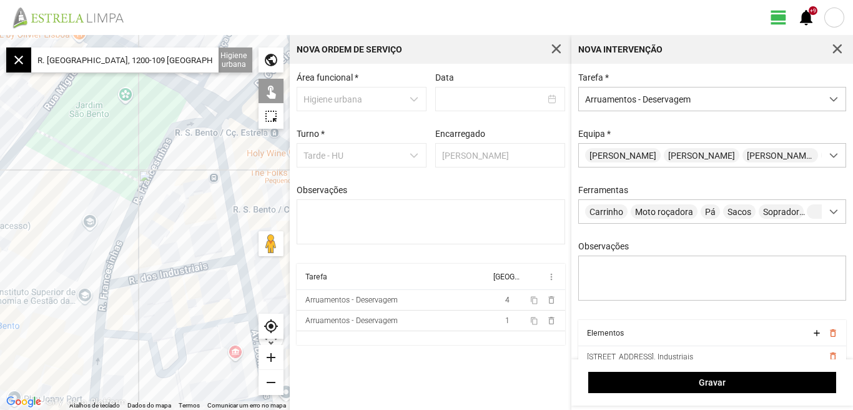
scroll to position [53, 0]
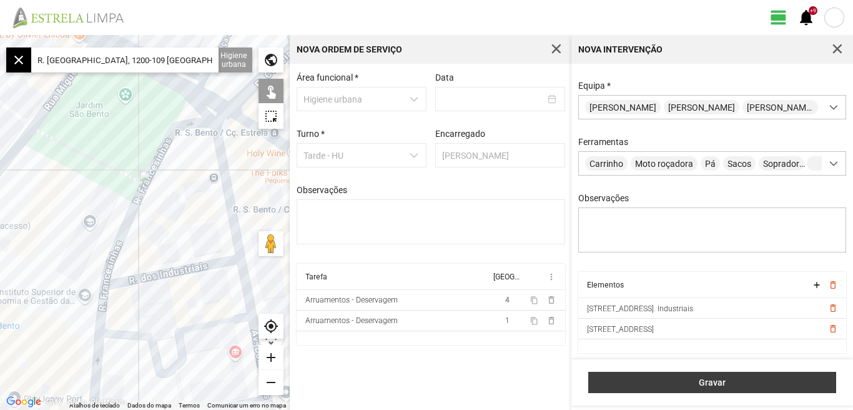
click at [708, 388] on button "Gravar" at bounding box center [712, 382] width 248 height 21
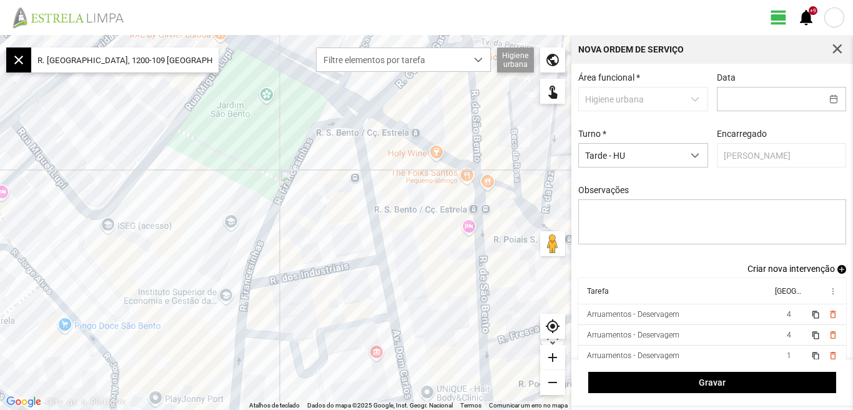
scroll to position [11, 0]
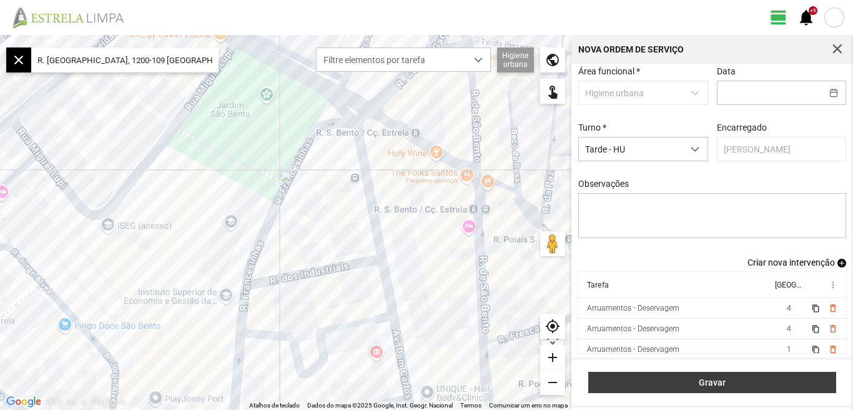
click at [714, 388] on button "Gravar" at bounding box center [712, 382] width 248 height 21
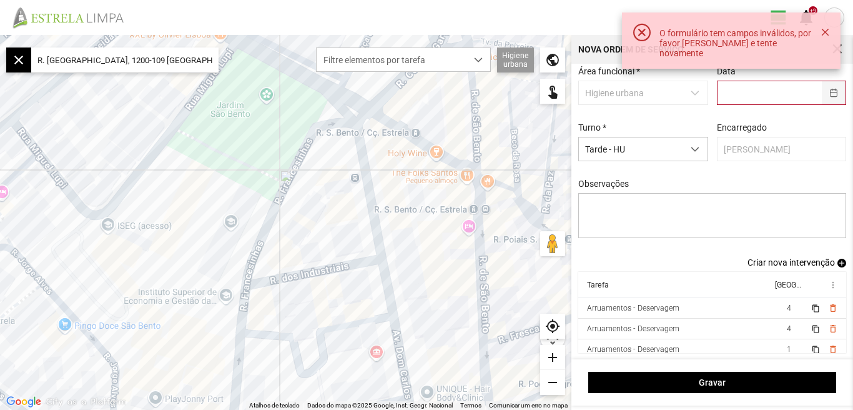
click at [822, 91] on button "button" at bounding box center [834, 92] width 24 height 23
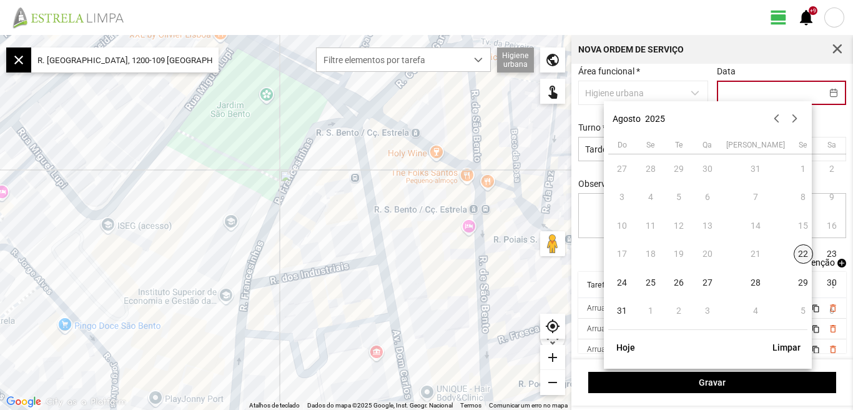
click at [794, 250] on span "22" at bounding box center [804, 254] width 20 height 20
type input "22/08/2025"
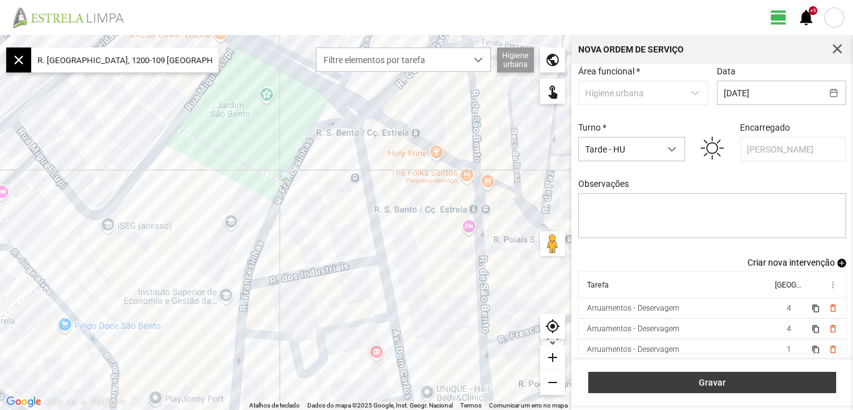
click at [721, 385] on span "Gravar" at bounding box center [712, 382] width 235 height 10
